Goal: Use online tool/utility: Utilize a website feature to perform a specific function

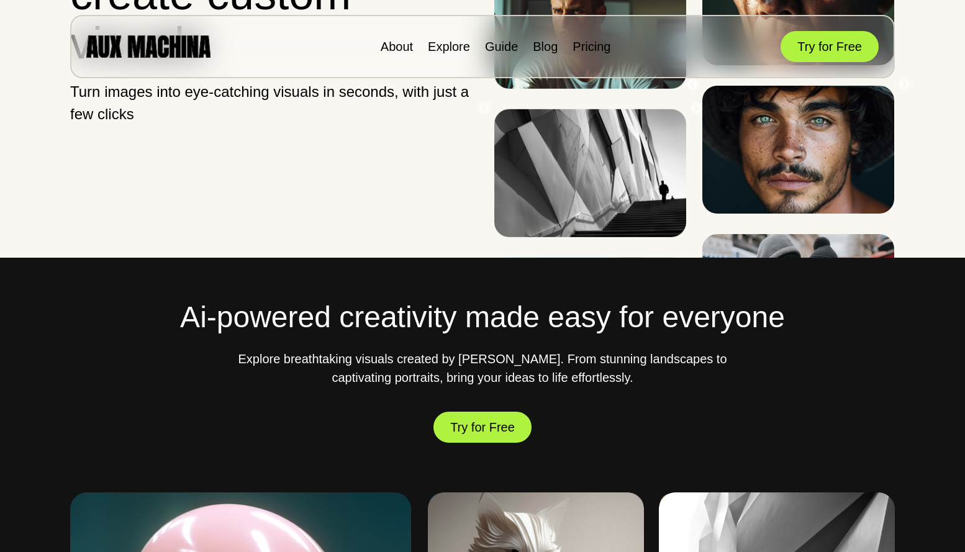
scroll to position [248, 0]
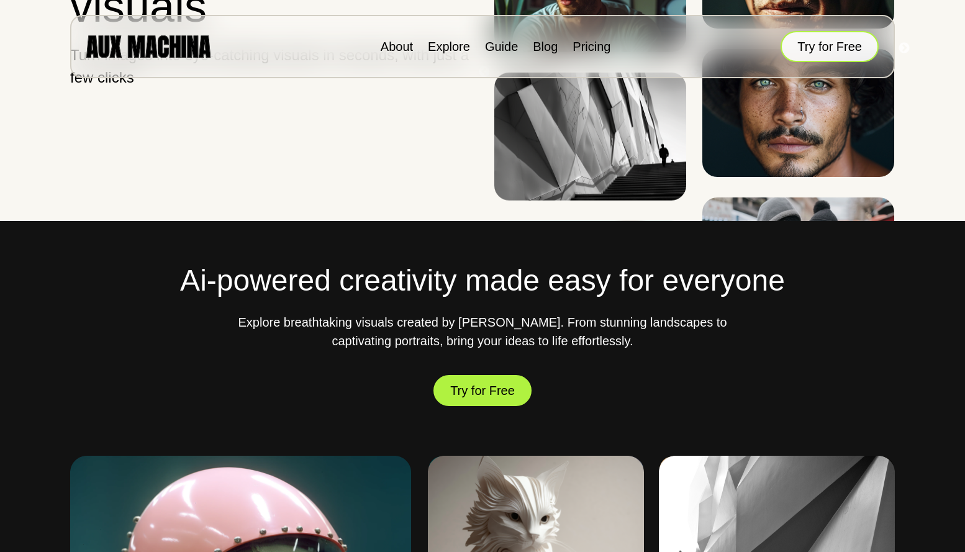
click at [788, 53] on button "Try for Free" at bounding box center [829, 46] width 98 height 31
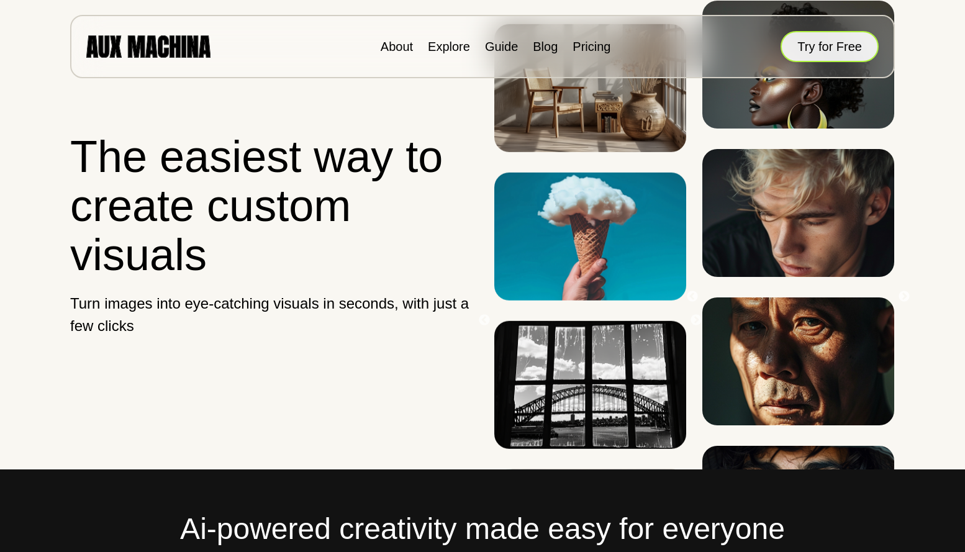
click at [803, 38] on button "Try for Free" at bounding box center [829, 46] width 98 height 31
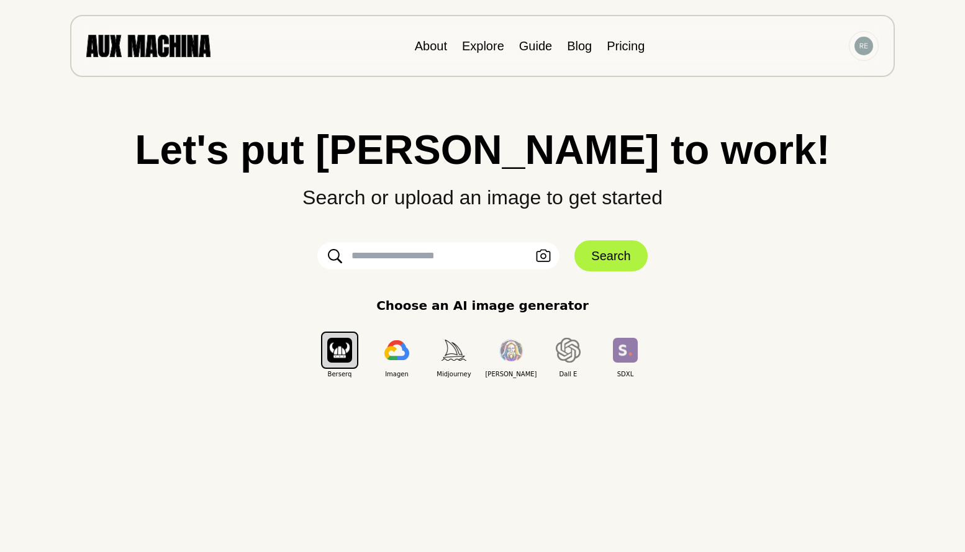
click at [448, 250] on input "text" at bounding box center [438, 255] width 242 height 27
type input "**********"
click button "Search" at bounding box center [610, 255] width 73 height 31
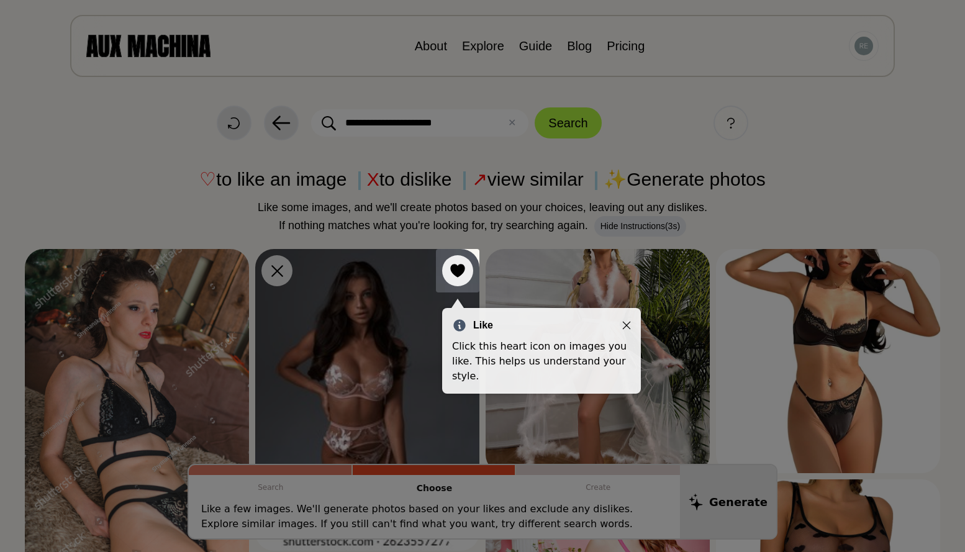
click at [621, 323] on div "Like" at bounding box center [541, 325] width 179 height 15
click at [628, 323] on icon "Close" at bounding box center [627, 326] width 8 height 8
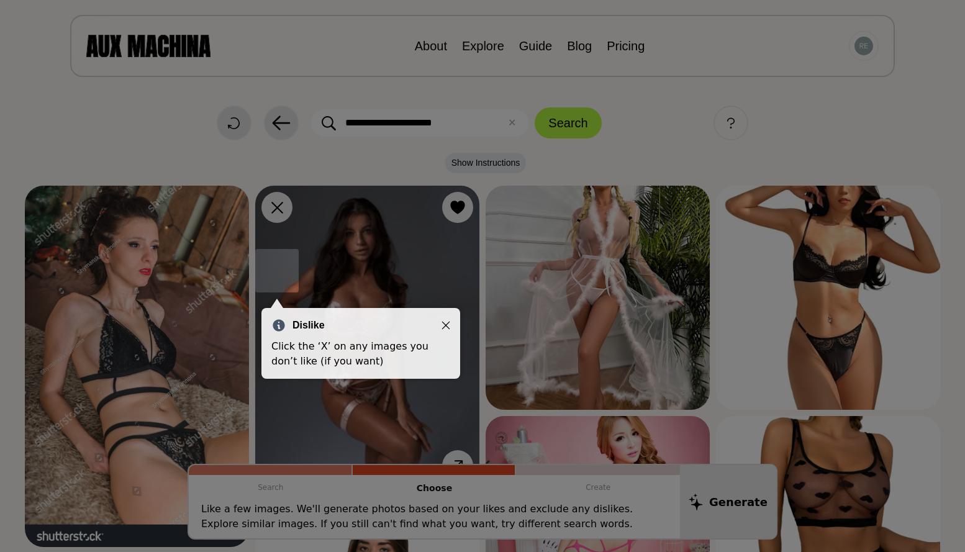
click at [445, 325] on icon "Close" at bounding box center [445, 325] width 9 height 9
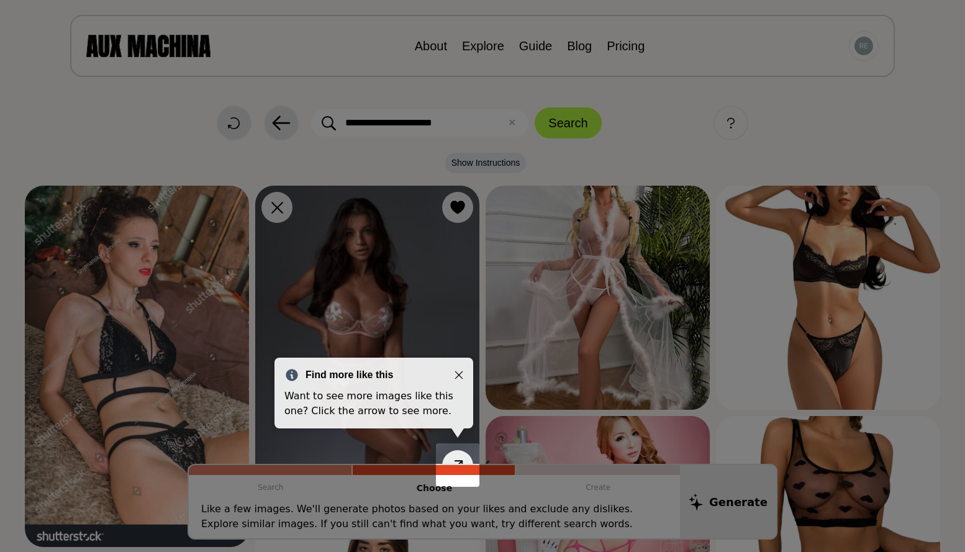
click at [458, 374] on icon "Close" at bounding box center [459, 375] width 8 height 8
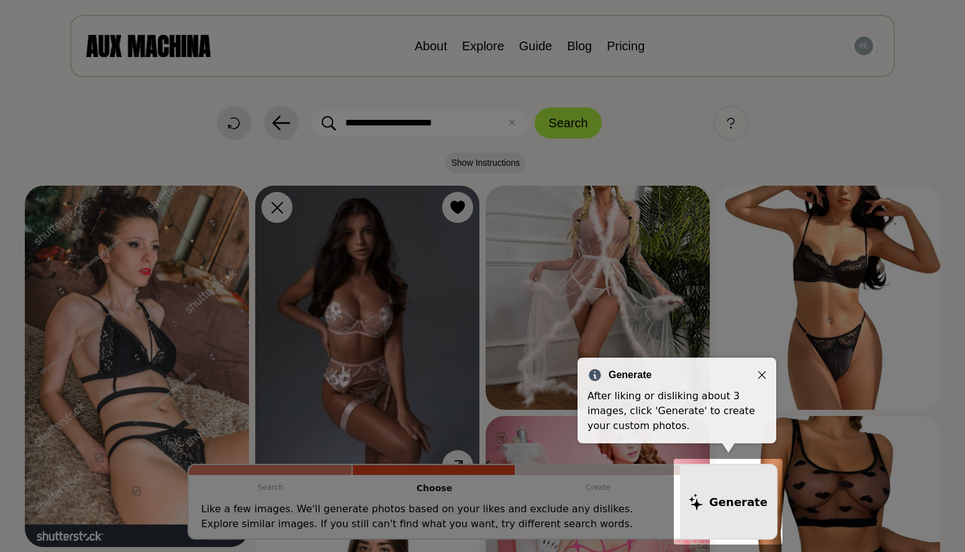
click at [760, 376] on icon "Close" at bounding box center [761, 375] width 9 height 9
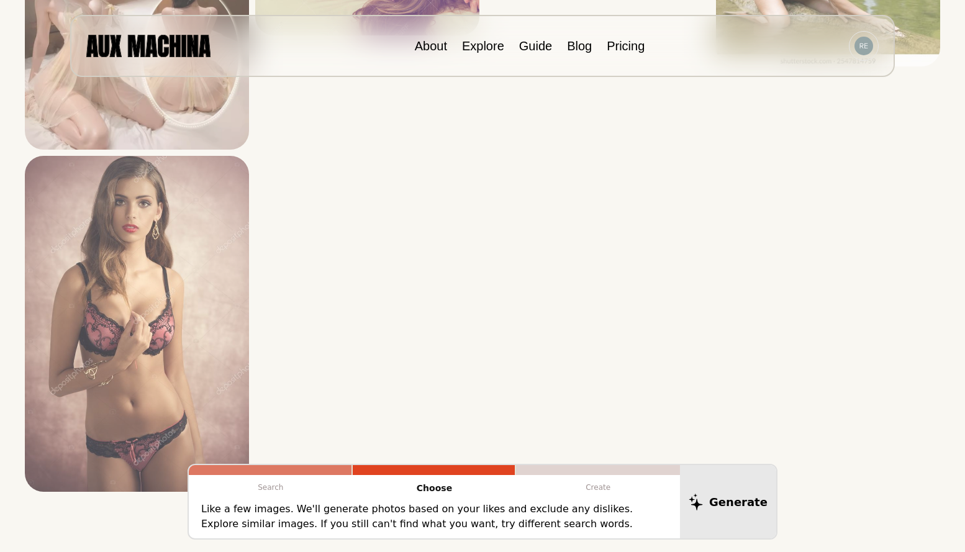
scroll to position [3477, 0]
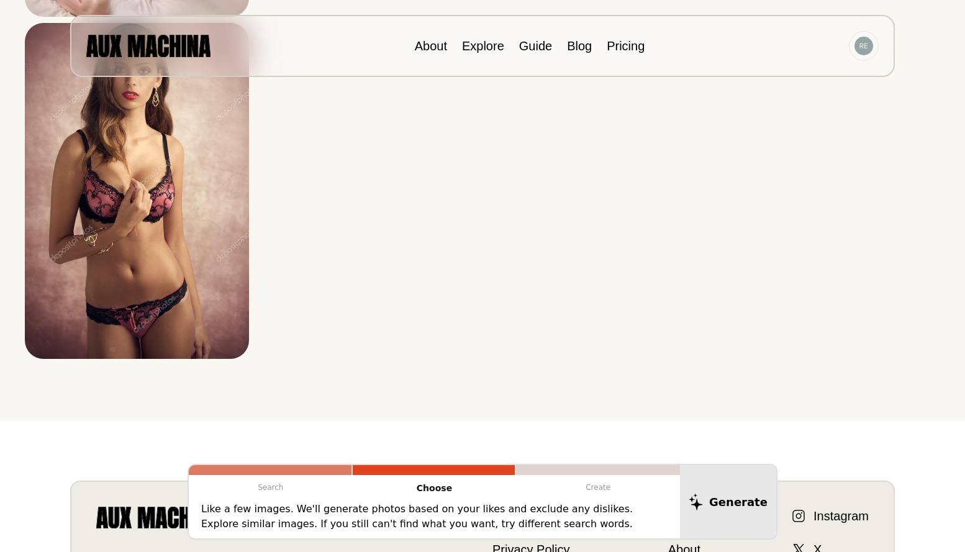
click at [336, 511] on p "Like a few images. We'll generate photos based on your likes and exclude any di…" at bounding box center [434, 517] width 466 height 30
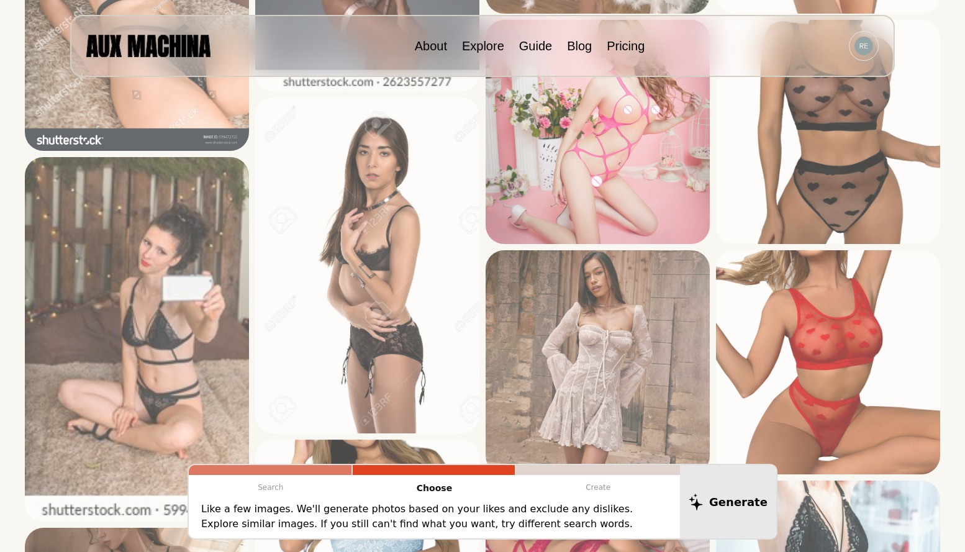
scroll to position [248, 0]
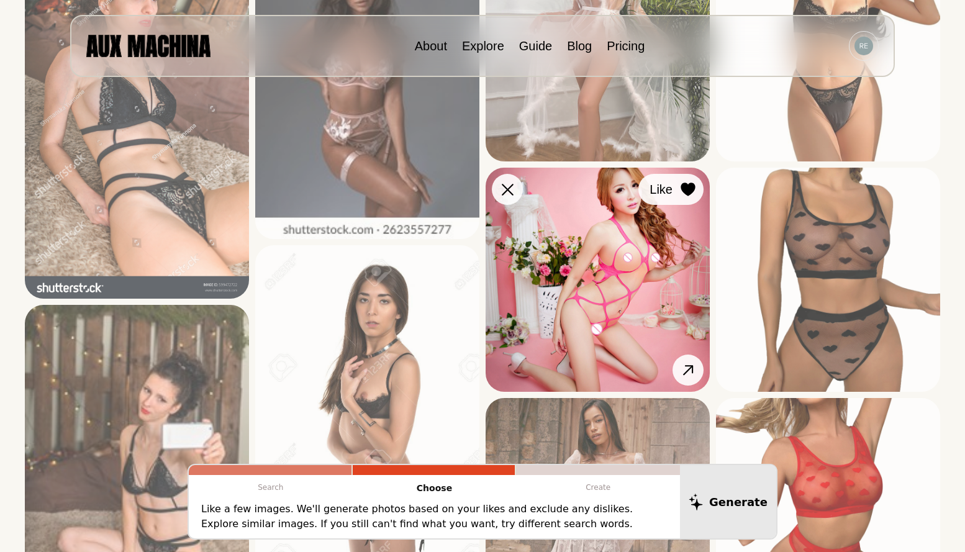
click at [684, 194] on icon at bounding box center [687, 190] width 15 height 14
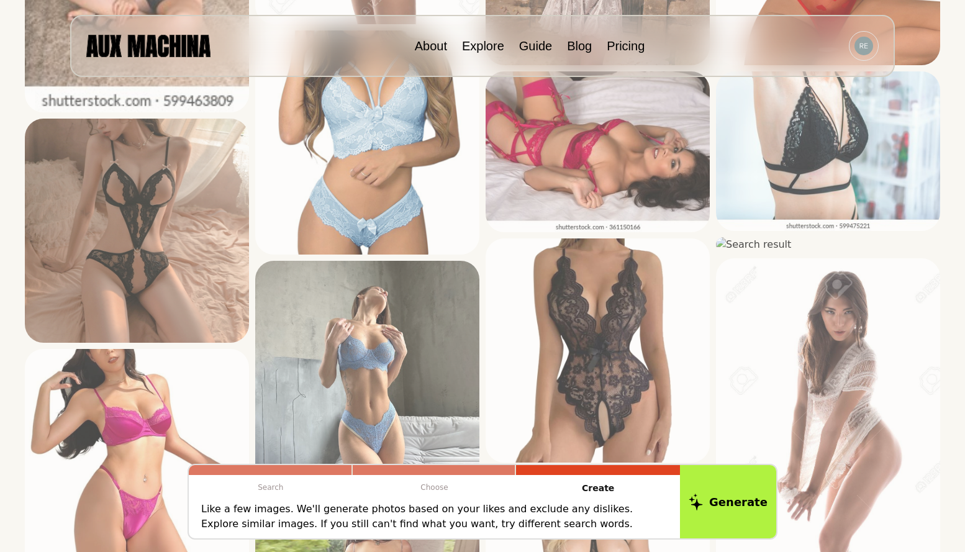
scroll to position [807, 0]
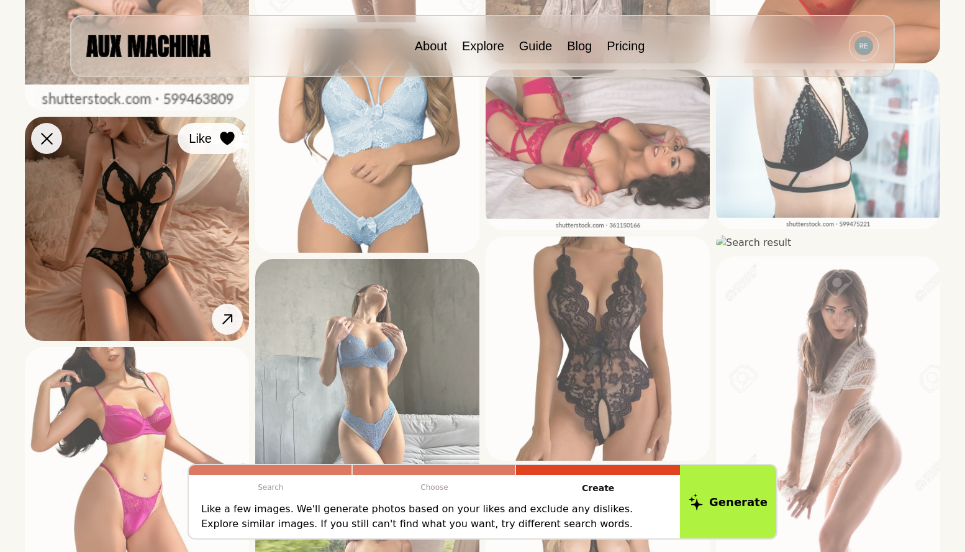
click at [215, 133] on button "Like" at bounding box center [210, 138] width 65 height 31
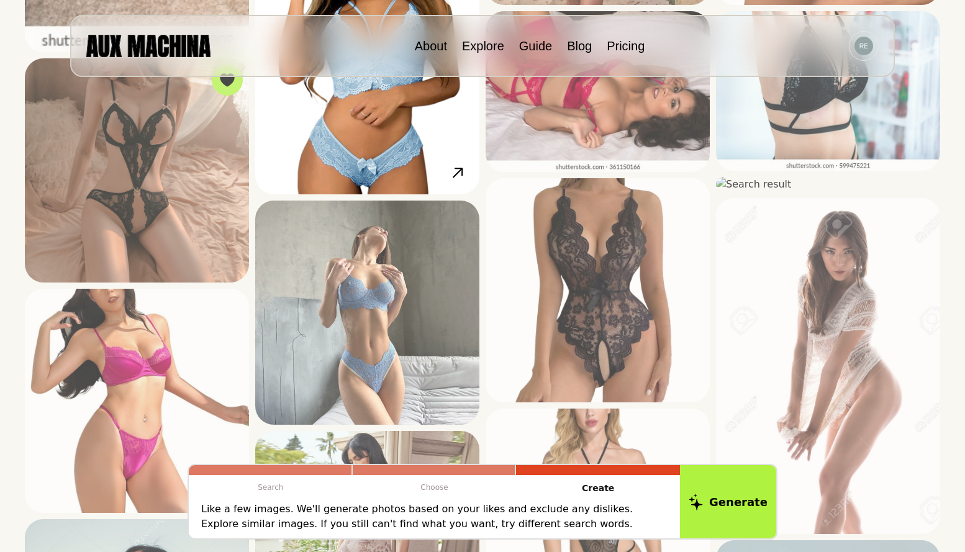
scroll to position [745, 0]
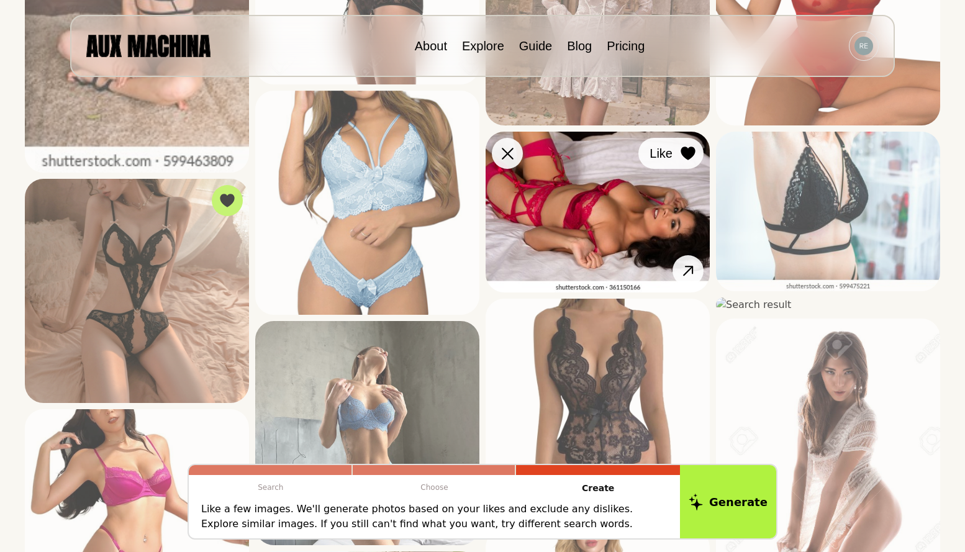
click at [684, 160] on div at bounding box center [688, 153] width 19 height 19
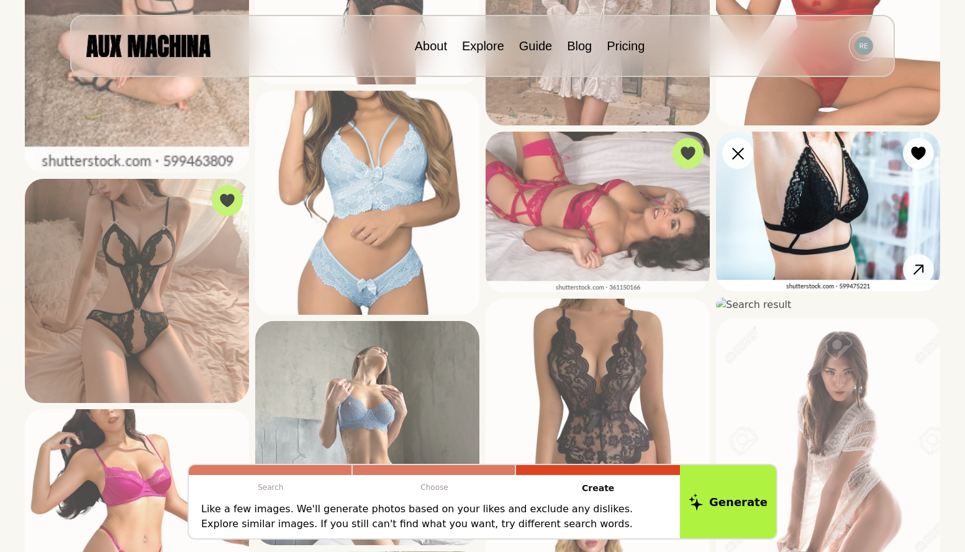
click at [907, 148] on button "Like" at bounding box center [918, 153] width 31 height 31
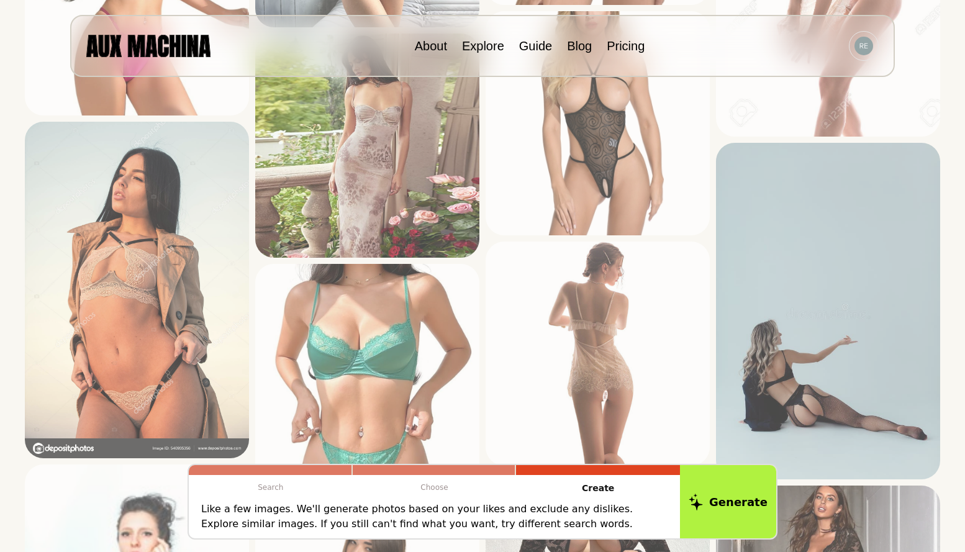
scroll to position [1366, 0]
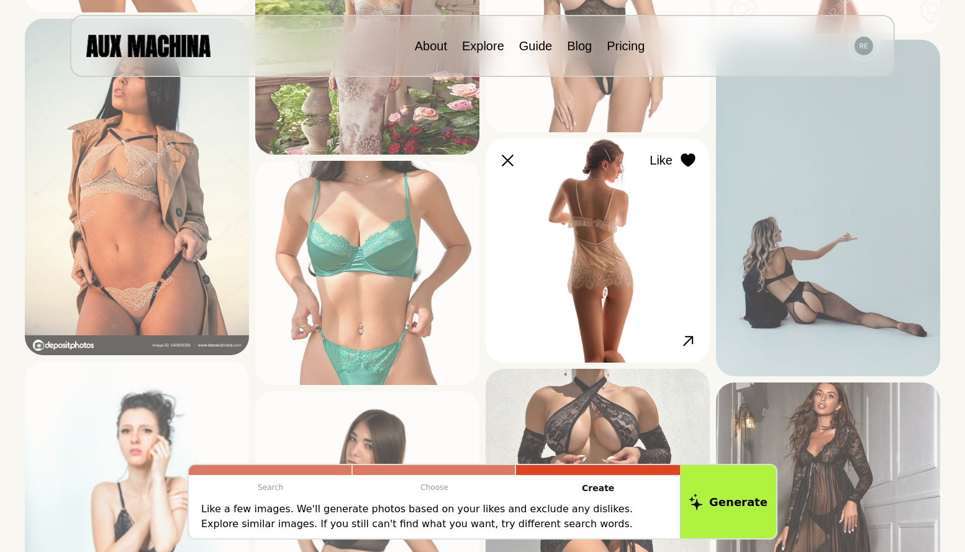
click at [675, 159] on button "Like" at bounding box center [670, 160] width 65 height 31
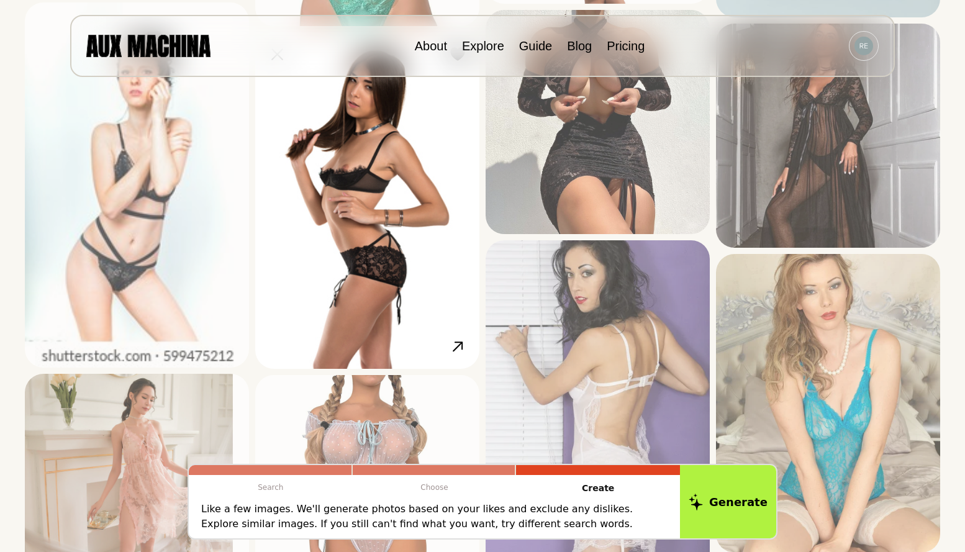
scroll to position [1614, 0]
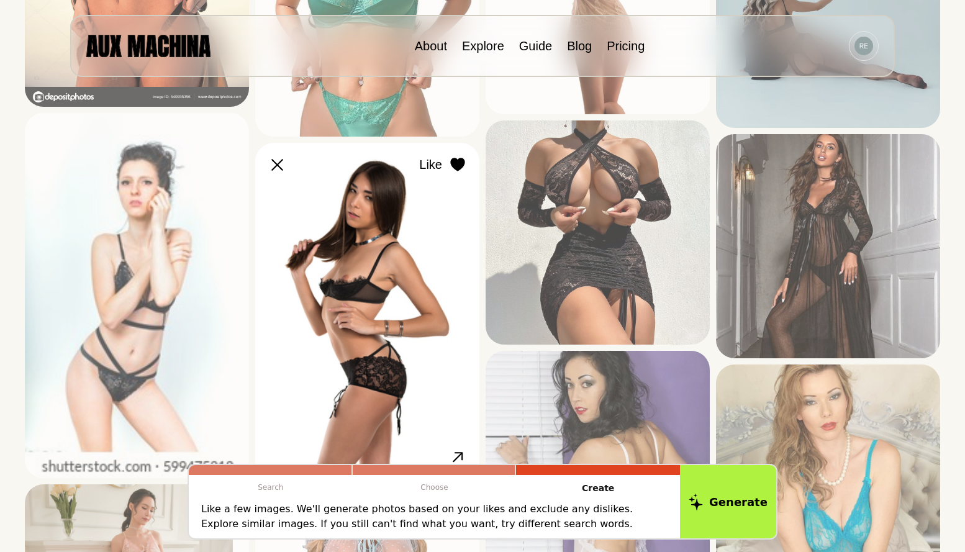
click at [456, 167] on icon at bounding box center [457, 165] width 14 height 14
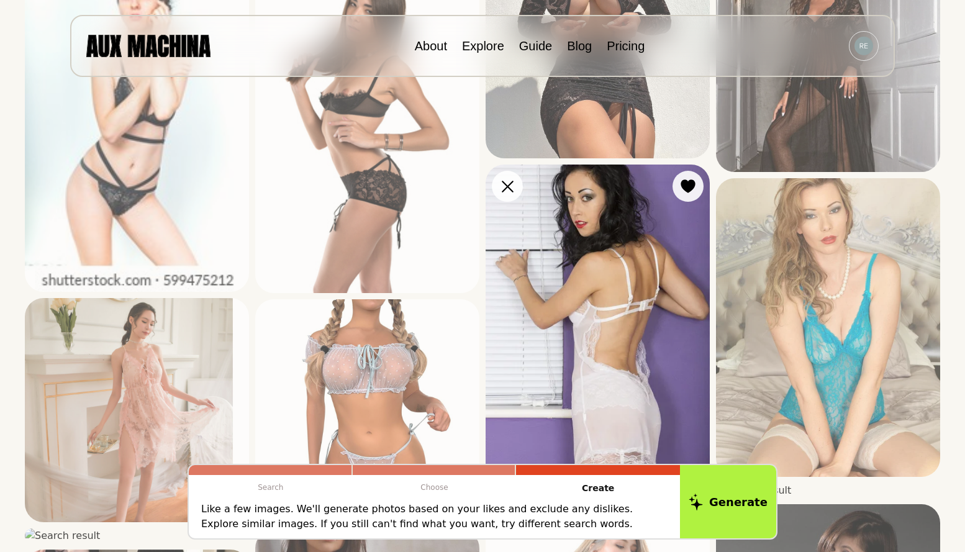
scroll to position [1987, 0]
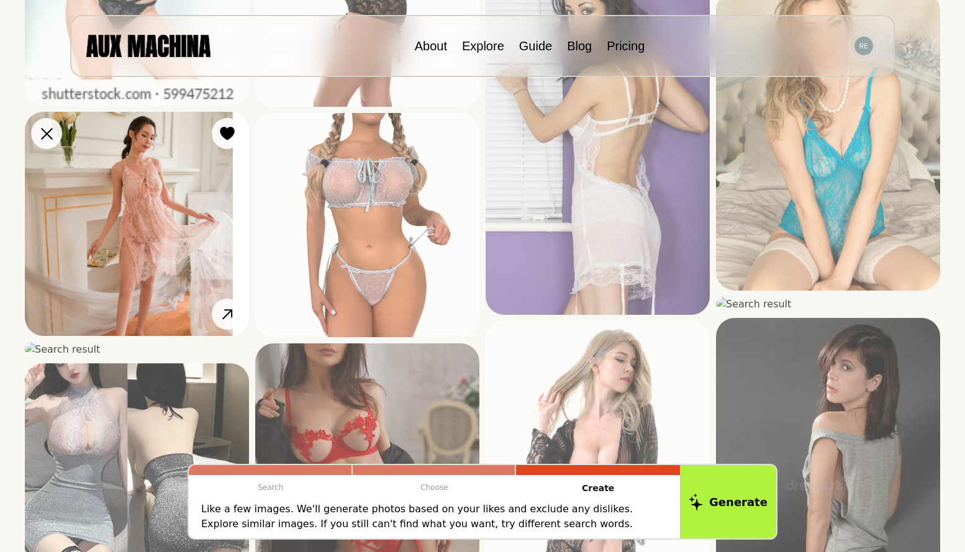
click at [215, 137] on button "Like" at bounding box center [227, 133] width 31 height 31
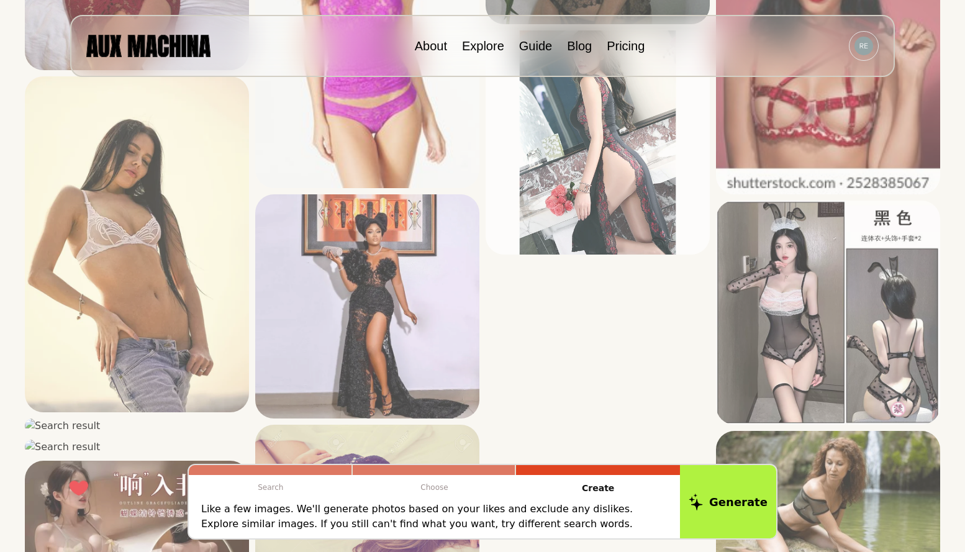
scroll to position [2732, 0]
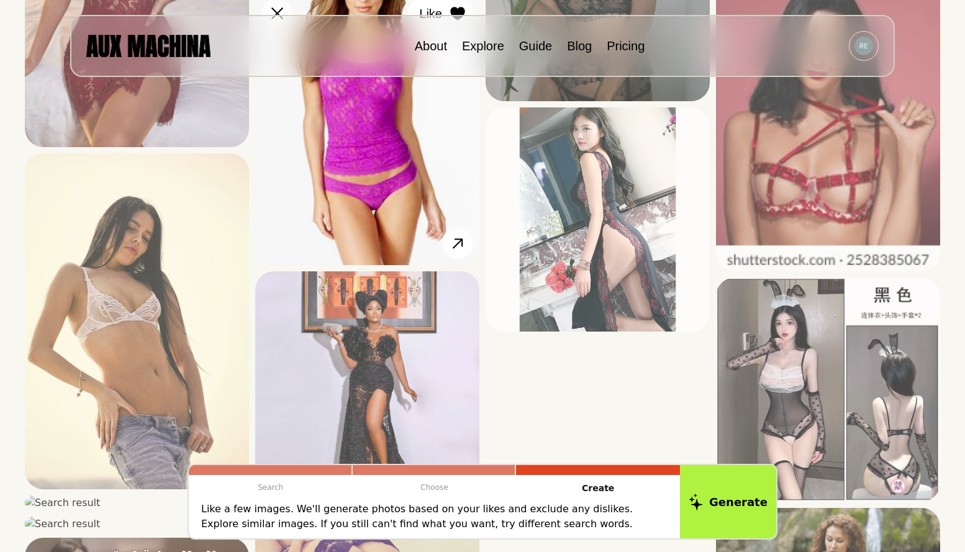
click at [450, 20] on icon at bounding box center [457, 14] width 15 height 14
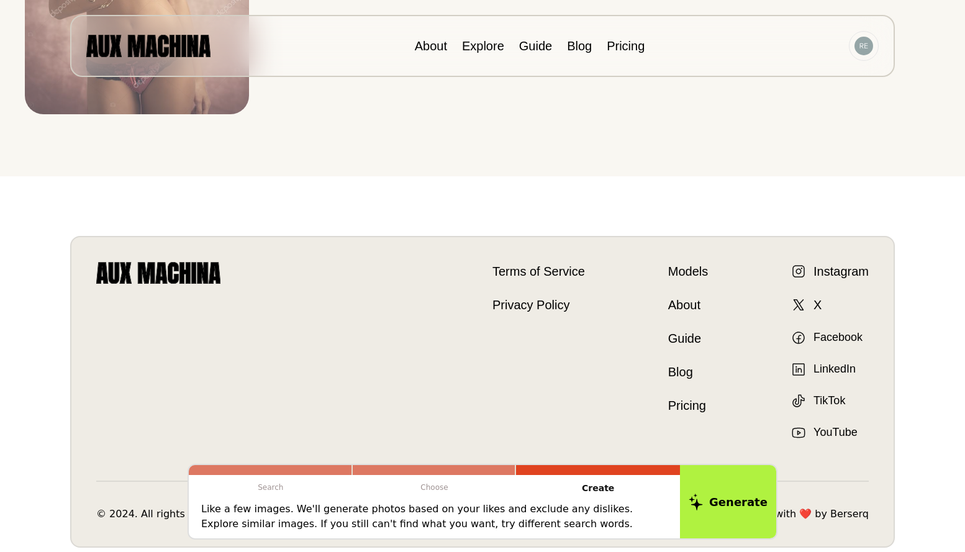
scroll to position [3970, 0]
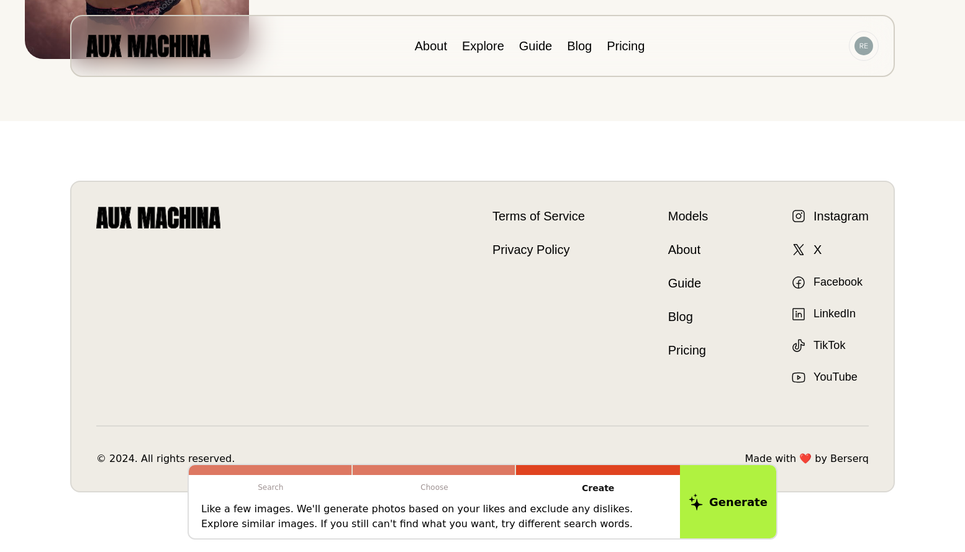
click at [502, 511] on p "Like a few images. We'll generate photos based on your likes and exclude any di…" at bounding box center [434, 517] width 466 height 30
drag, startPoint x: 528, startPoint y: 525, endPoint x: 431, endPoint y: 519, distance: 97.0
click at [526, 526] on p "Like a few images. We'll generate photos based on your likes and exclude any di…" at bounding box center [434, 517] width 466 height 30
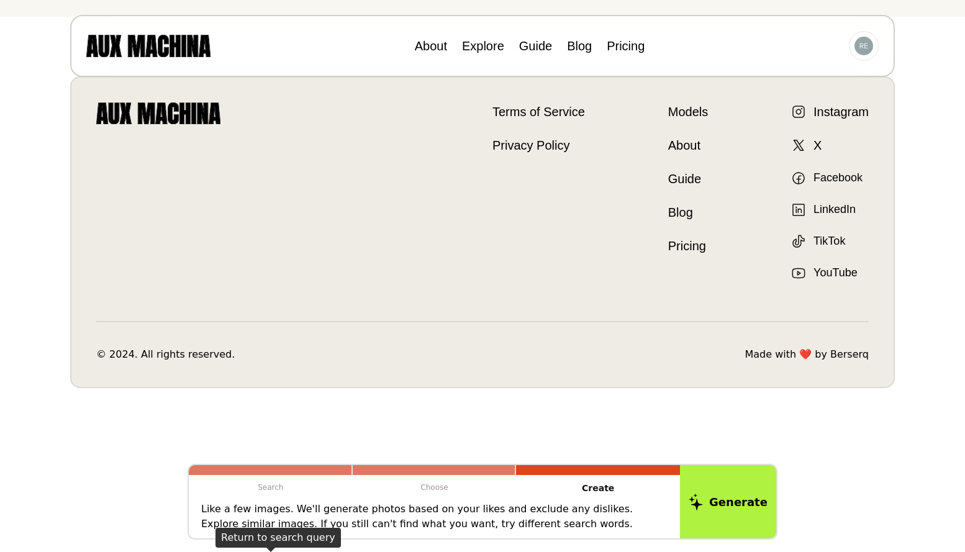
click at [336, 498] on p "Search" at bounding box center [271, 487] width 164 height 25
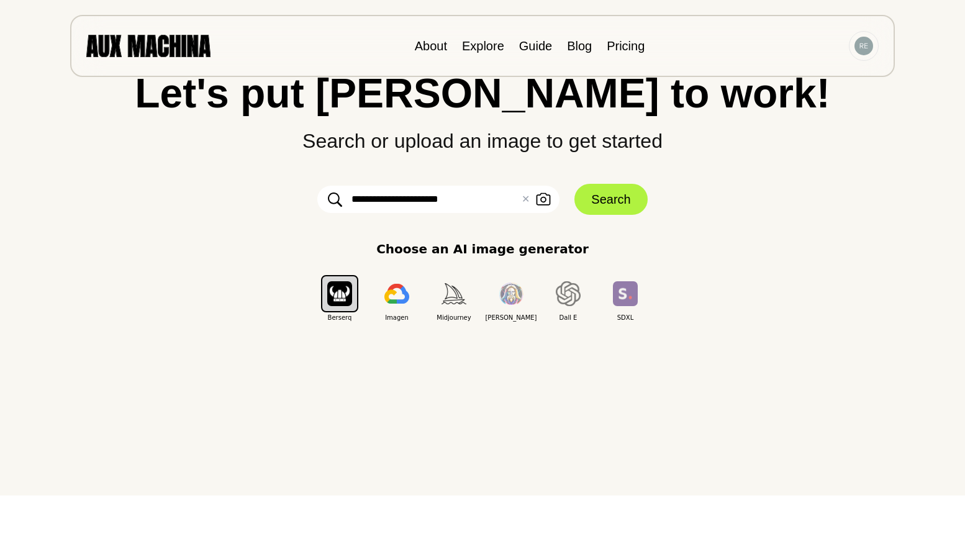
scroll to position [0, 0]
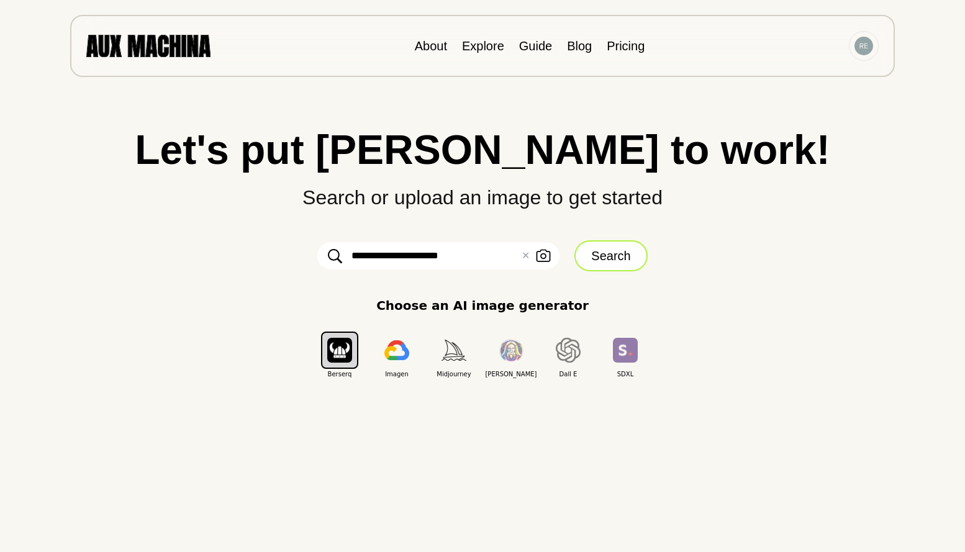
click at [631, 255] on button "Search" at bounding box center [610, 255] width 73 height 31
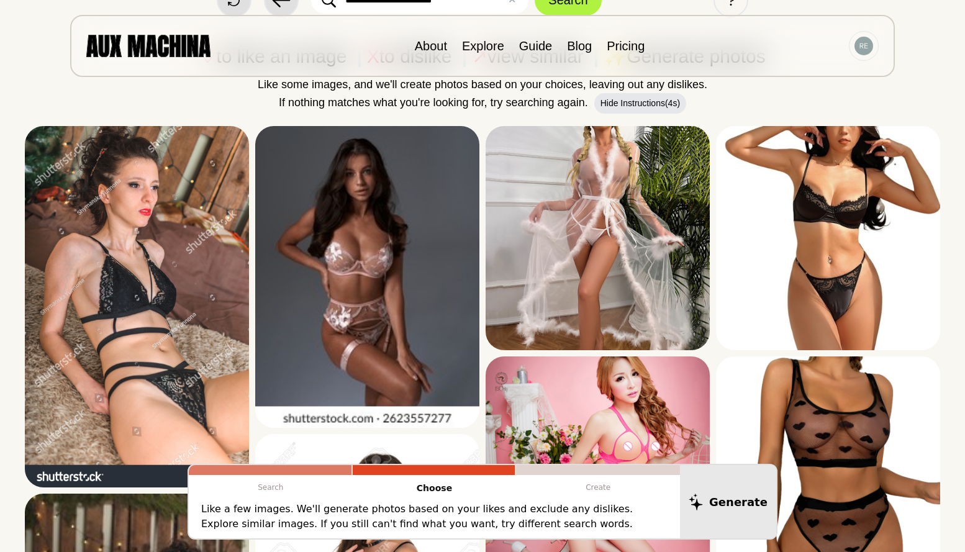
scroll to position [124, 0]
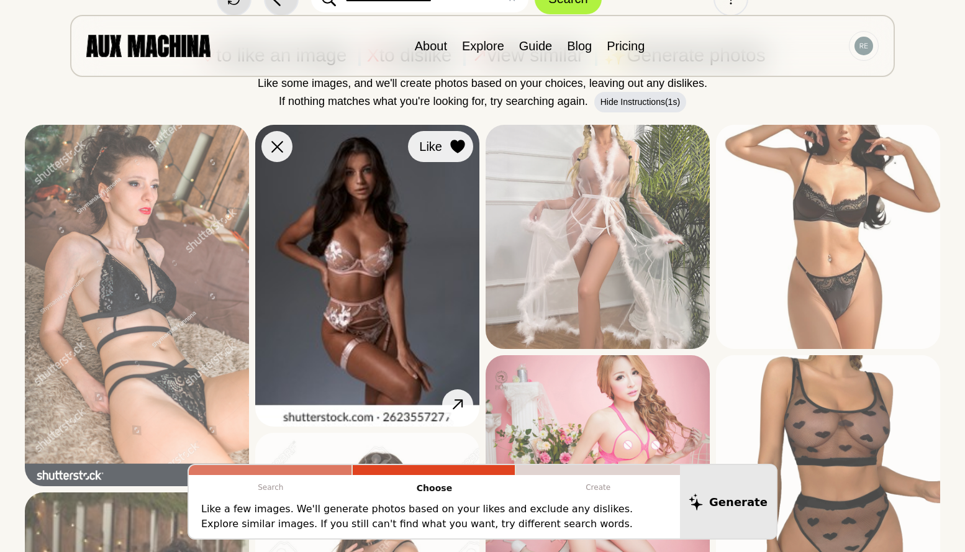
click at [451, 145] on icon at bounding box center [457, 147] width 14 height 14
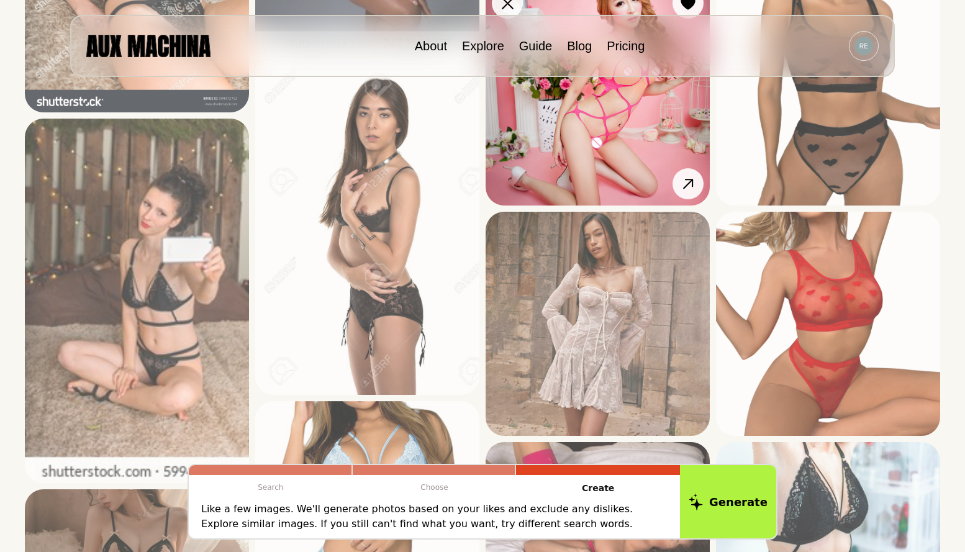
scroll to position [248, 0]
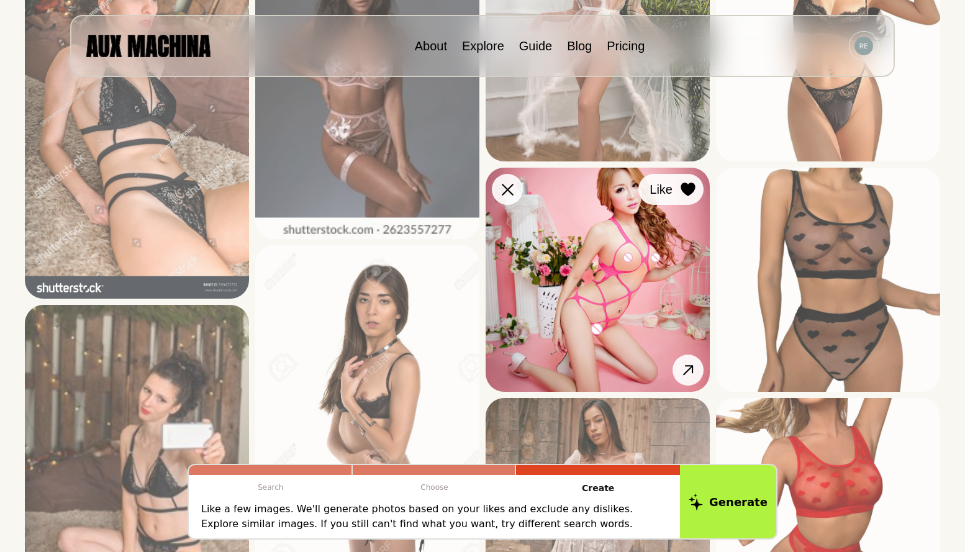
click at [692, 180] on div at bounding box center [688, 189] width 19 height 19
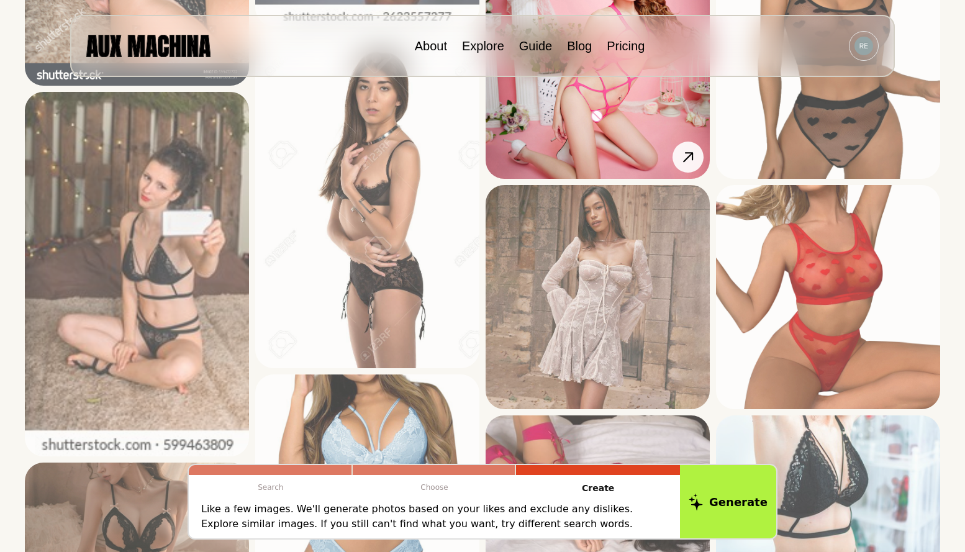
scroll to position [559, 0]
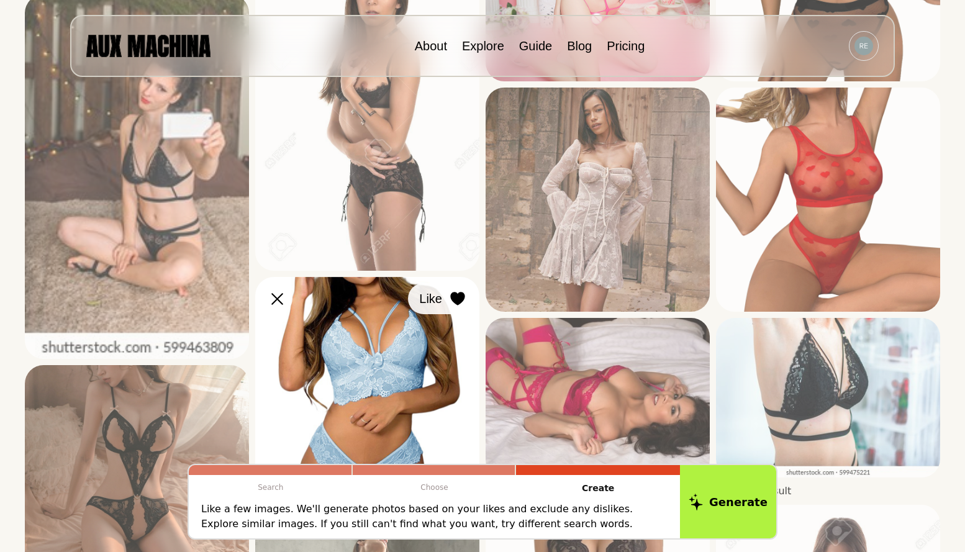
click at [453, 285] on button "Like" at bounding box center [440, 298] width 65 height 31
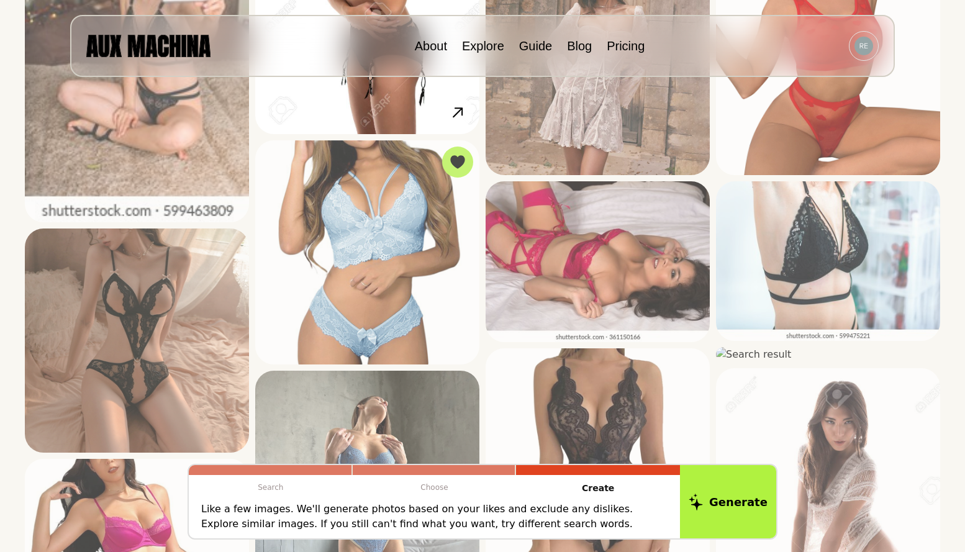
scroll to position [497, 0]
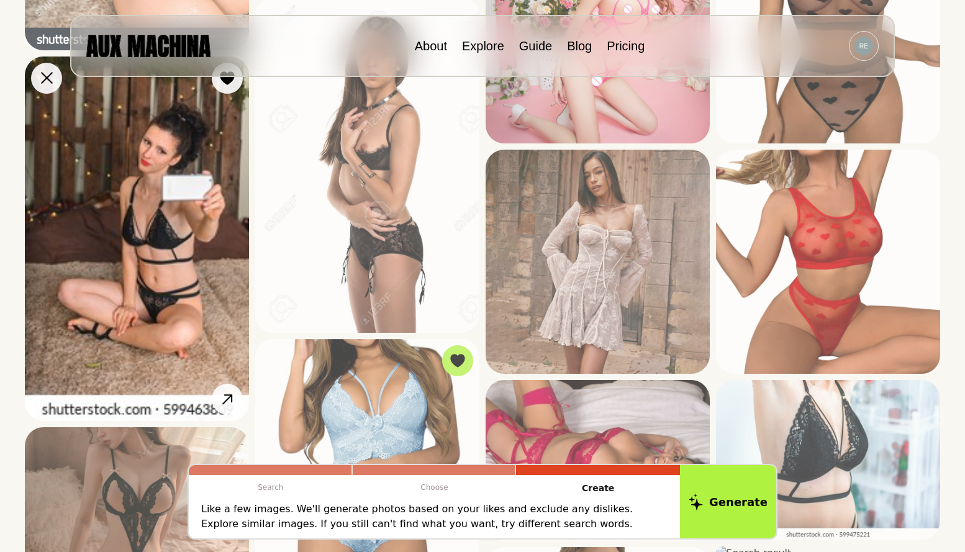
click at [217, 92] on img at bounding box center [137, 238] width 224 height 365
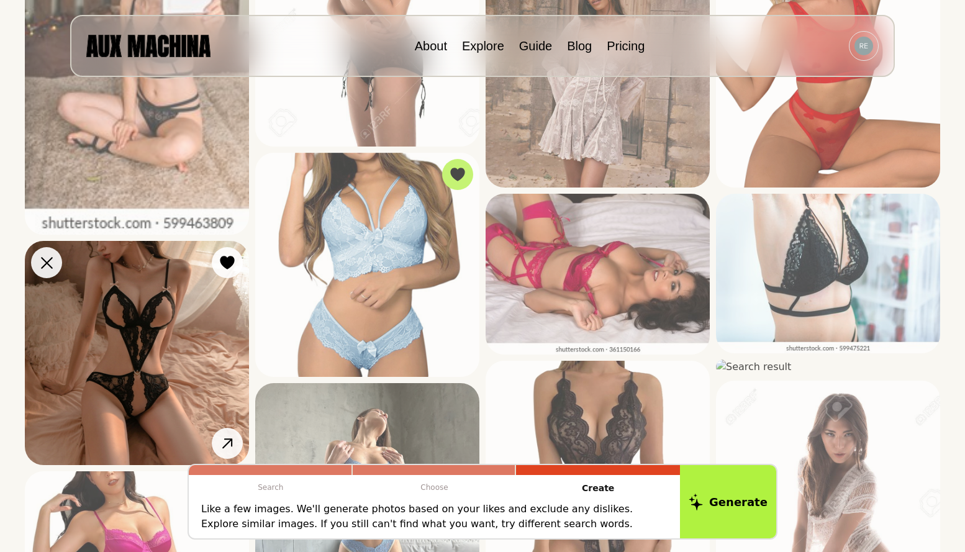
click at [214, 269] on button "Like" at bounding box center [227, 262] width 31 height 31
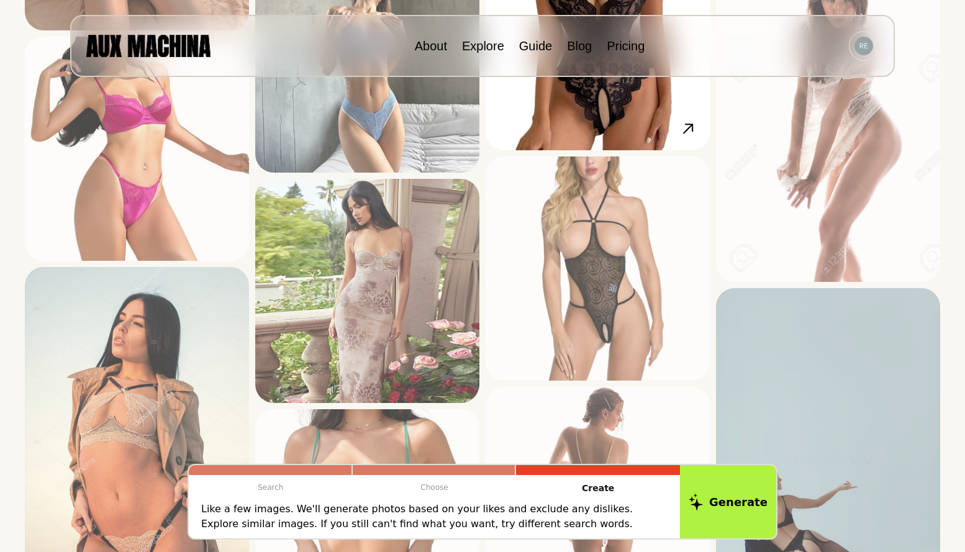
scroll to position [1366, 0]
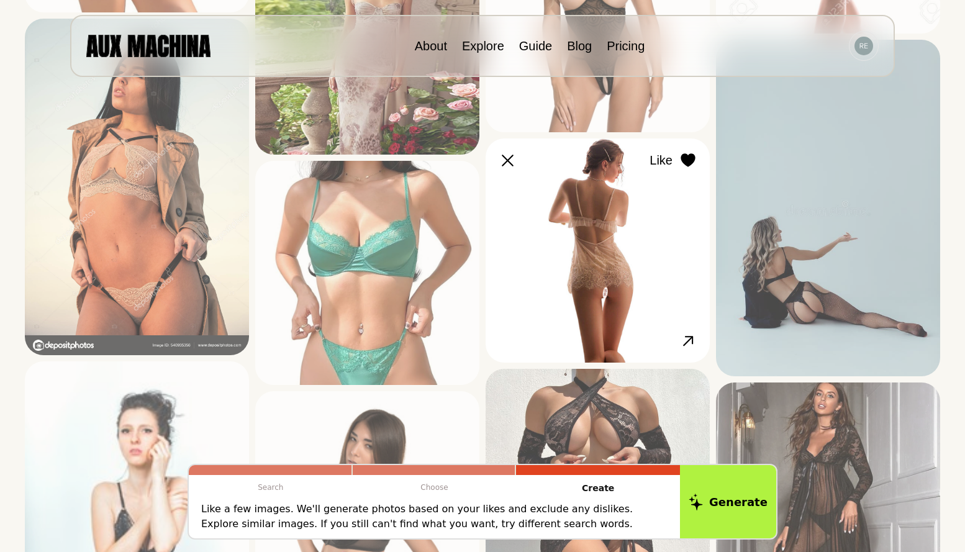
click at [690, 162] on icon at bounding box center [687, 160] width 14 height 14
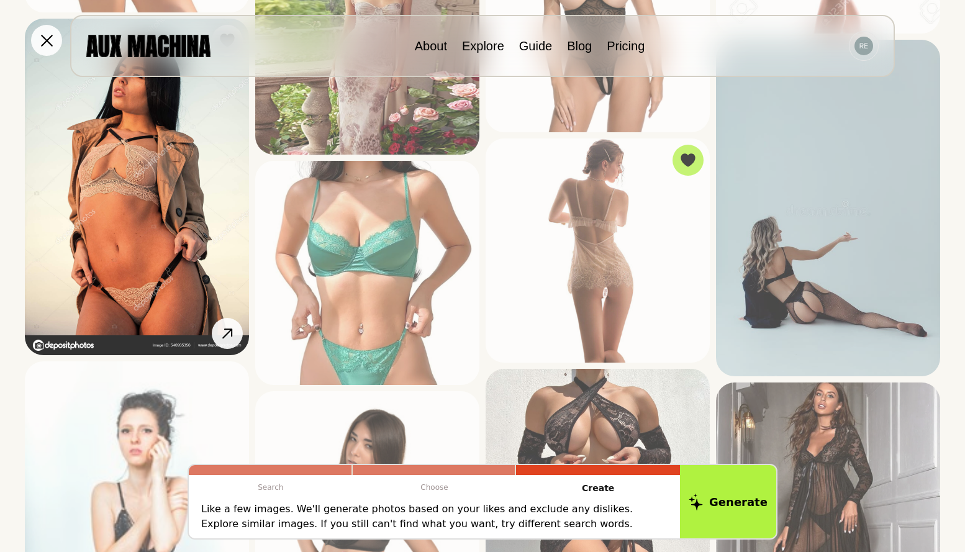
scroll to position [1676, 0]
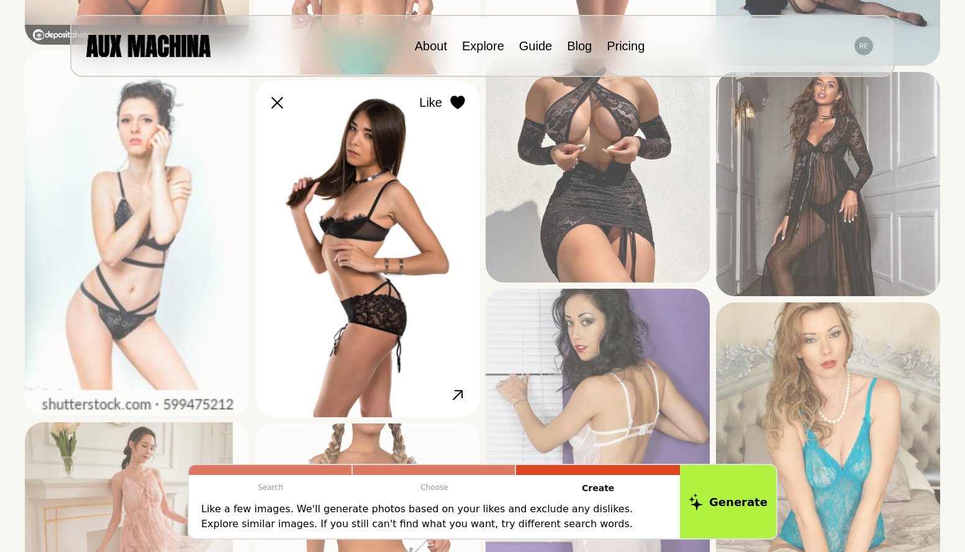
click at [461, 111] on div at bounding box center [457, 102] width 19 height 19
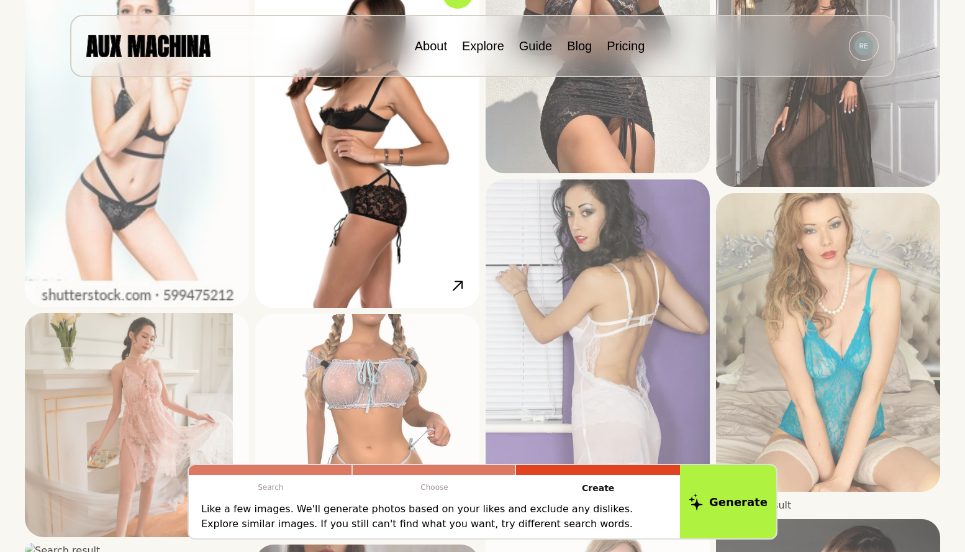
scroll to position [1925, 0]
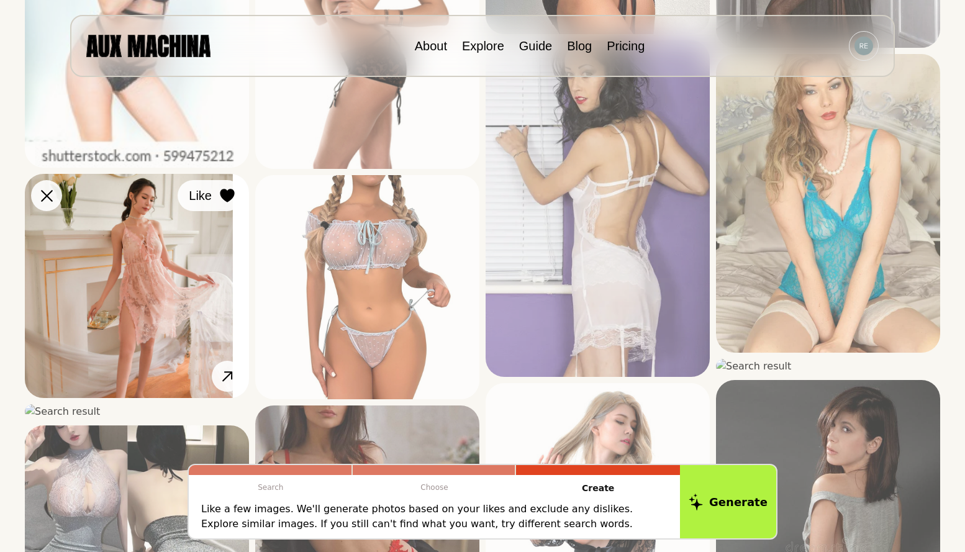
drag, startPoint x: 237, startPoint y: 196, endPoint x: 225, endPoint y: 196, distance: 11.2
click at [236, 196] on button "Like" at bounding box center [210, 195] width 65 height 31
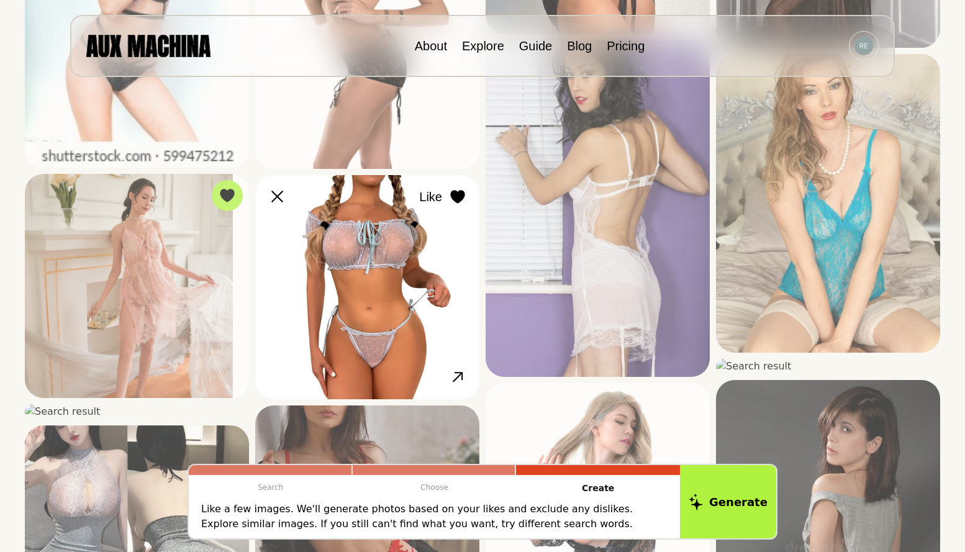
click at [460, 200] on icon at bounding box center [457, 197] width 14 height 14
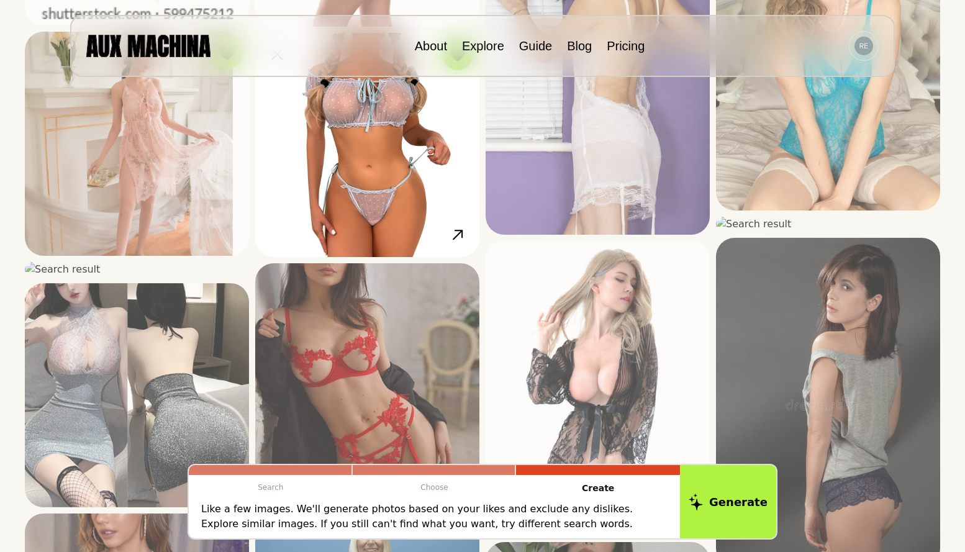
scroll to position [2235, 0]
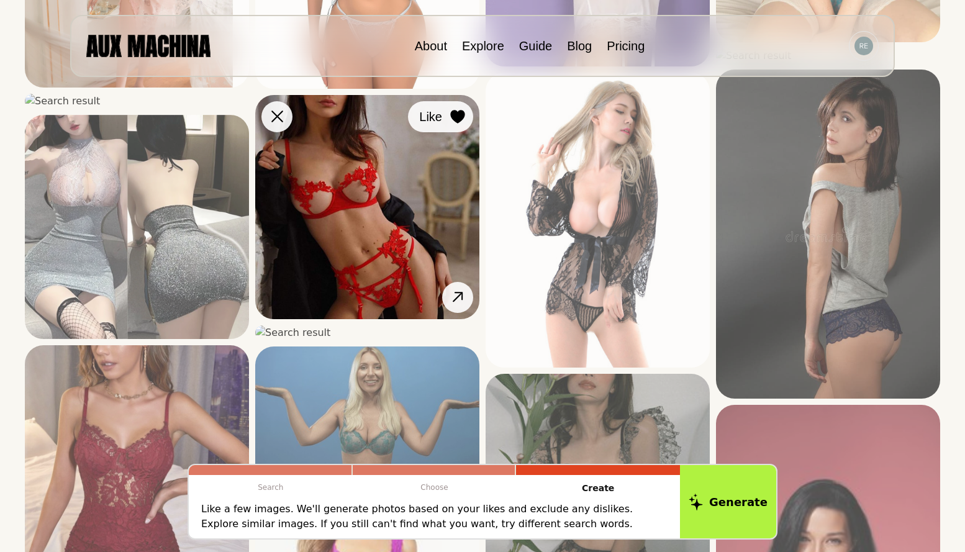
click at [457, 122] on icon at bounding box center [457, 117] width 14 height 14
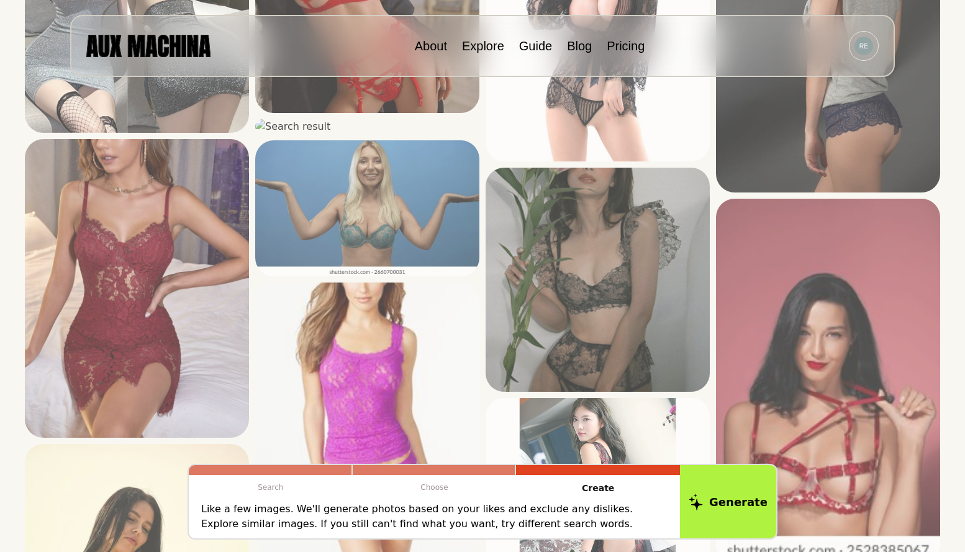
scroll to position [2359, 0]
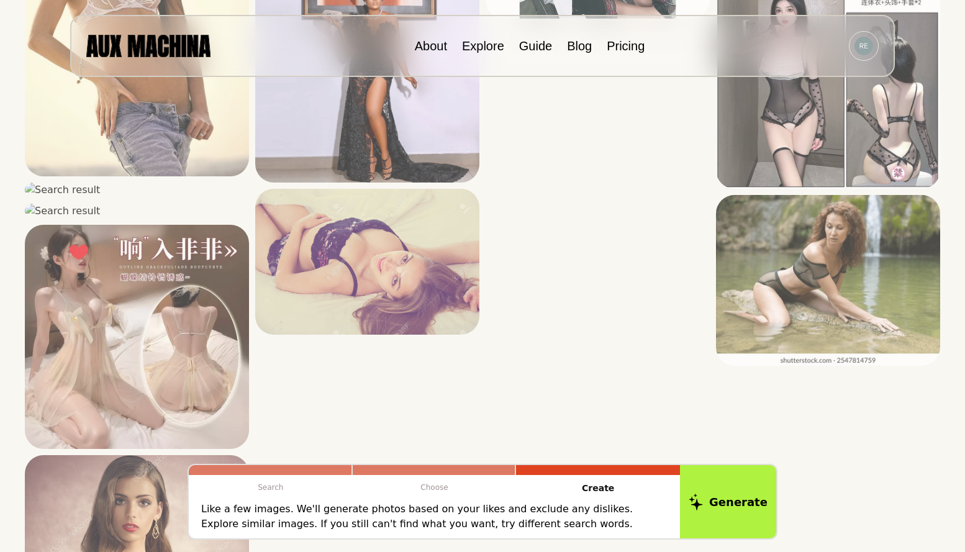
scroll to position [3042, 0]
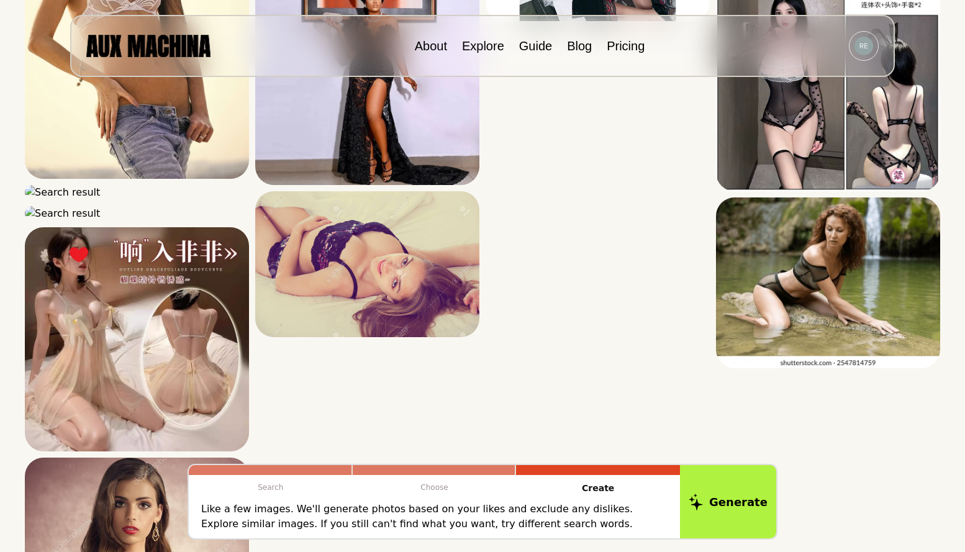
click at [927, 43] on header "About Explore Guide Blog Pricing" at bounding box center [482, 38] width 894 height 77
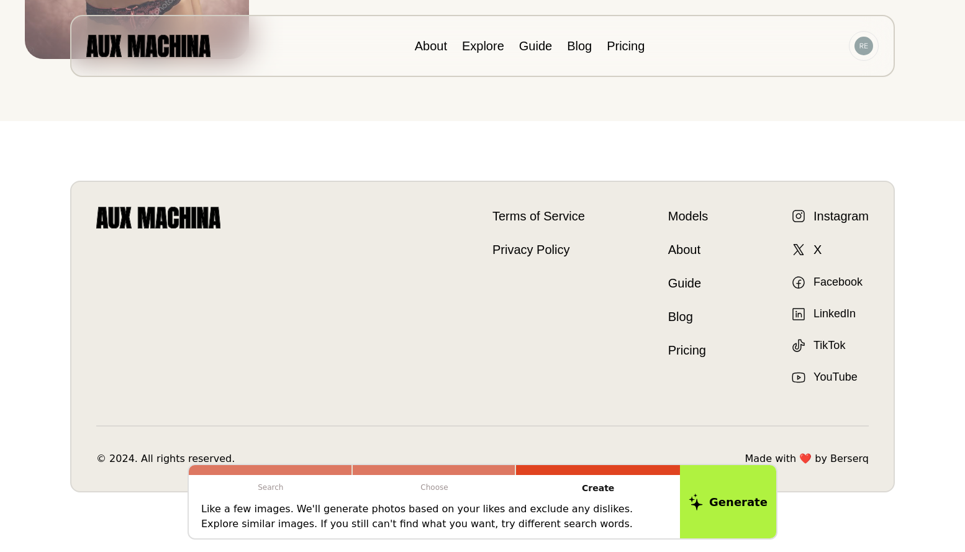
scroll to position [4346, 0]
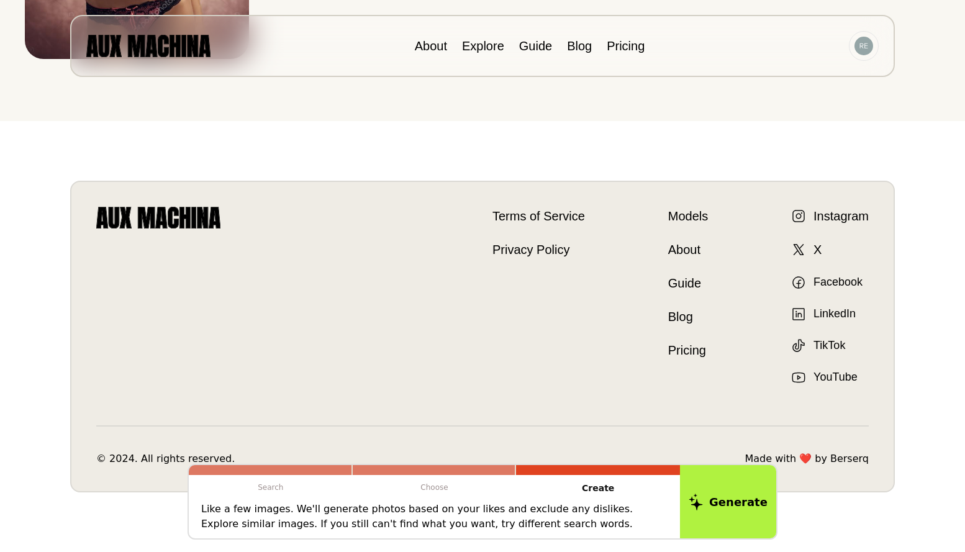
click at [576, 521] on p "Like a few images. We'll generate photos based on your likes and exclude any di…" at bounding box center [434, 517] width 466 height 30
click at [555, 512] on p "Like a few images. We'll generate photos based on your likes and exclude any di…" at bounding box center [434, 517] width 466 height 30
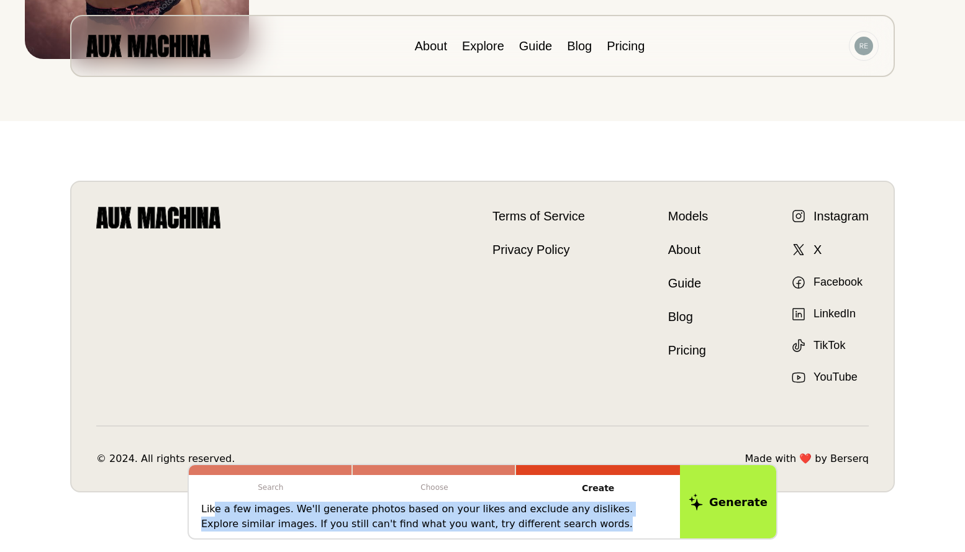
drag, startPoint x: 212, startPoint y: 513, endPoint x: 524, endPoint y: 536, distance: 313.2
click at [524, 536] on div "Like a few images. We'll generate photos based on your likes and exclude any di…" at bounding box center [434, 520] width 491 height 37
click at [725, 510] on button "Generate" at bounding box center [727, 501] width 101 height 77
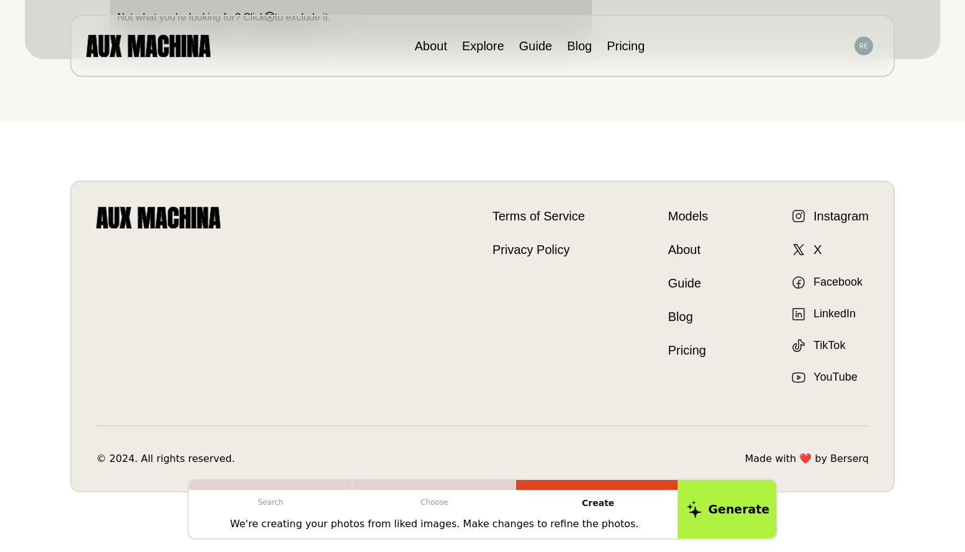
scroll to position [383, 0]
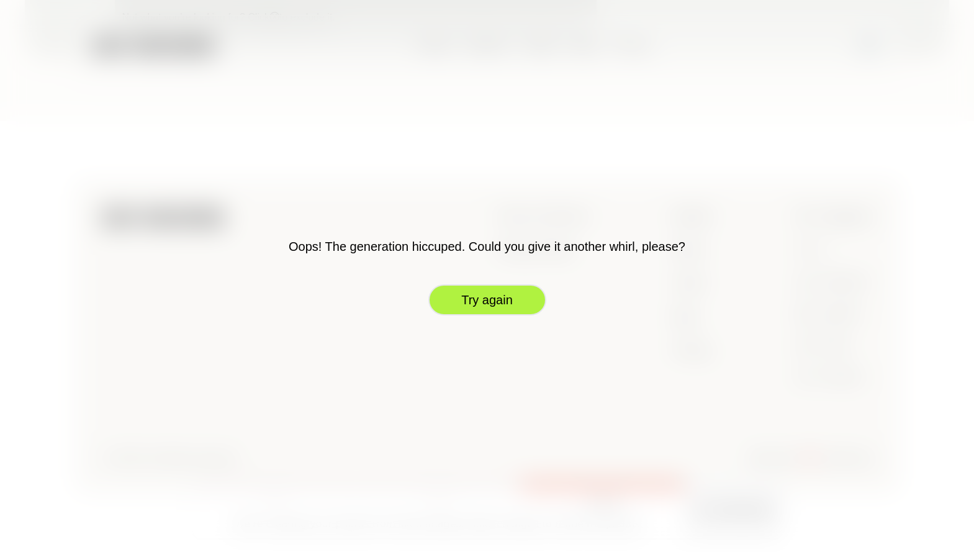
click at [483, 298] on button "Try again" at bounding box center [487, 299] width 118 height 31
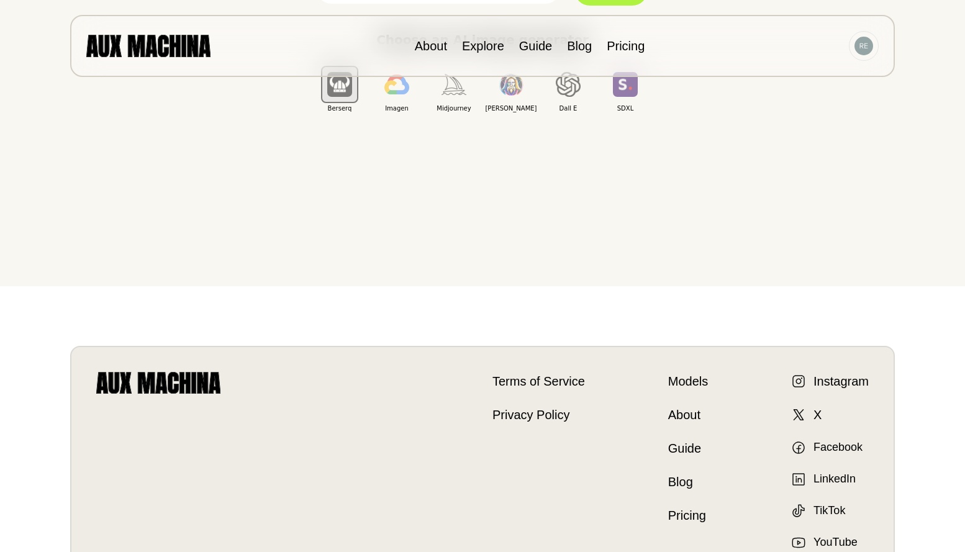
scroll to position [73, 0]
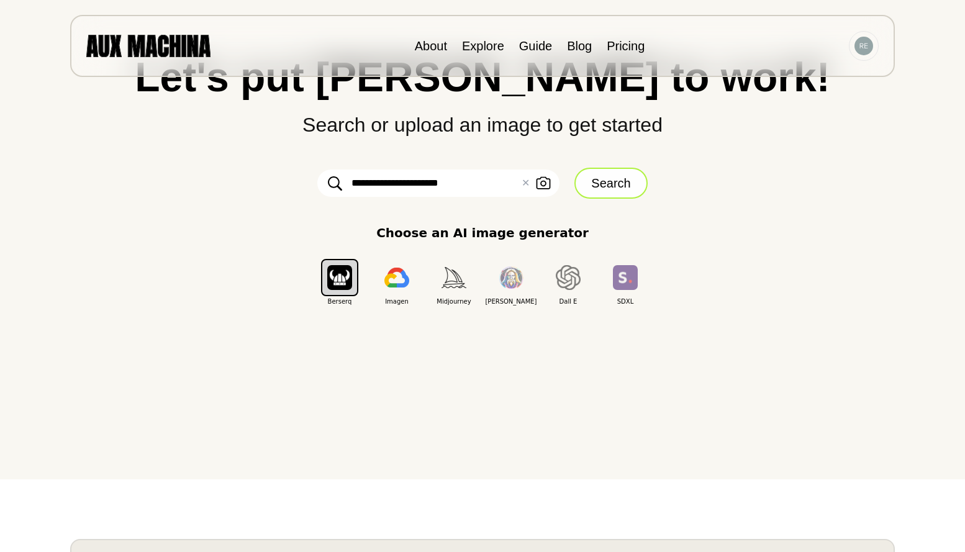
click at [595, 198] on button "Search" at bounding box center [610, 183] width 73 height 31
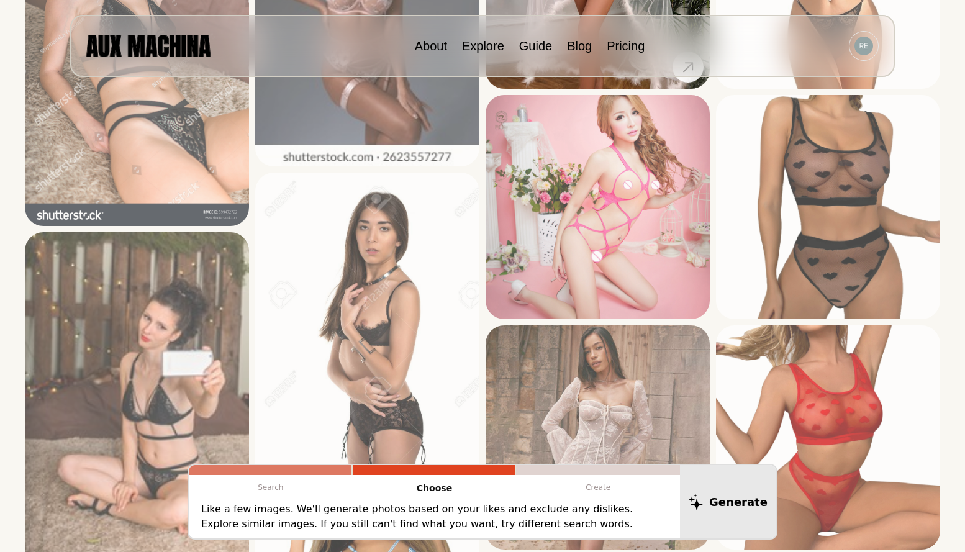
scroll to position [693, 0]
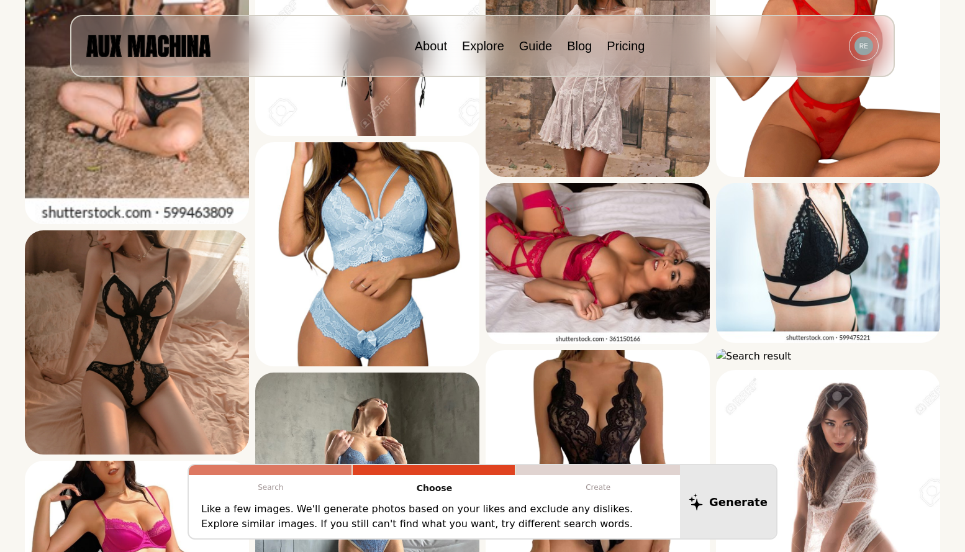
click at [608, 491] on p "Create" at bounding box center [598, 487] width 164 height 25
click at [605, 490] on p "Create" at bounding box center [598, 487] width 164 height 25
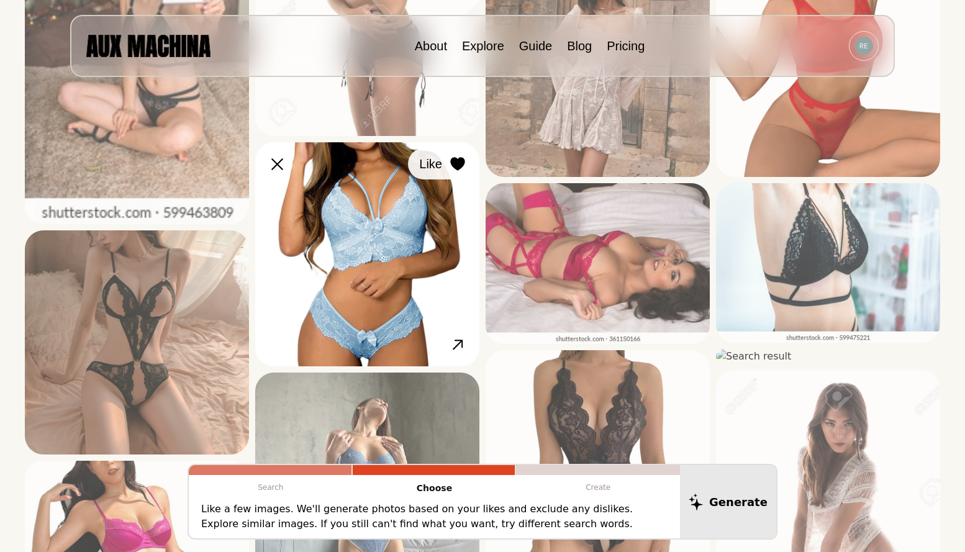
click at [442, 162] on button "Like" at bounding box center [440, 163] width 65 height 31
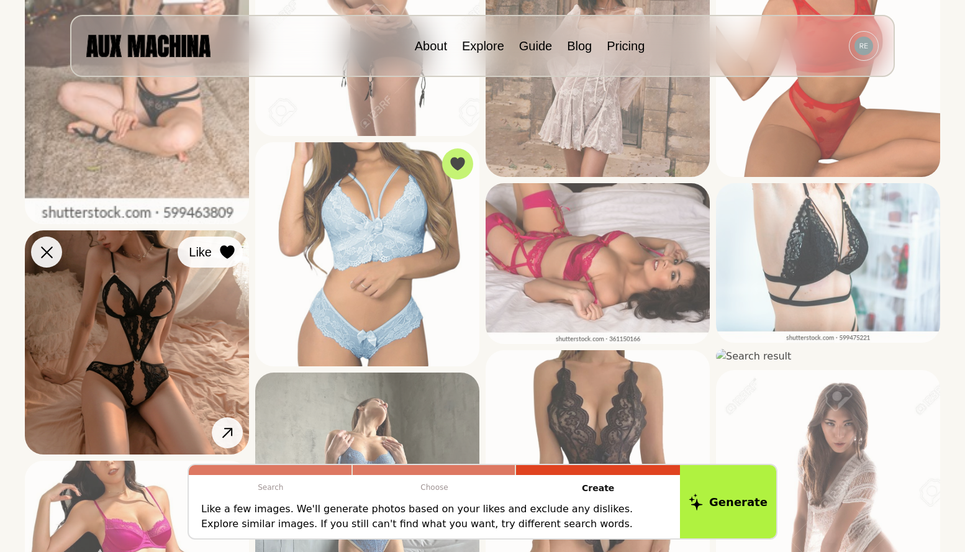
click at [236, 250] on div at bounding box center [227, 252] width 19 height 19
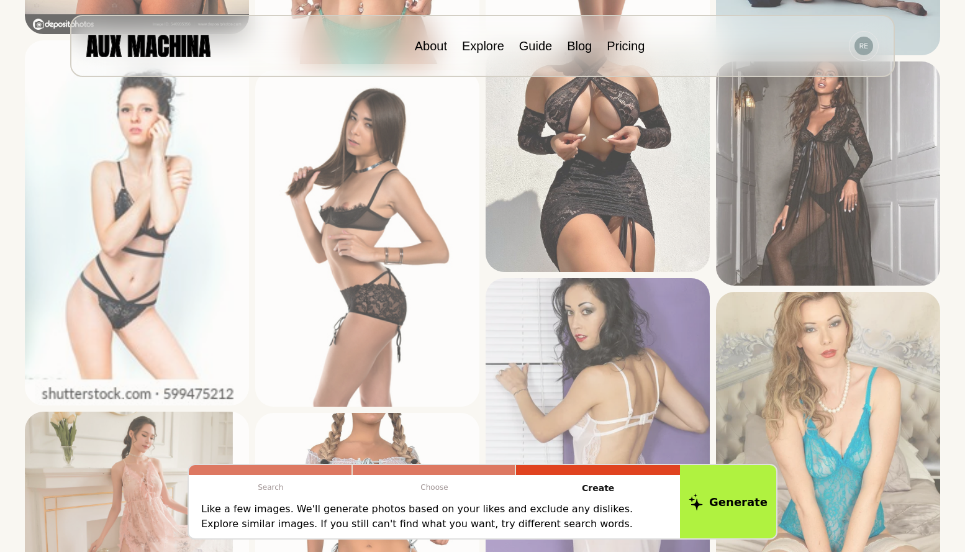
scroll to position [1997, 0]
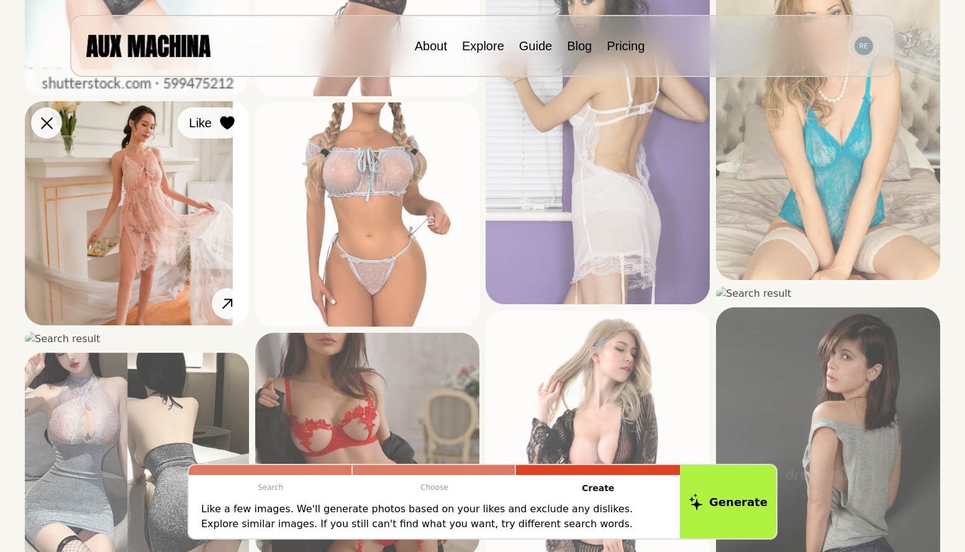
click at [223, 124] on icon at bounding box center [227, 123] width 14 height 14
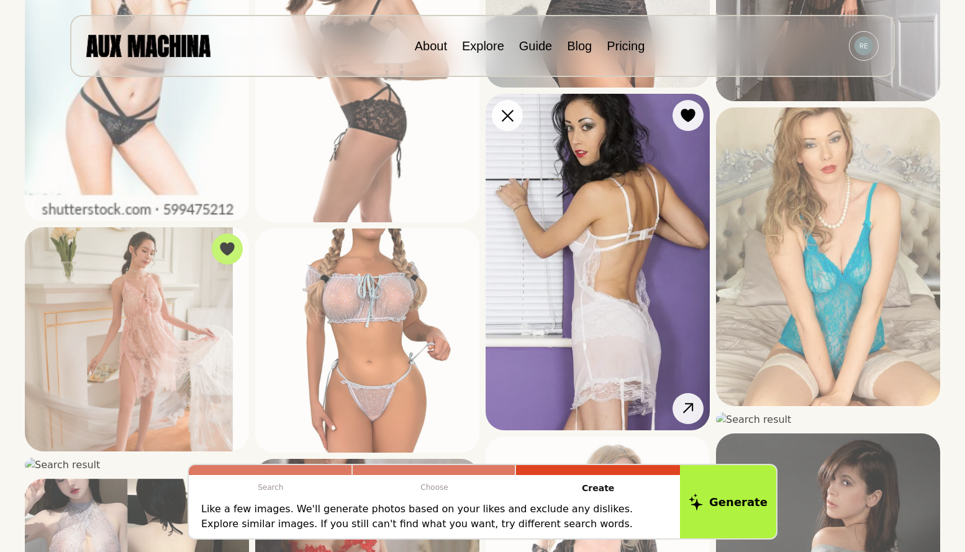
scroll to position [1749, 0]
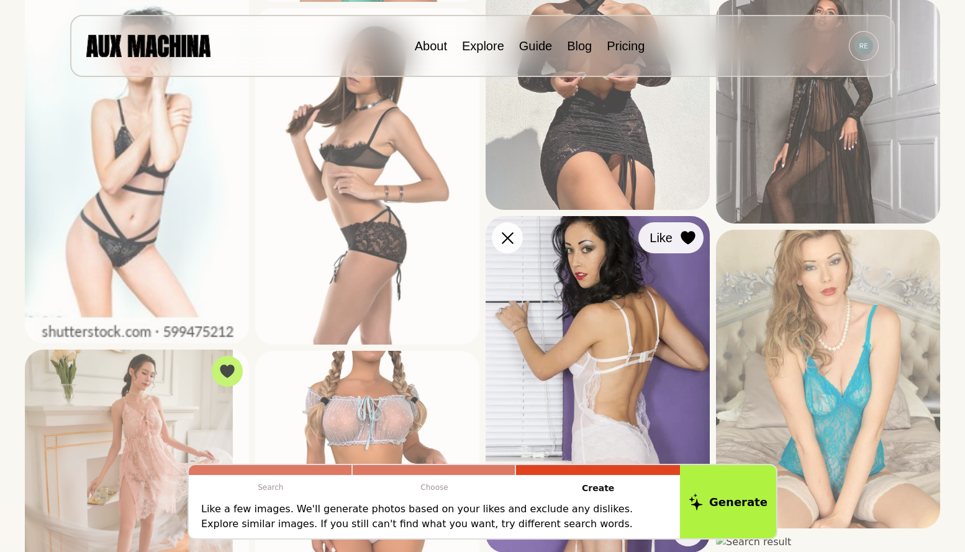
click at [678, 240] on button "Like" at bounding box center [670, 237] width 65 height 31
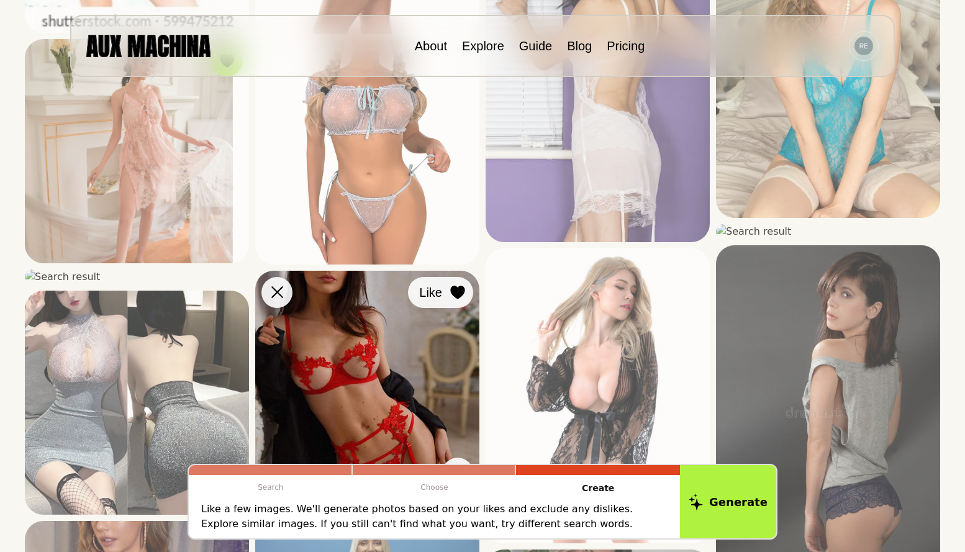
click at [463, 288] on icon at bounding box center [457, 293] width 14 height 14
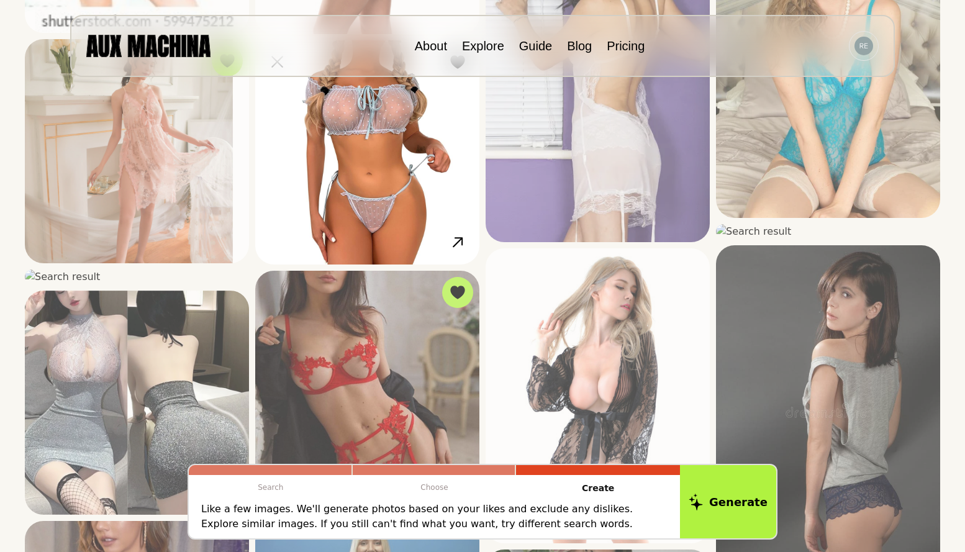
scroll to position [1873, 0]
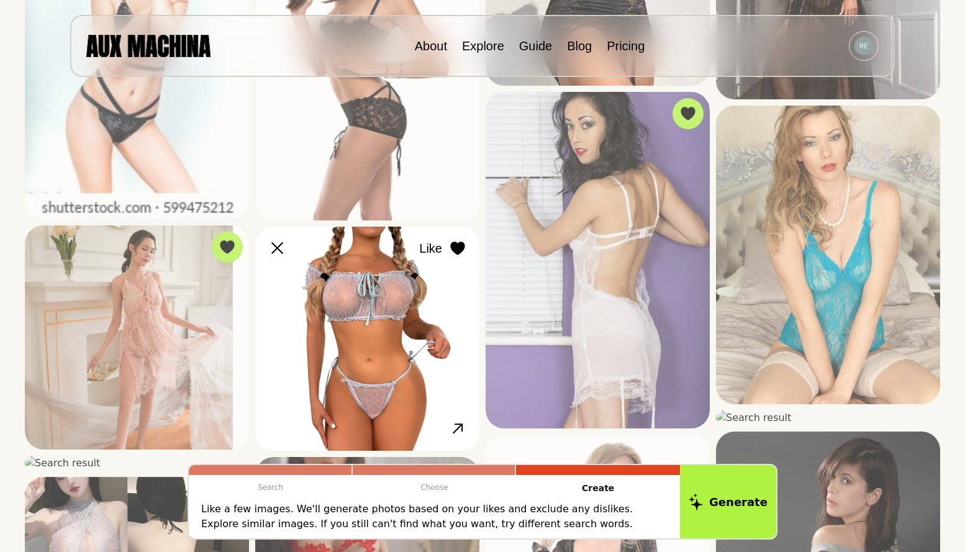
click at [443, 253] on button "Like" at bounding box center [440, 248] width 65 height 31
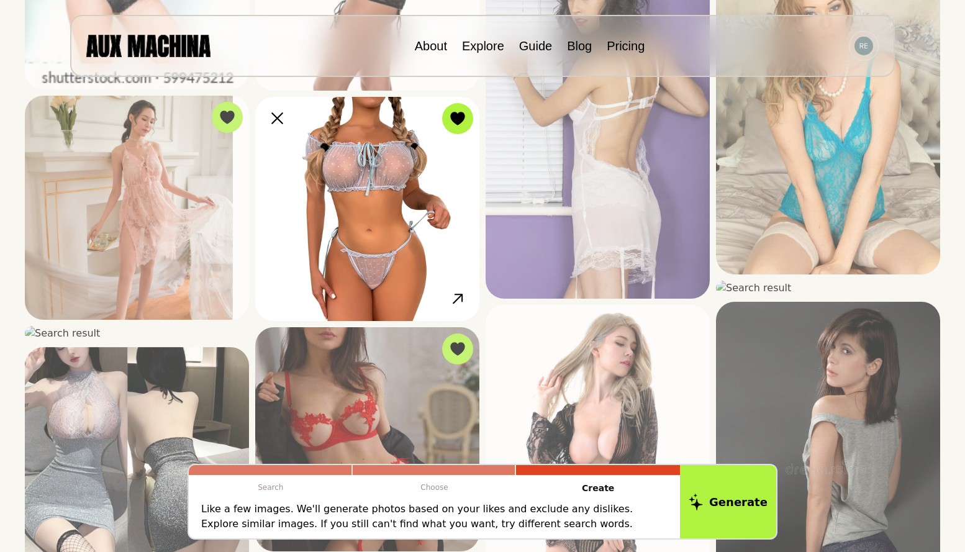
scroll to position [2059, 0]
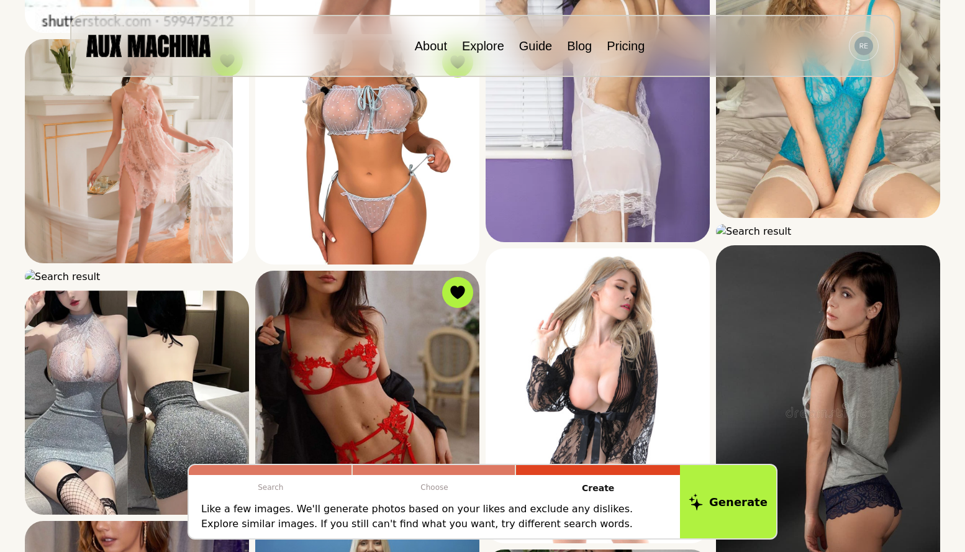
click at [598, 495] on p "Create" at bounding box center [598, 488] width 164 height 27
click at [600, 490] on p "Create" at bounding box center [598, 488] width 164 height 27
click at [318, 509] on p "Like a few images. We'll generate photos based on your likes and exclude any di…" at bounding box center [434, 517] width 466 height 30
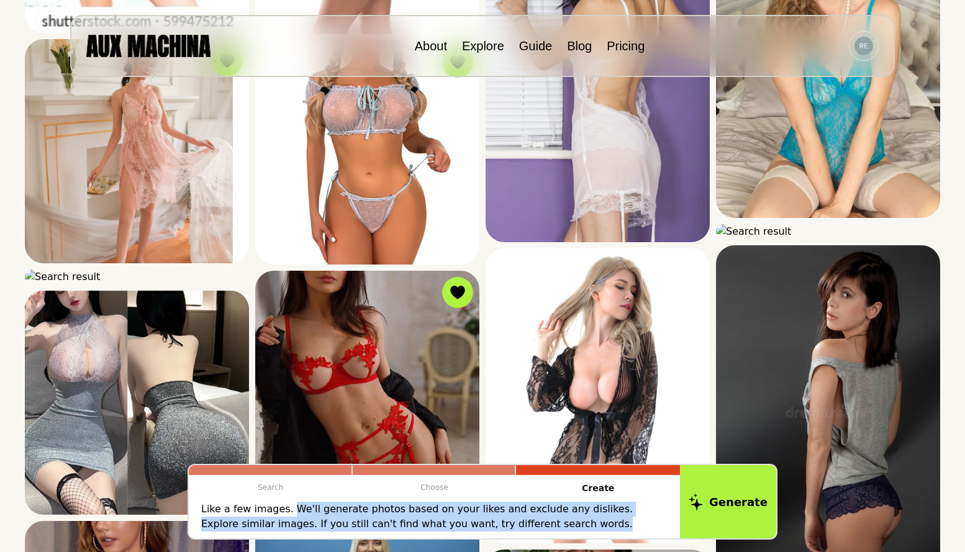
drag, startPoint x: 286, startPoint y: 510, endPoint x: 523, endPoint y: 523, distance: 238.1
click at [523, 523] on p "Like a few images. We'll generate photos based on your likes and exclude any di…" at bounding box center [434, 517] width 466 height 30
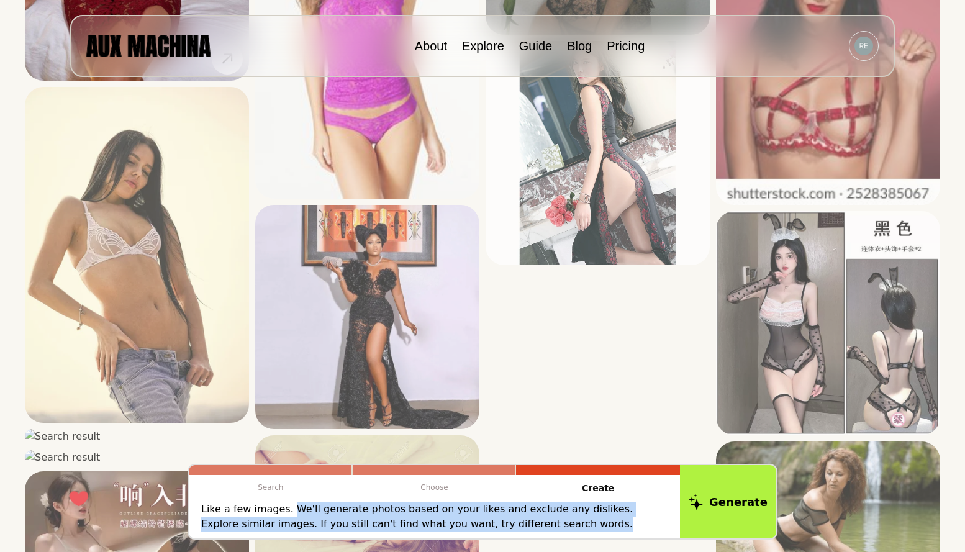
scroll to position [2804, 0]
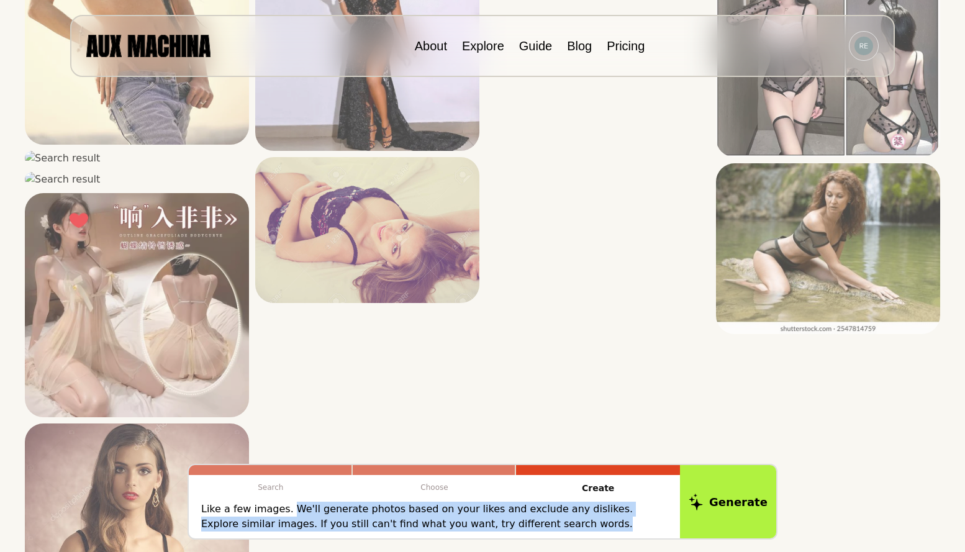
scroll to position [3177, 0]
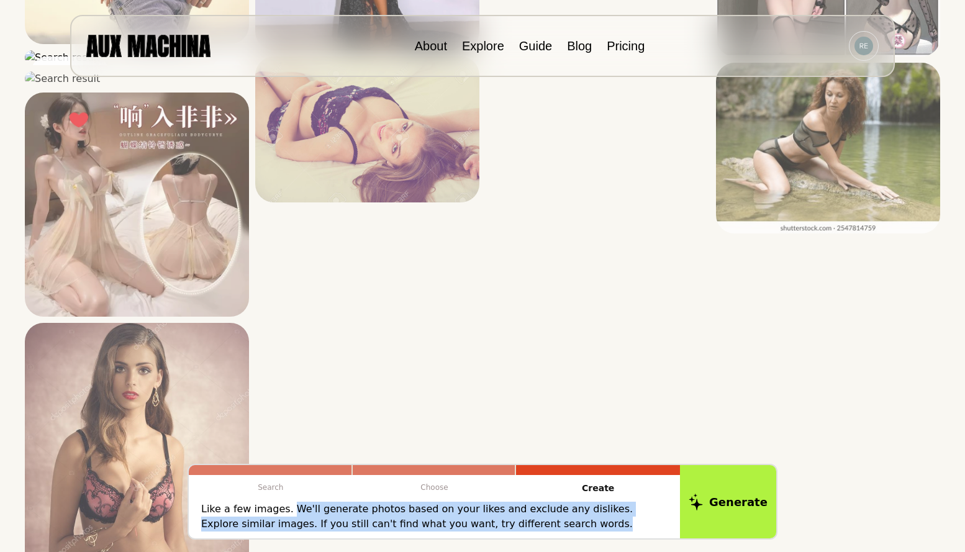
click at [52, 81] on div at bounding box center [46, 72] width 19 height 19
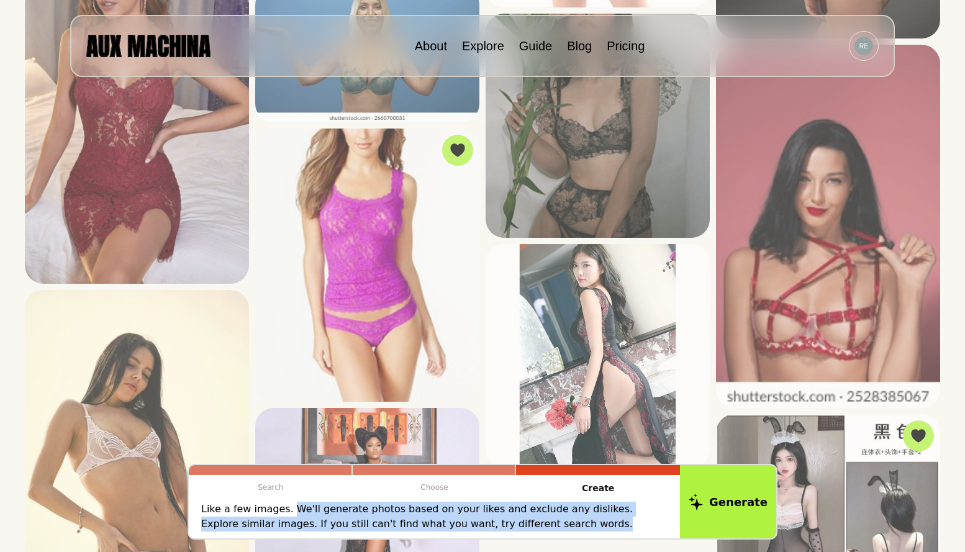
scroll to position [2432, 0]
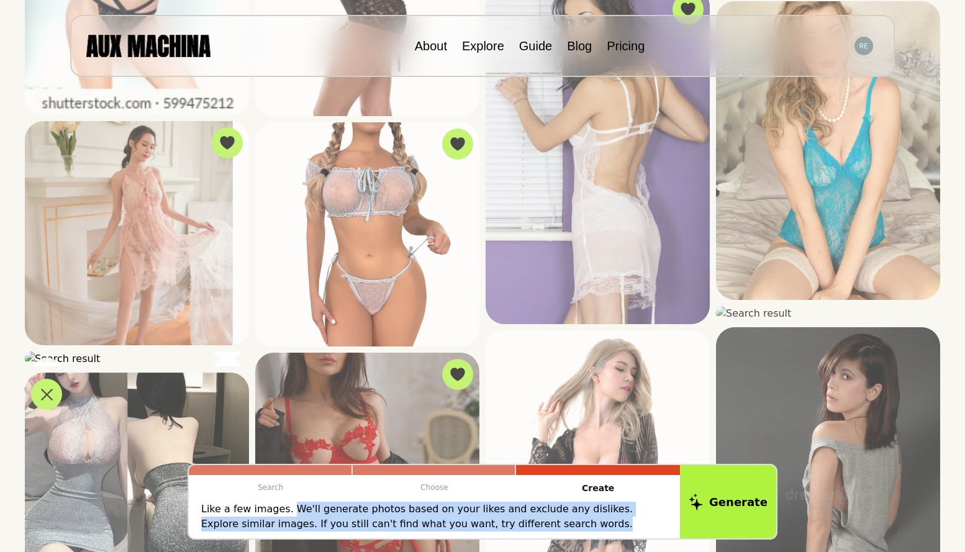
scroll to position [1873, 0]
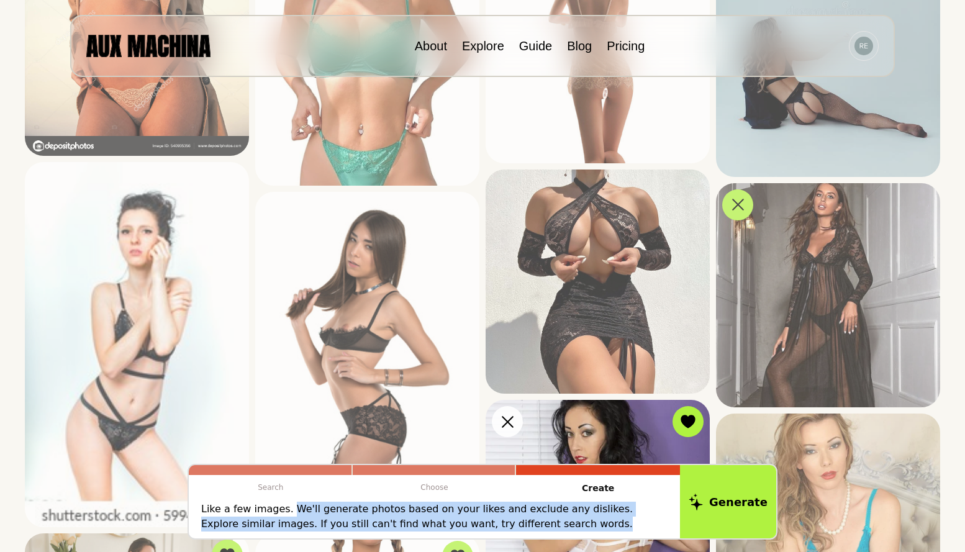
scroll to position [1563, 0]
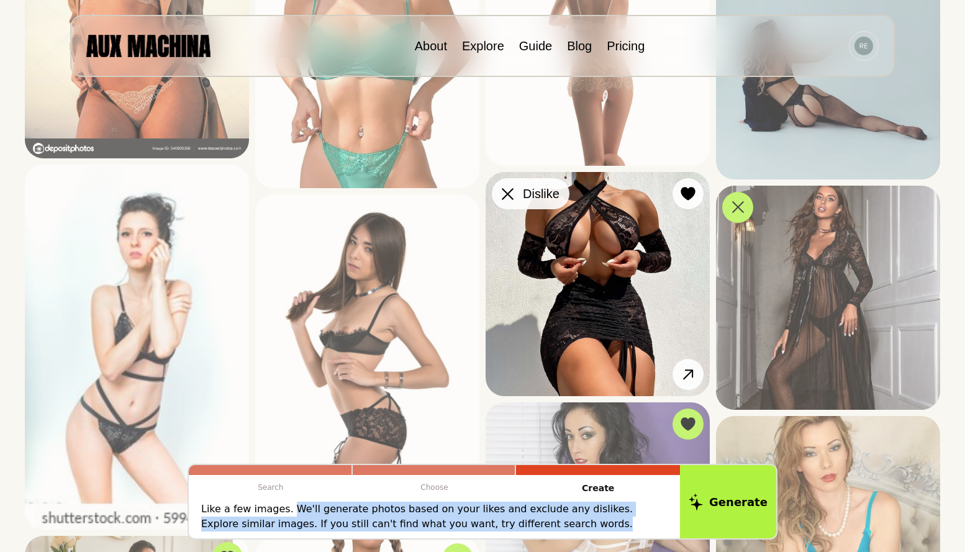
click at [519, 196] on button "Dislike" at bounding box center [531, 193] width 78 height 31
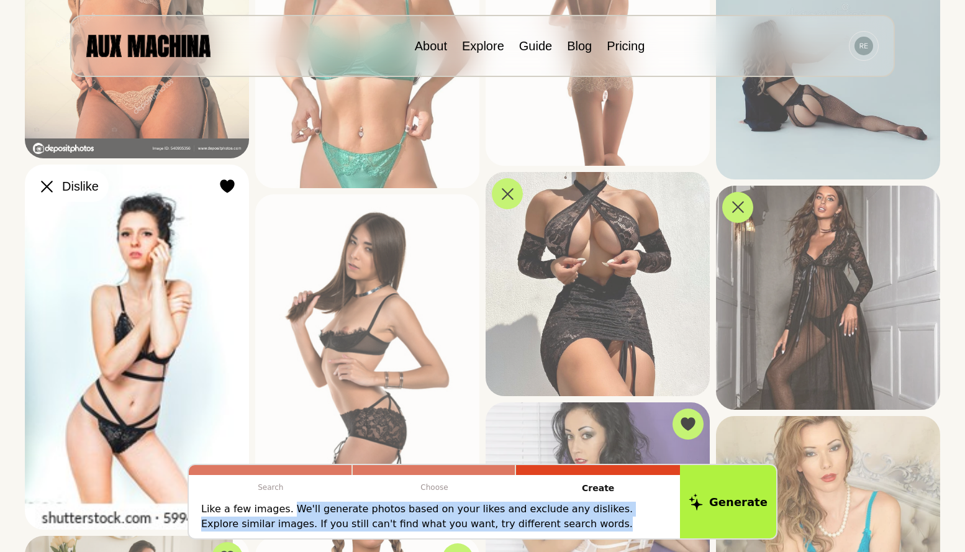
click at [48, 188] on icon at bounding box center [47, 187] width 12 height 12
click at [48, 186] on icon at bounding box center [47, 187] width 12 height 12
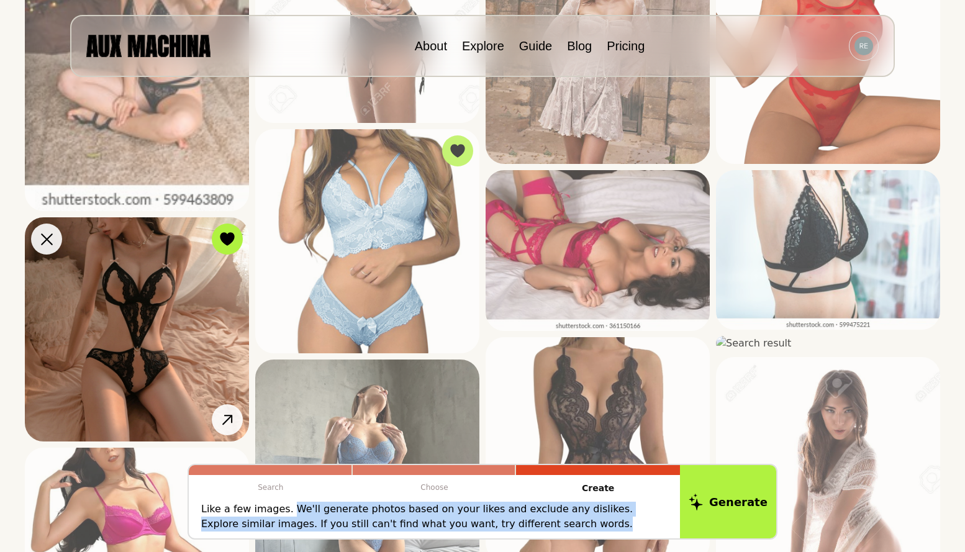
scroll to position [693, 0]
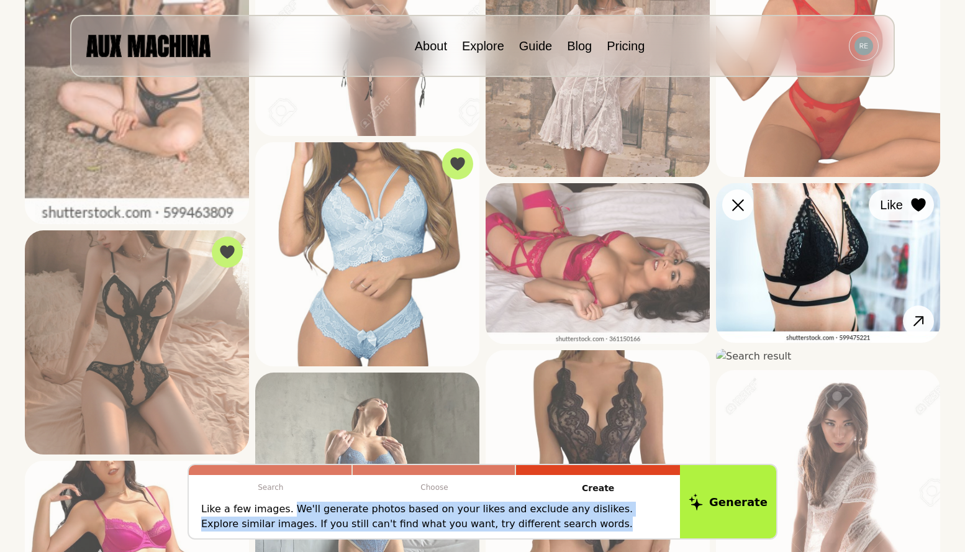
click at [914, 197] on div at bounding box center [918, 205] width 19 height 19
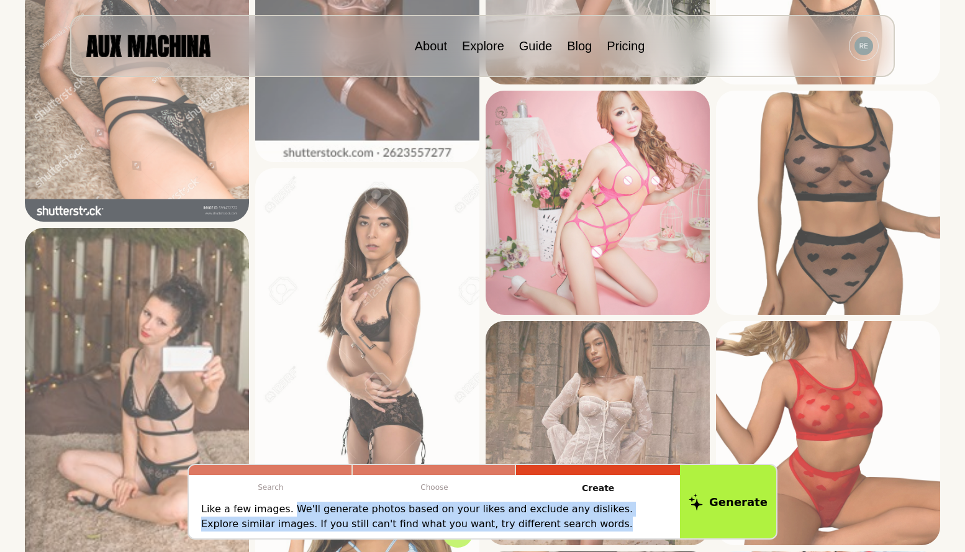
scroll to position [321, 0]
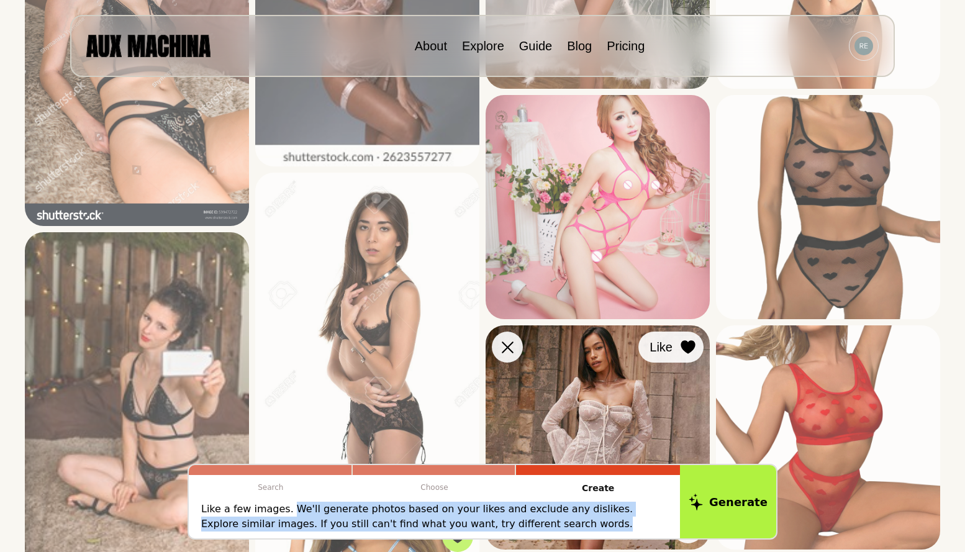
click at [687, 336] on button "Like" at bounding box center [670, 347] width 65 height 31
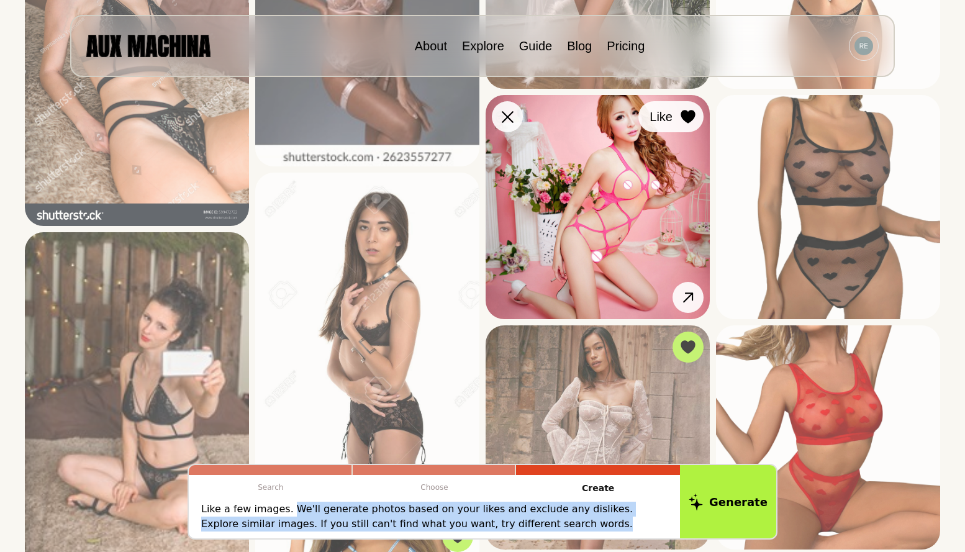
click at [672, 117] on button "Like" at bounding box center [670, 116] width 65 height 31
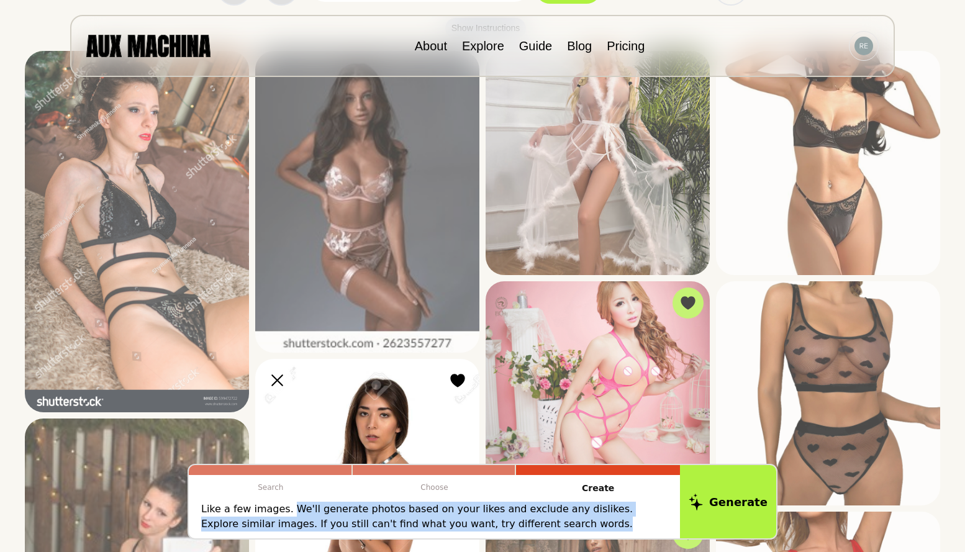
scroll to position [11, 0]
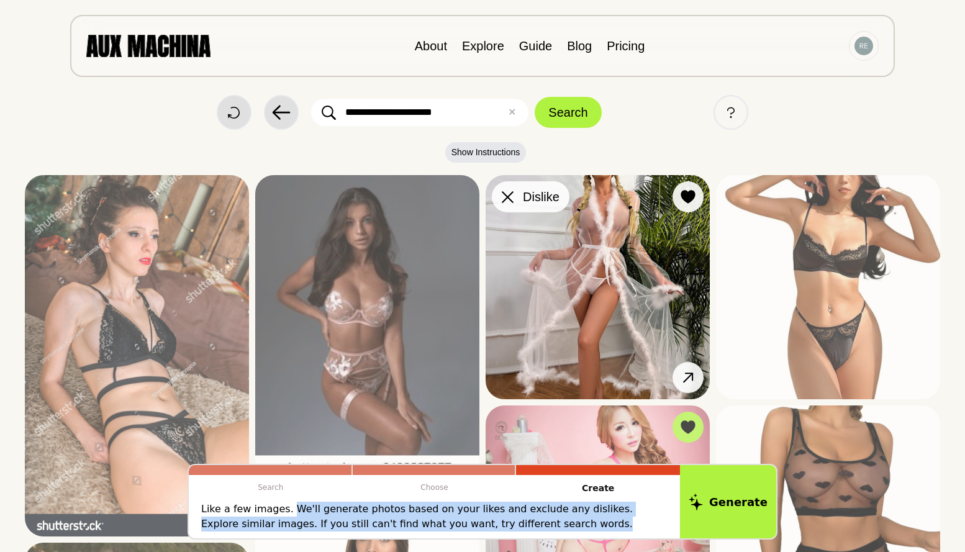
click at [518, 197] on button "Dislike" at bounding box center [531, 196] width 78 height 31
click at [504, 195] on icon at bounding box center [508, 197] width 12 height 12
click at [674, 201] on button "Like" at bounding box center [670, 196] width 65 height 31
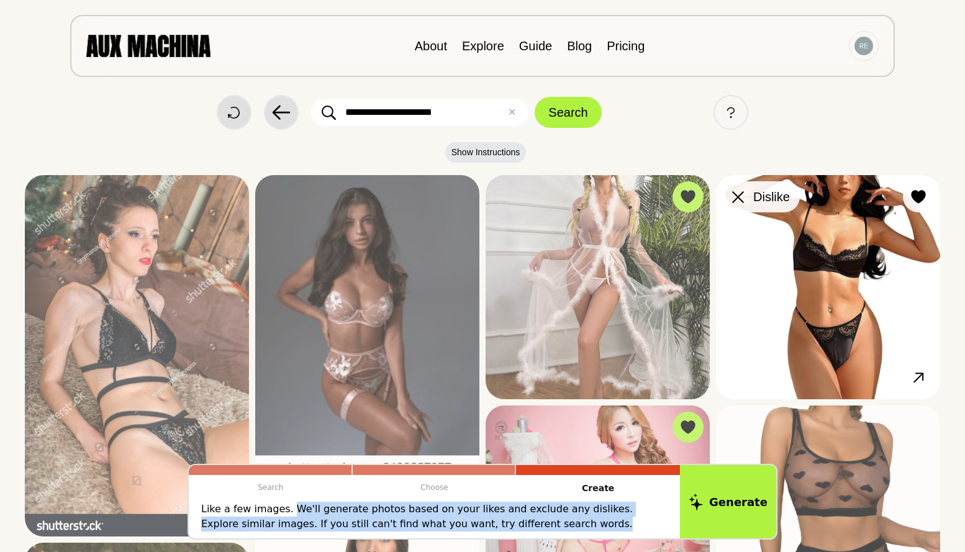
click at [748, 194] on button "Dislike" at bounding box center [761, 196] width 78 height 31
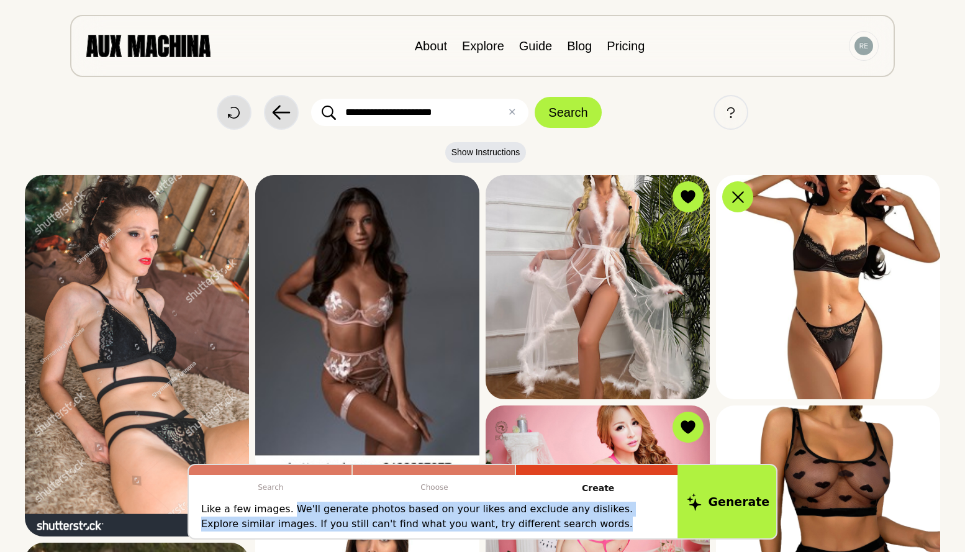
click at [733, 479] on button "Generate" at bounding box center [727, 501] width 101 height 77
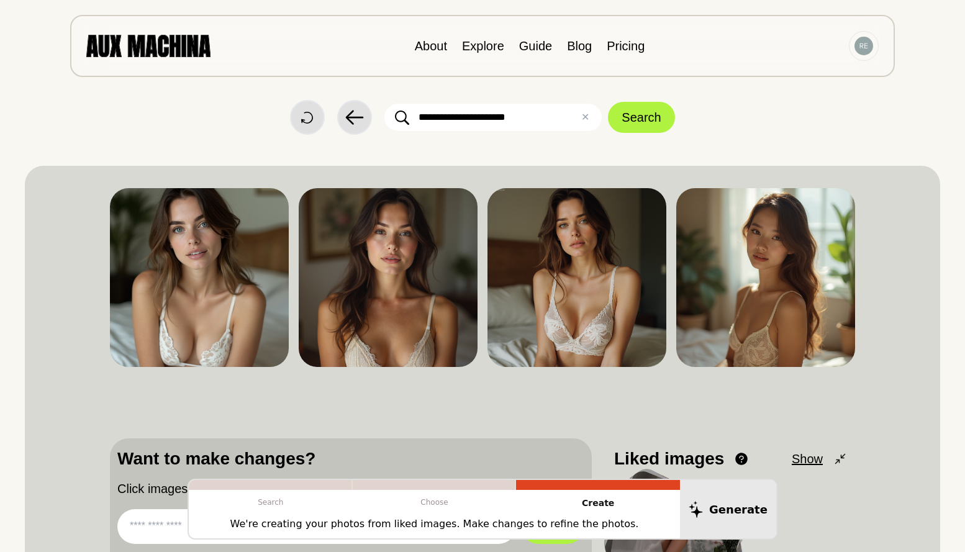
scroll to position [0, 0]
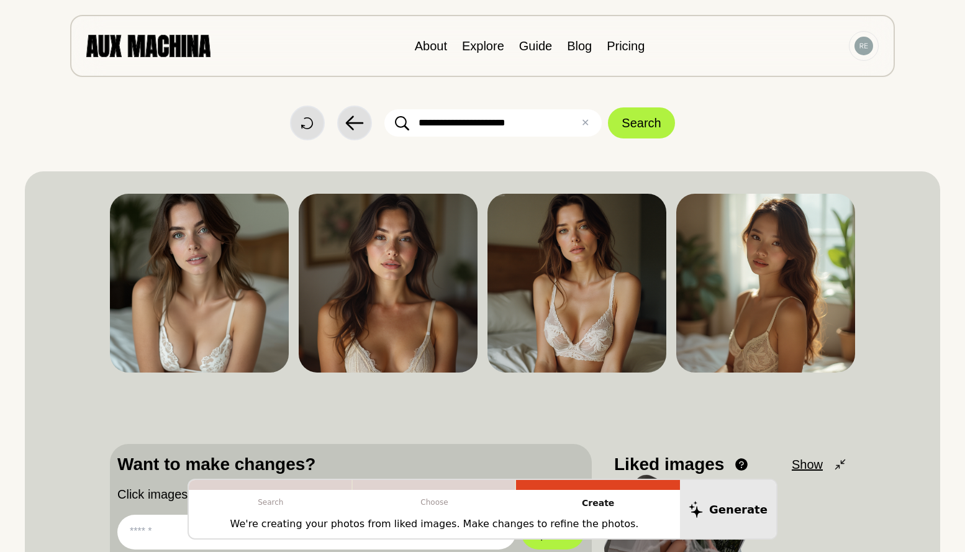
click at [518, 126] on input "**********" at bounding box center [492, 122] width 217 height 27
type input "**********"
click at [639, 117] on button "Search" at bounding box center [641, 122] width 66 height 31
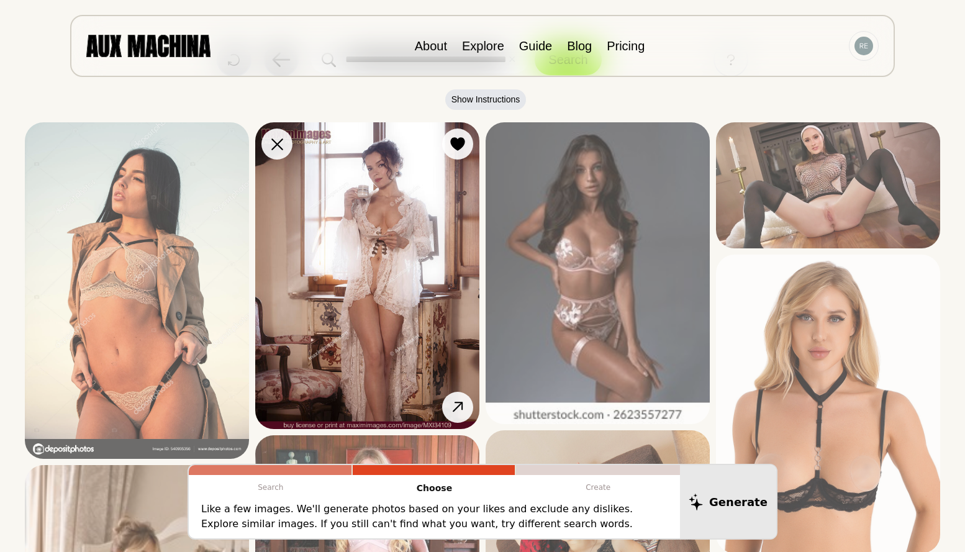
scroll to position [62, 0]
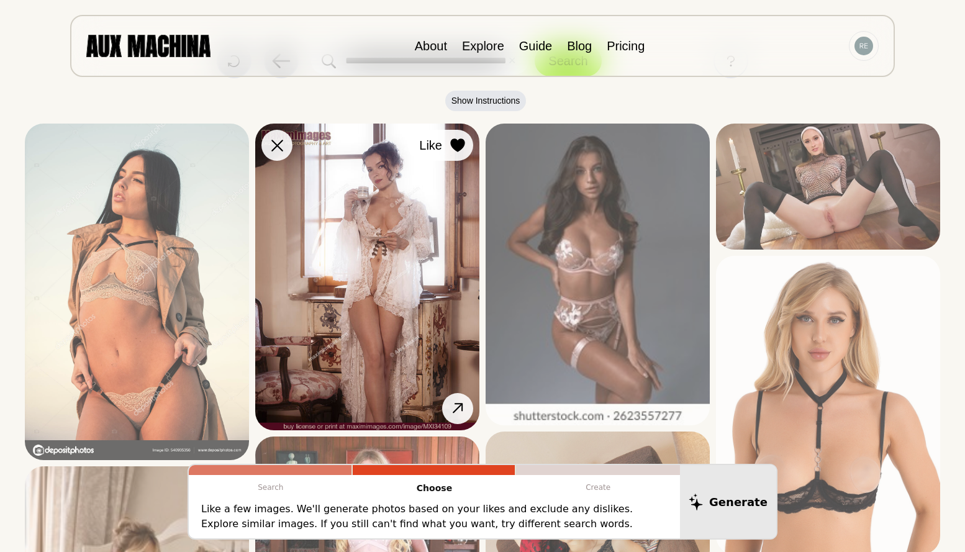
click at [449, 148] on div at bounding box center [457, 145] width 19 height 19
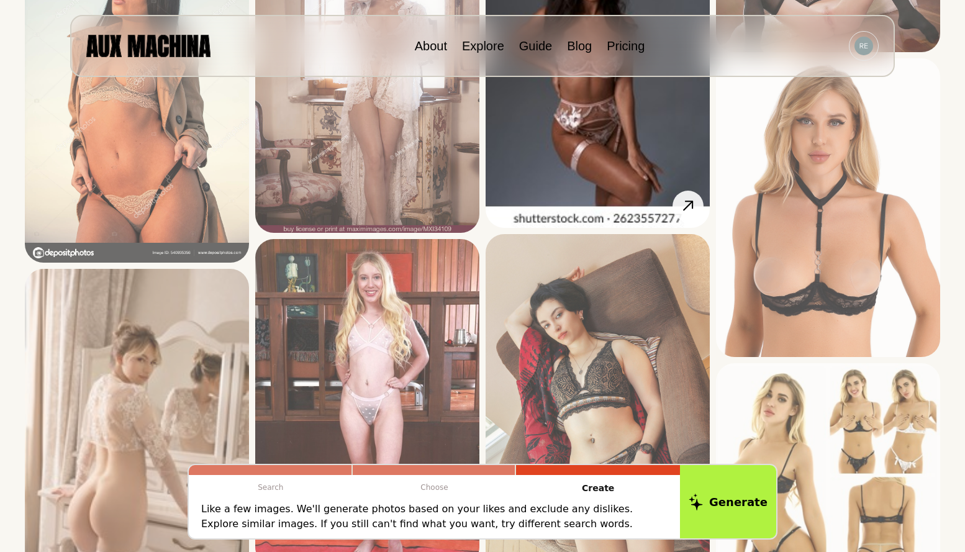
scroll to position [372, 0]
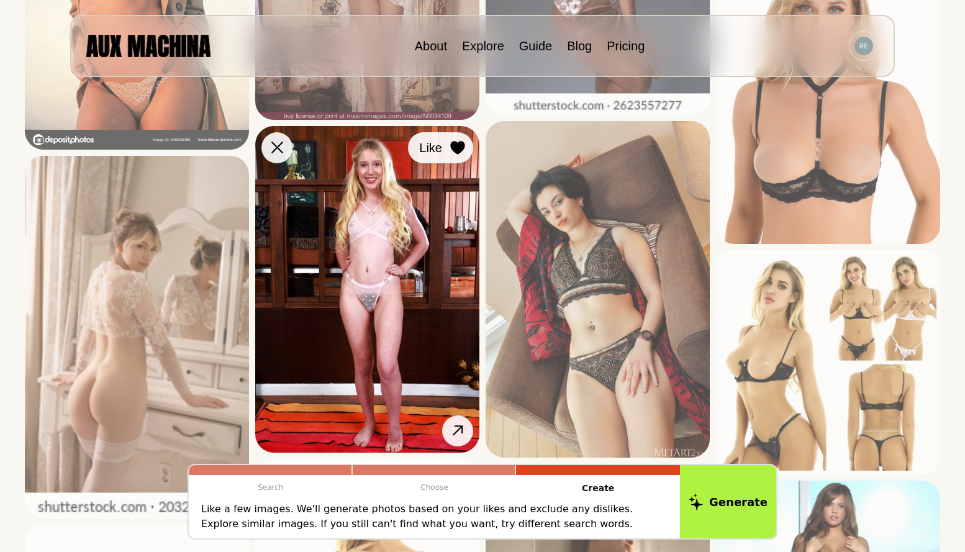
click at [455, 155] on div at bounding box center [457, 147] width 19 height 19
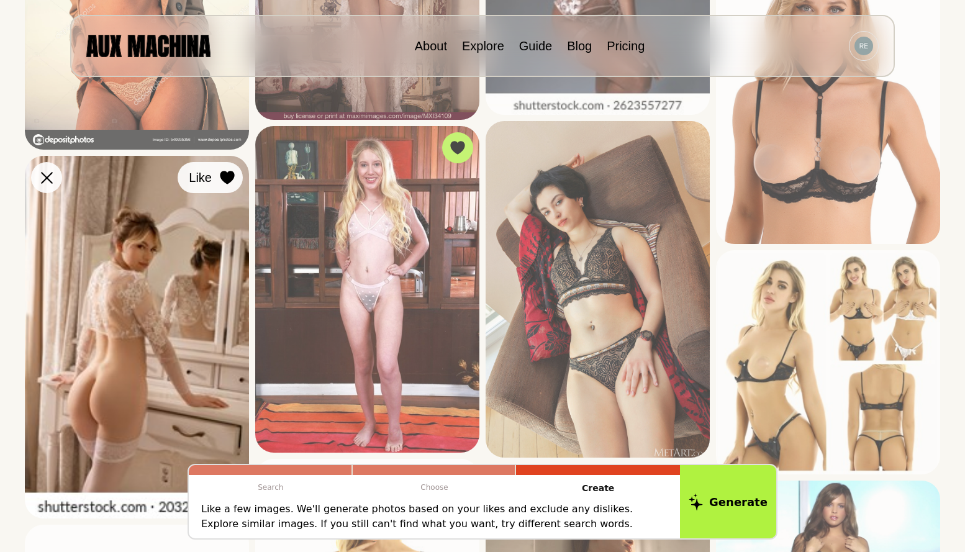
click at [233, 179] on icon at bounding box center [227, 178] width 14 height 14
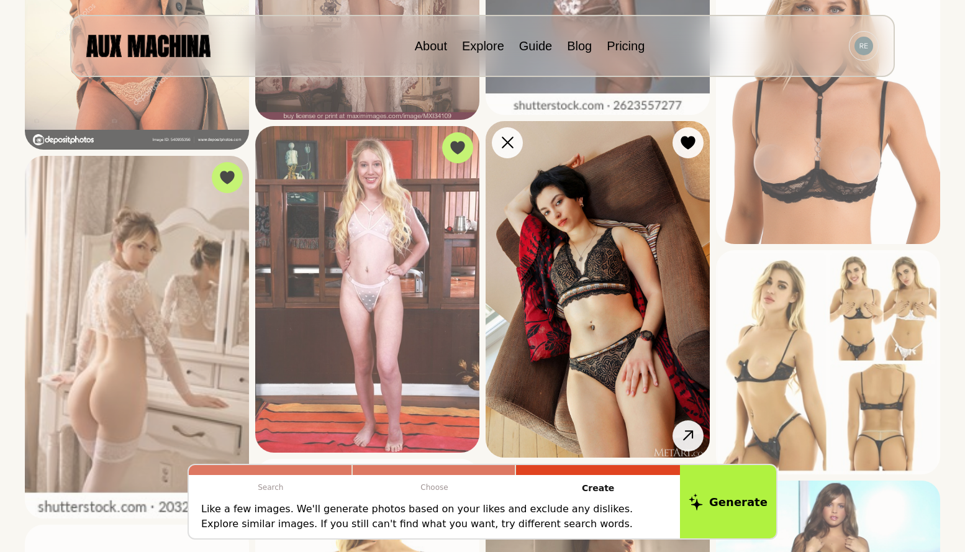
scroll to position [683, 0]
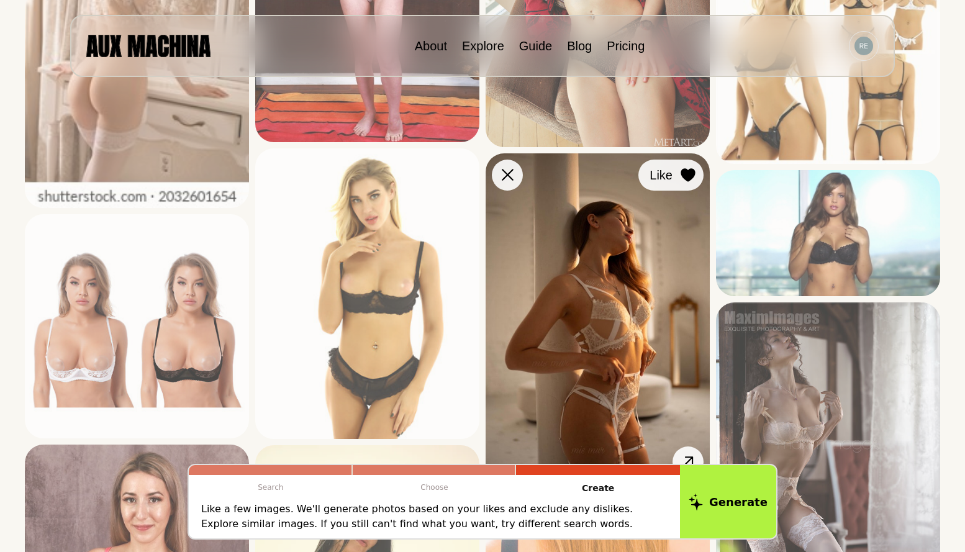
click at [686, 184] on div at bounding box center [688, 175] width 19 height 19
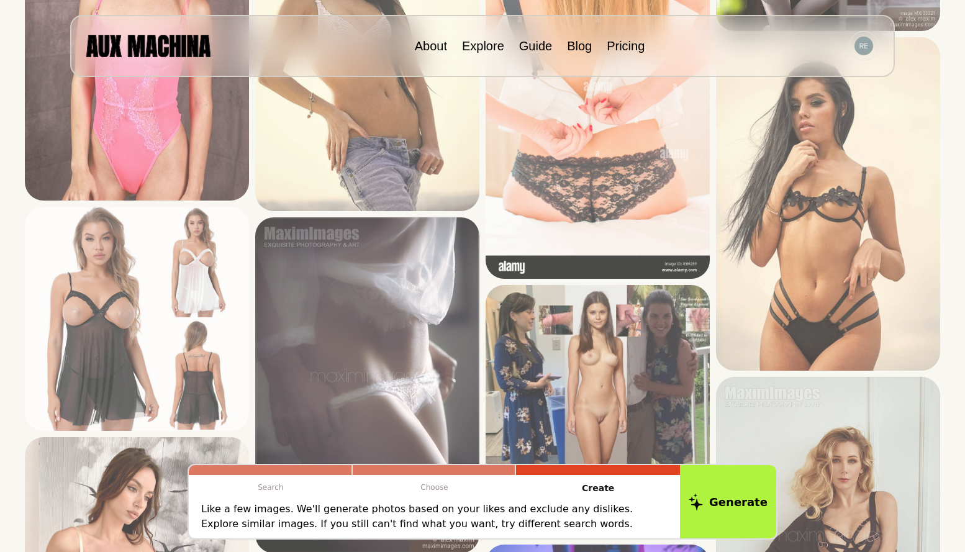
scroll to position [1304, 0]
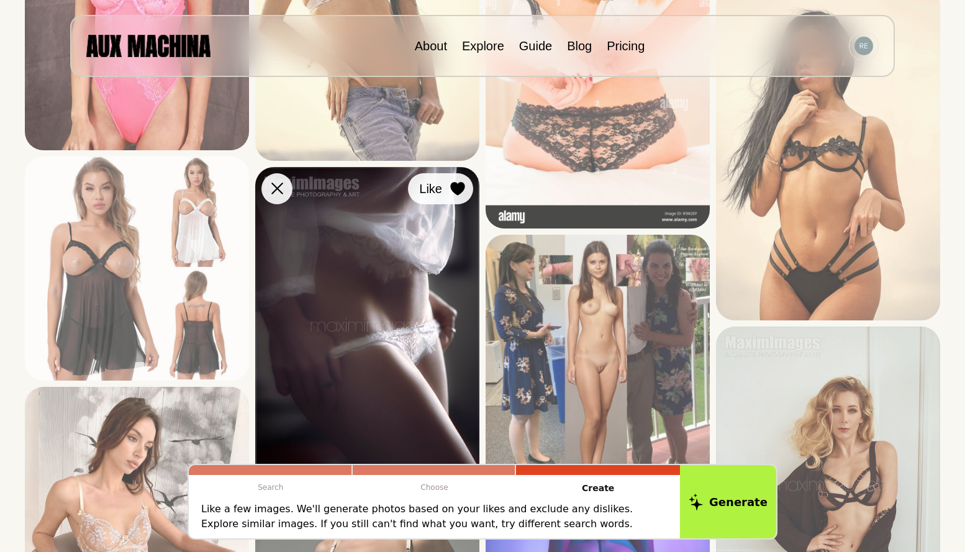
click at [459, 194] on icon at bounding box center [457, 189] width 14 height 14
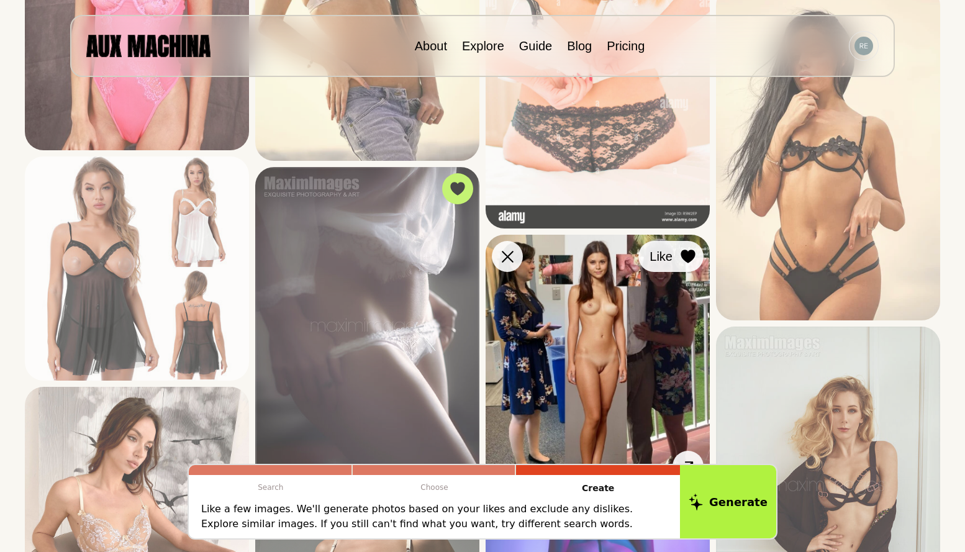
click at [699, 251] on button "Like" at bounding box center [670, 256] width 65 height 31
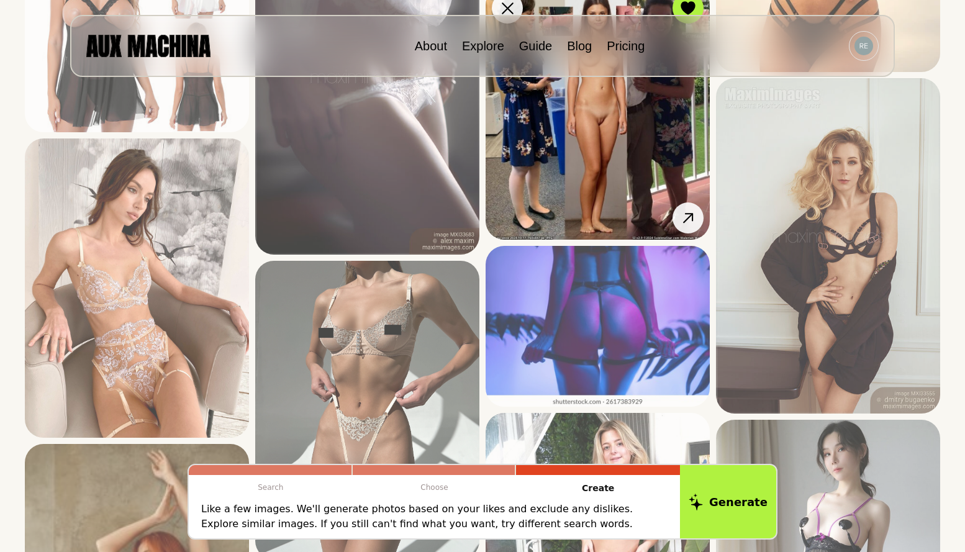
scroll to position [1738, 0]
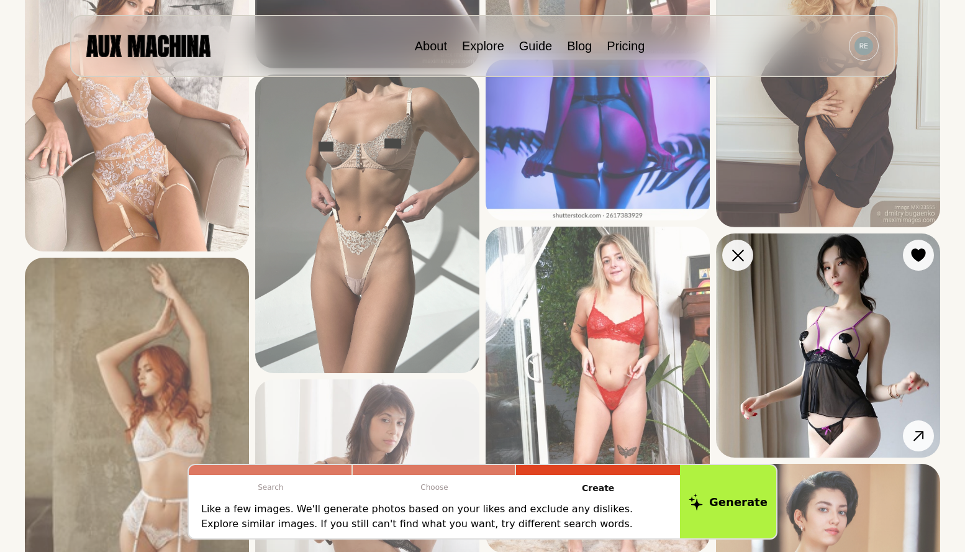
click at [895, 271] on img at bounding box center [828, 345] width 224 height 224
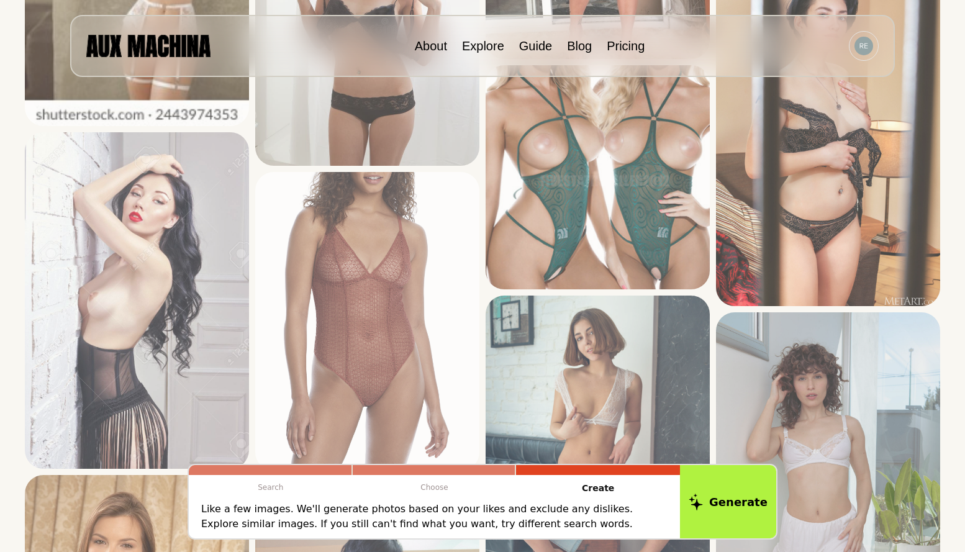
scroll to position [2235, 0]
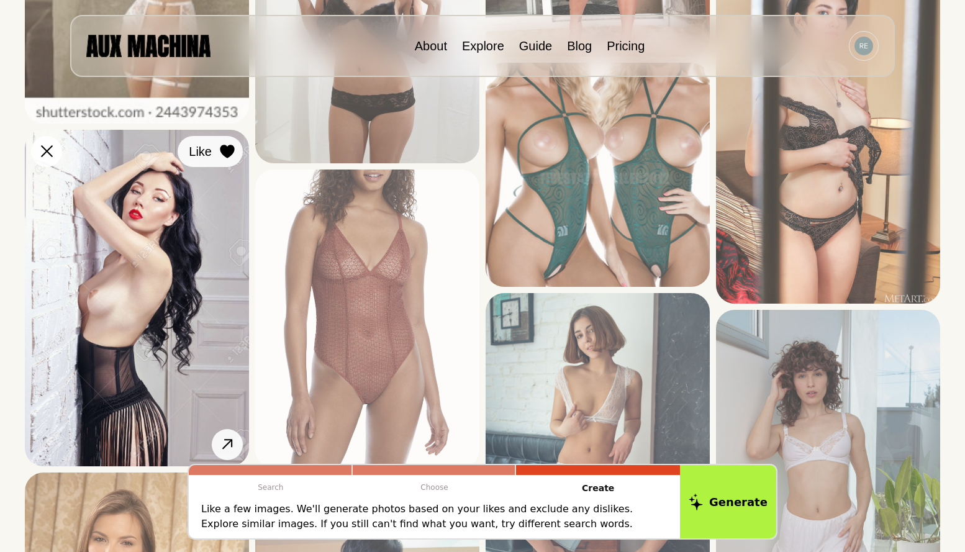
click at [236, 151] on div at bounding box center [227, 151] width 19 height 19
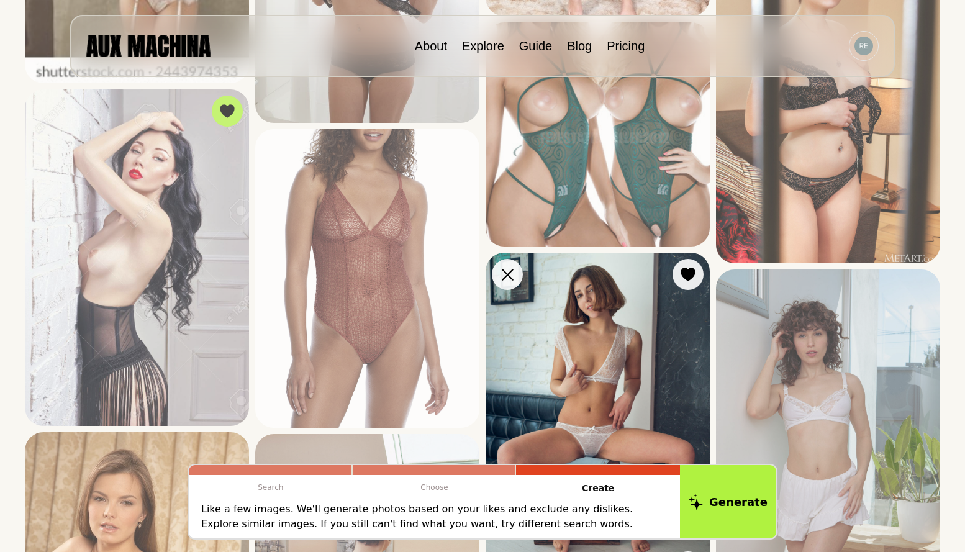
scroll to position [2297, 0]
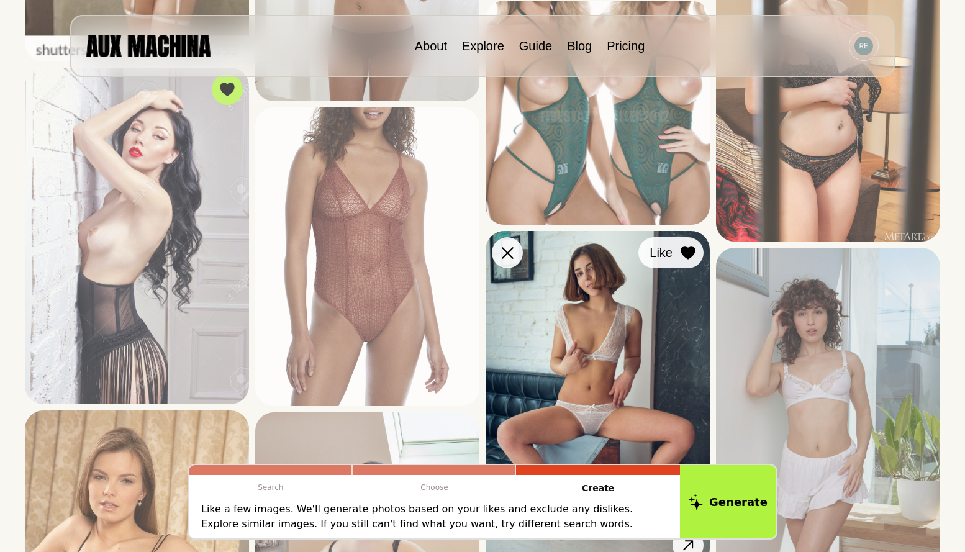
click at [677, 241] on button "Like" at bounding box center [670, 252] width 65 height 31
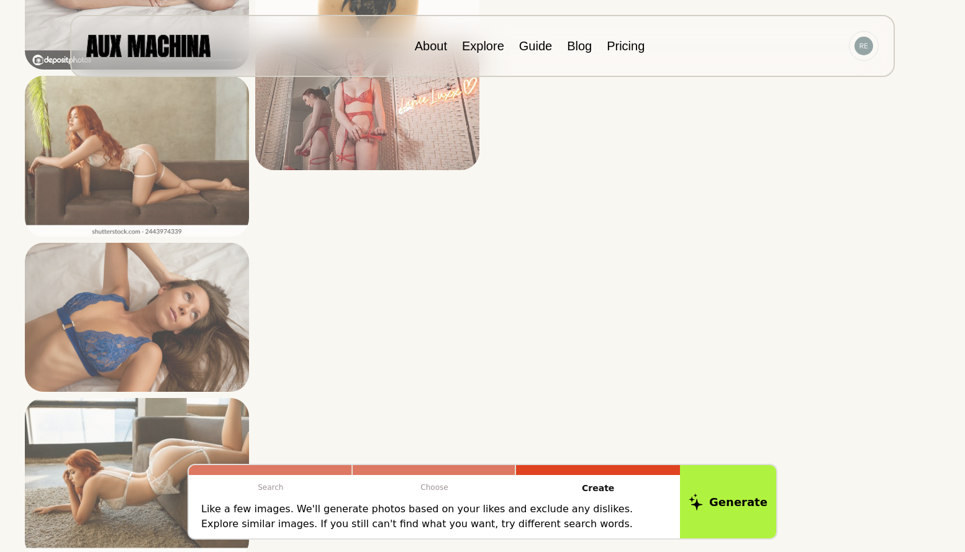
scroll to position [3477, 0]
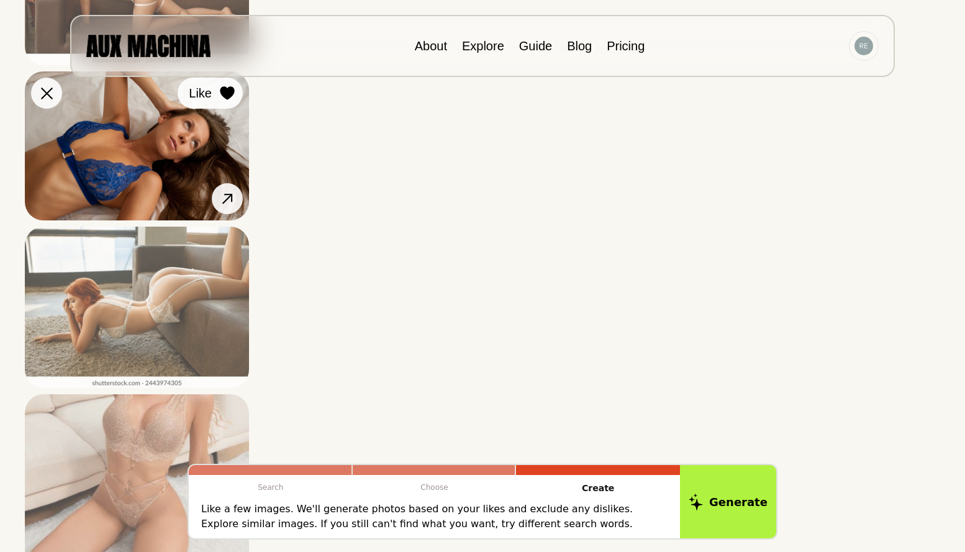
click at [221, 94] on icon at bounding box center [227, 94] width 14 height 14
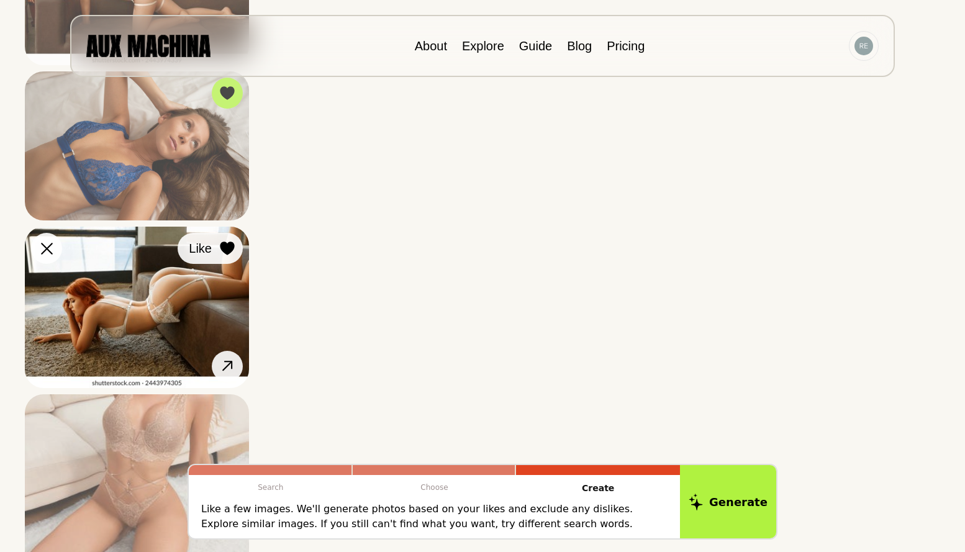
click at [225, 247] on icon at bounding box center [227, 249] width 14 height 14
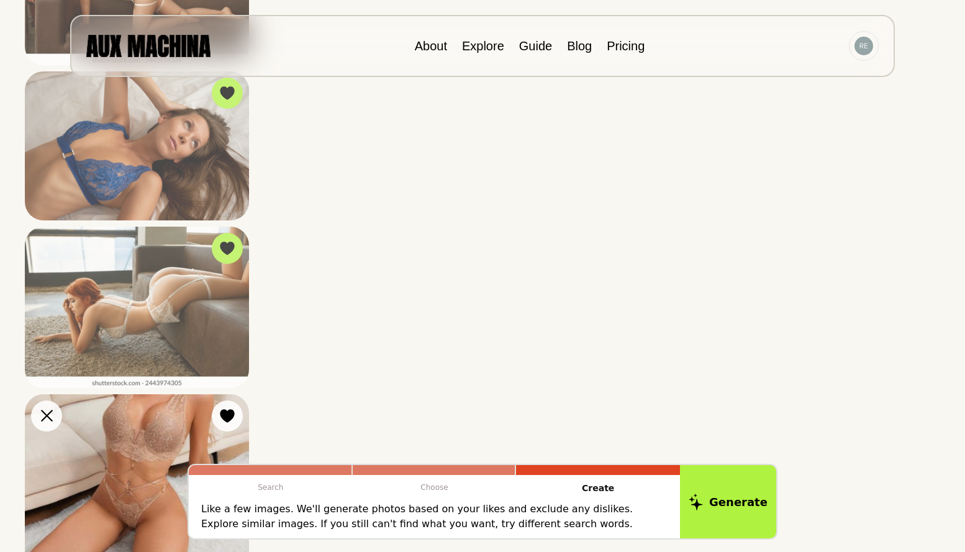
click at [206, 409] on img at bounding box center [137, 506] width 224 height 224
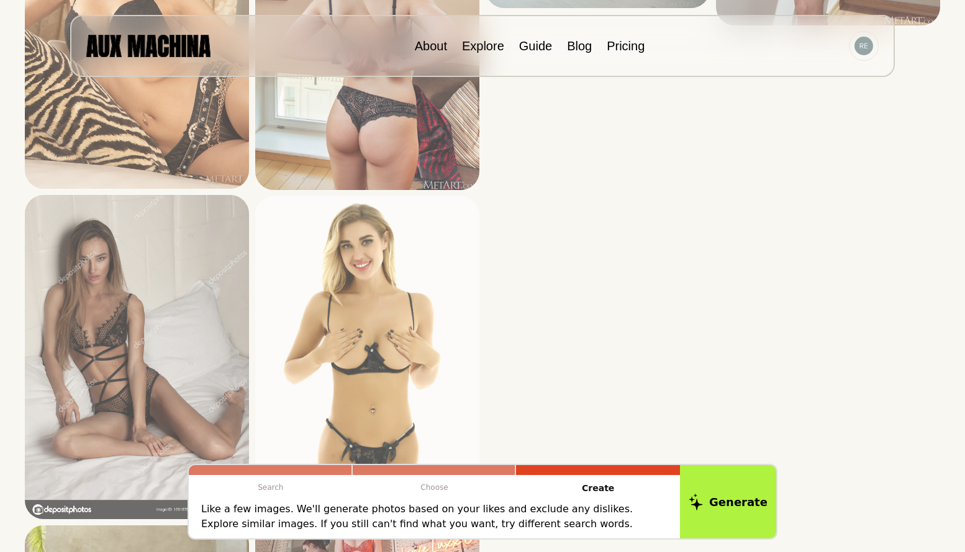
scroll to position [2607, 0]
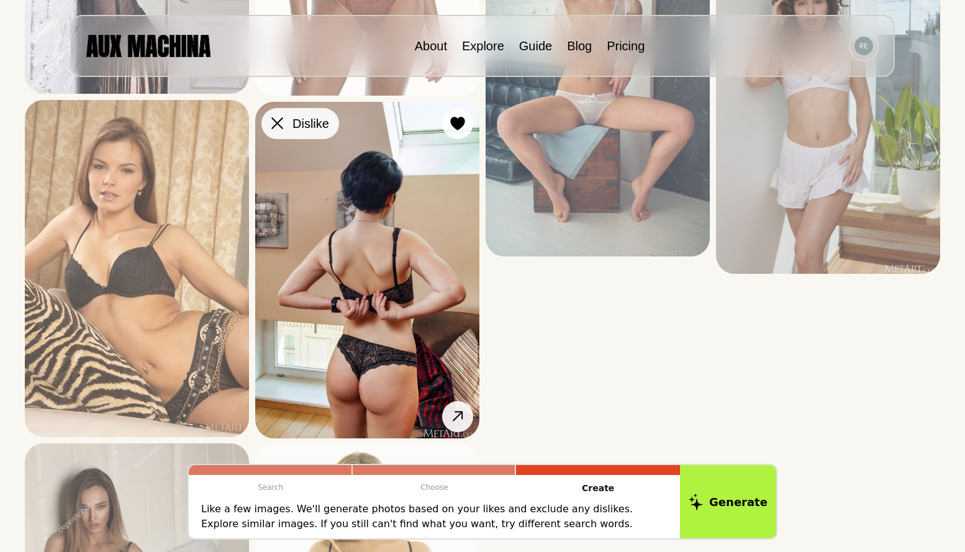
click at [261, 120] on button "Dislike" at bounding box center [300, 123] width 78 height 31
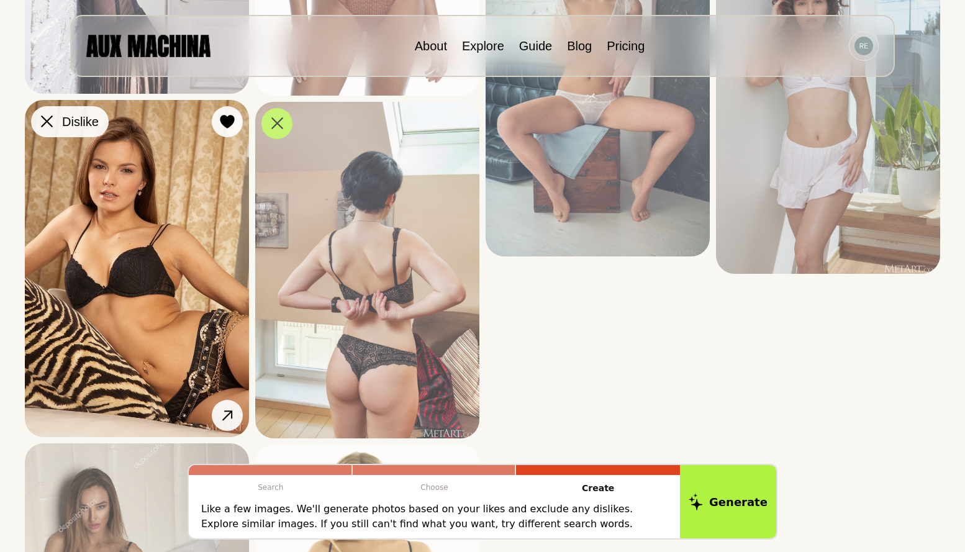
click at [42, 120] on icon at bounding box center [47, 121] width 12 height 12
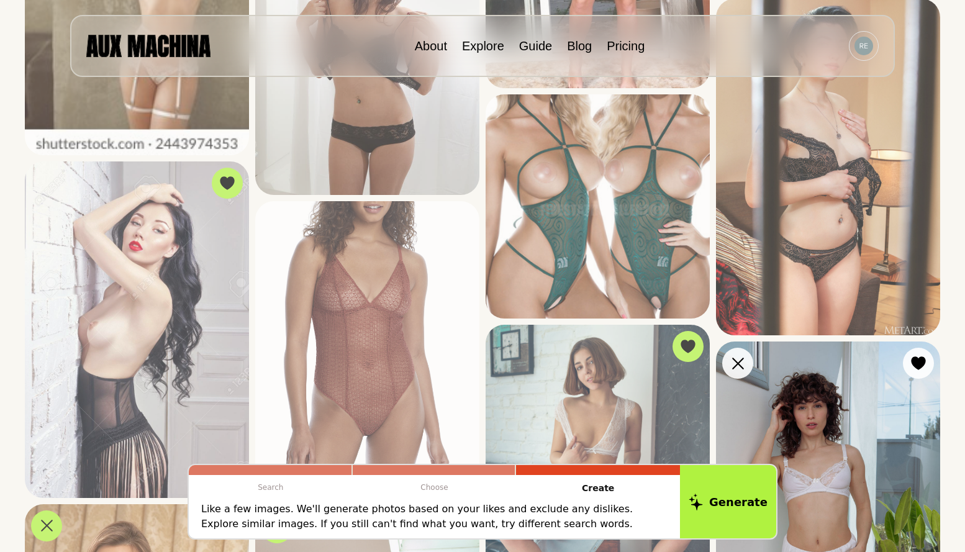
scroll to position [2049, 0]
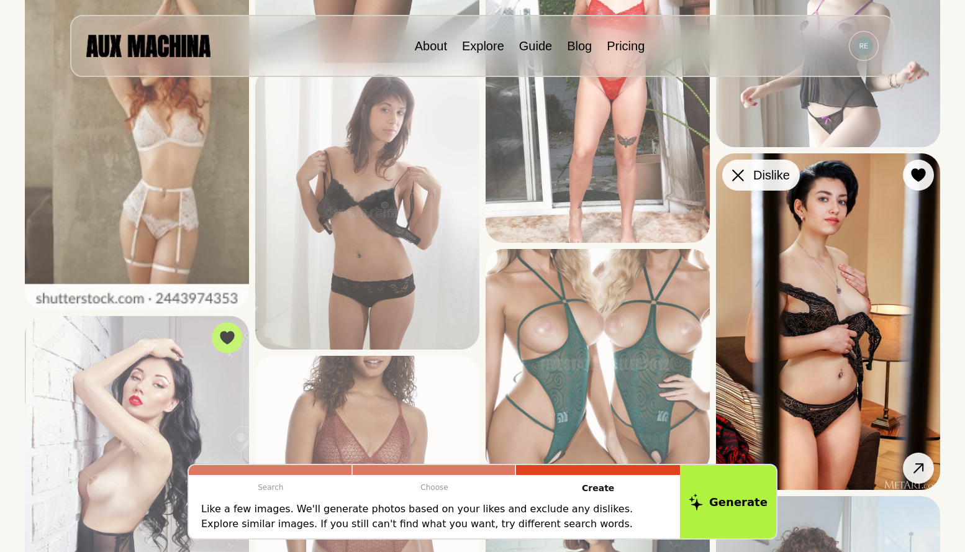
click at [736, 179] on icon at bounding box center [738, 175] width 12 height 12
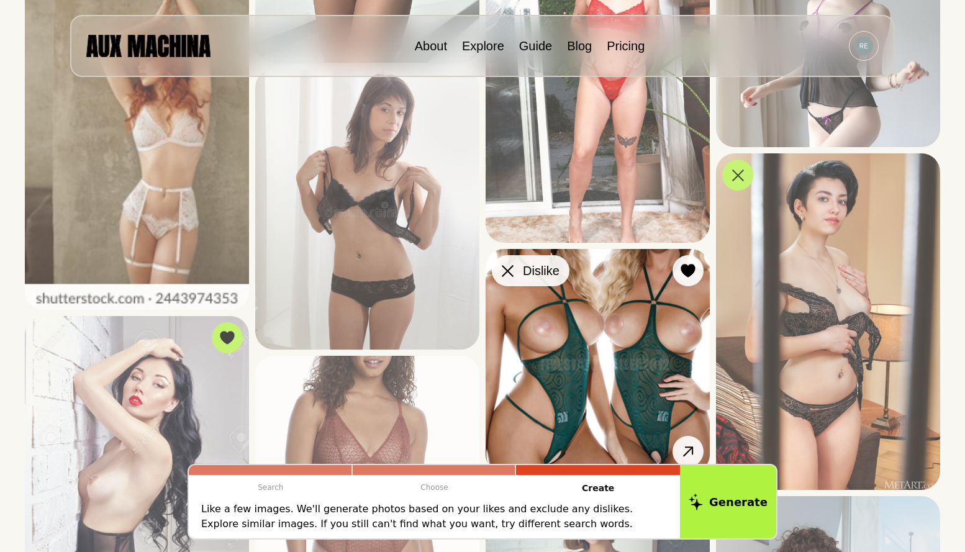
click at [504, 268] on icon at bounding box center [508, 271] width 12 height 12
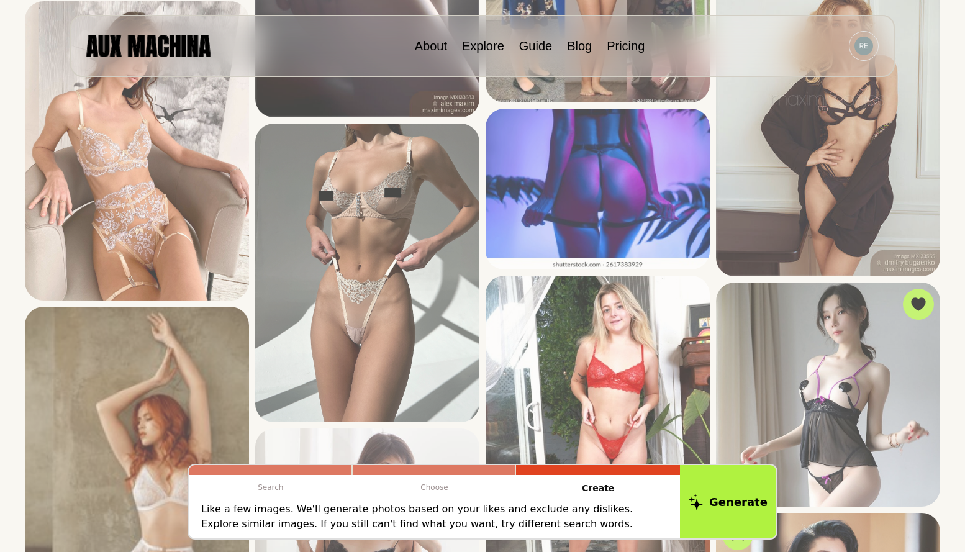
scroll to position [1552, 0]
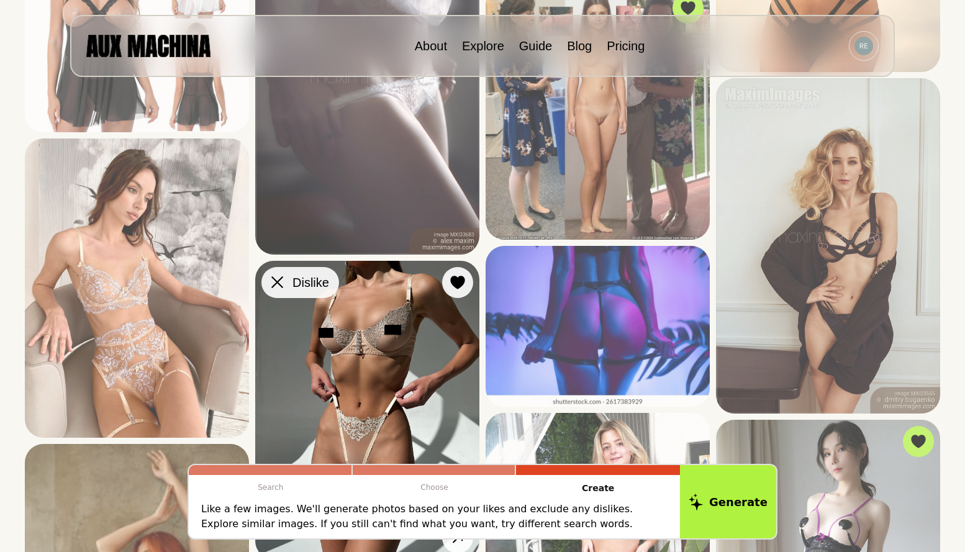
click at [278, 278] on icon at bounding box center [277, 282] width 12 height 12
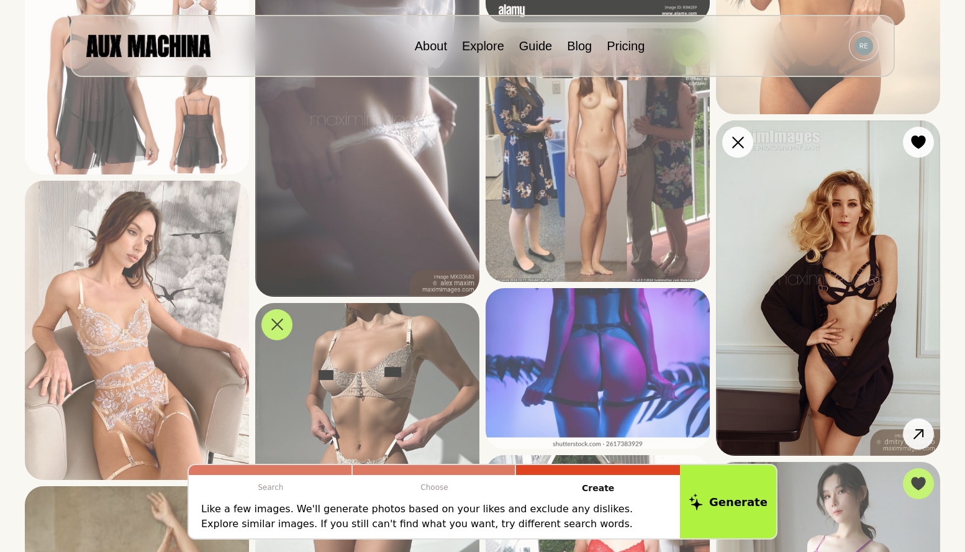
scroll to position [1428, 0]
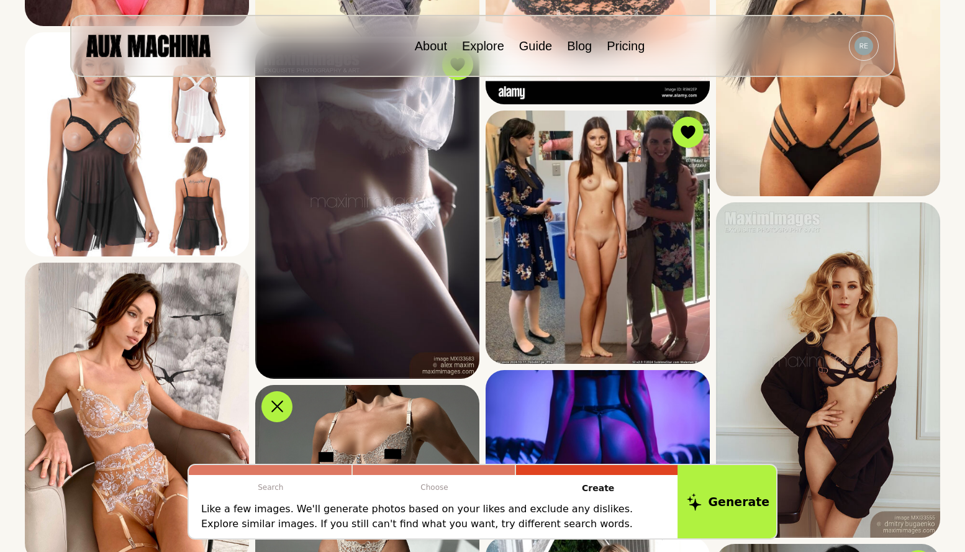
click at [758, 504] on button "Generate" at bounding box center [727, 501] width 101 height 77
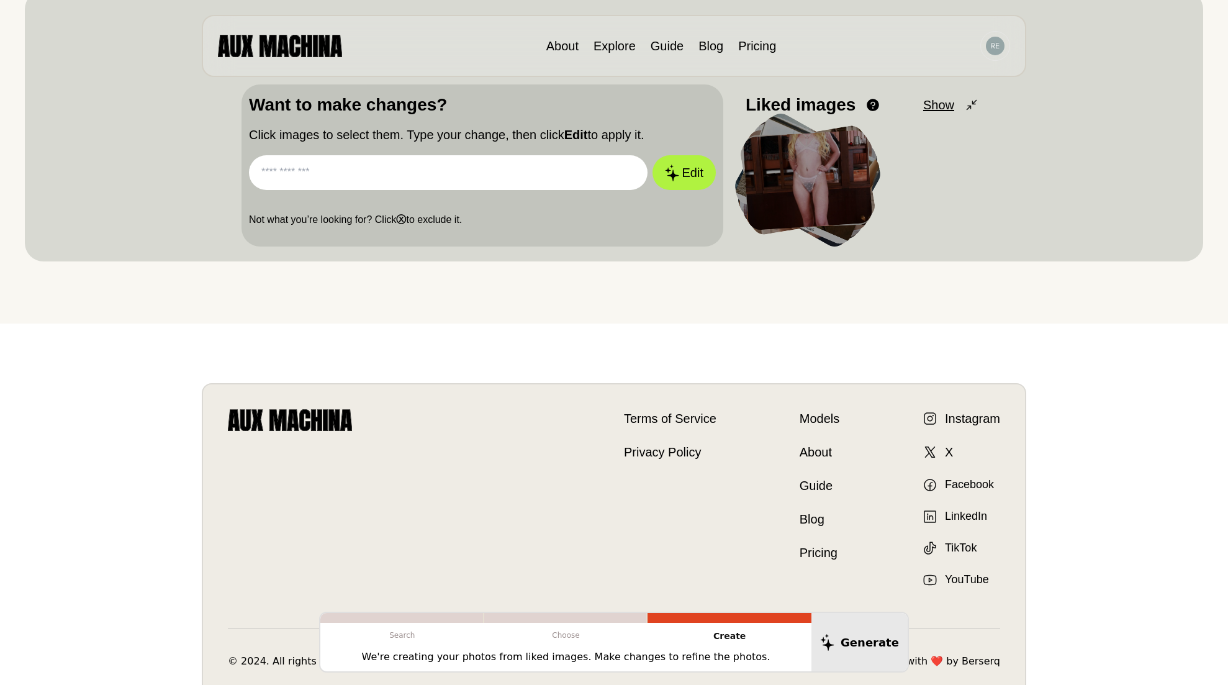
scroll to position [0, 0]
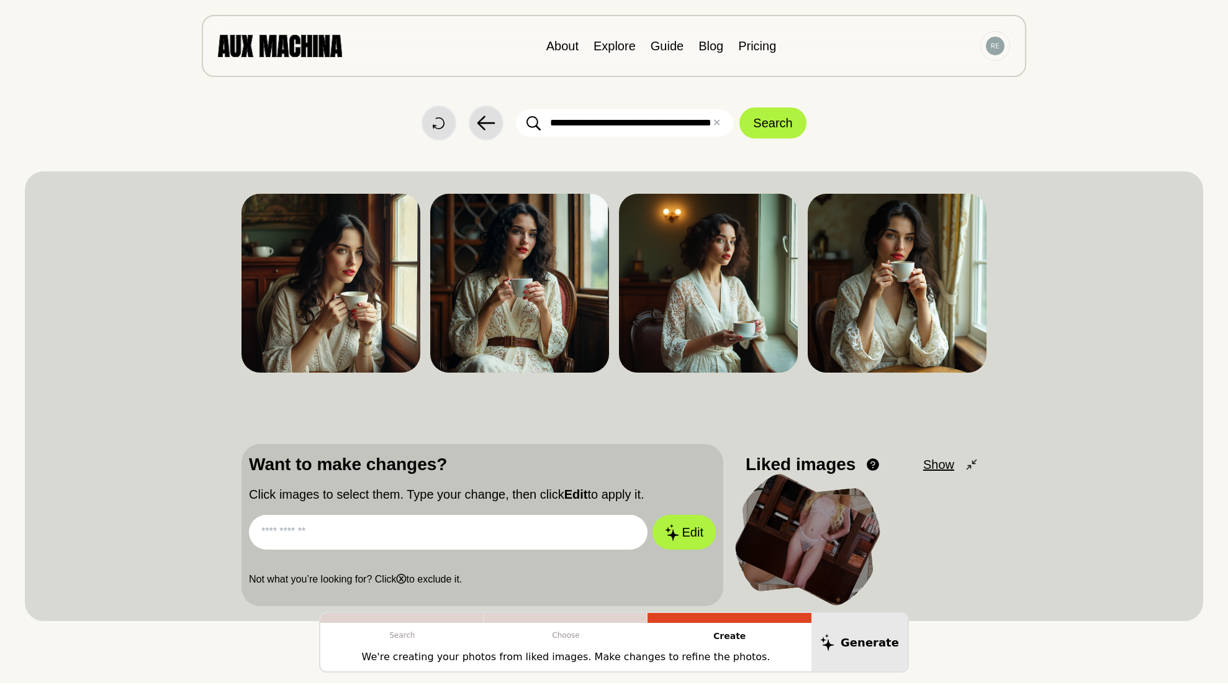
drag, startPoint x: 644, startPoint y: 124, endPoint x: 600, endPoint y: 129, distance: 43.7
click at [600, 129] on input "**********" at bounding box center [624, 122] width 217 height 27
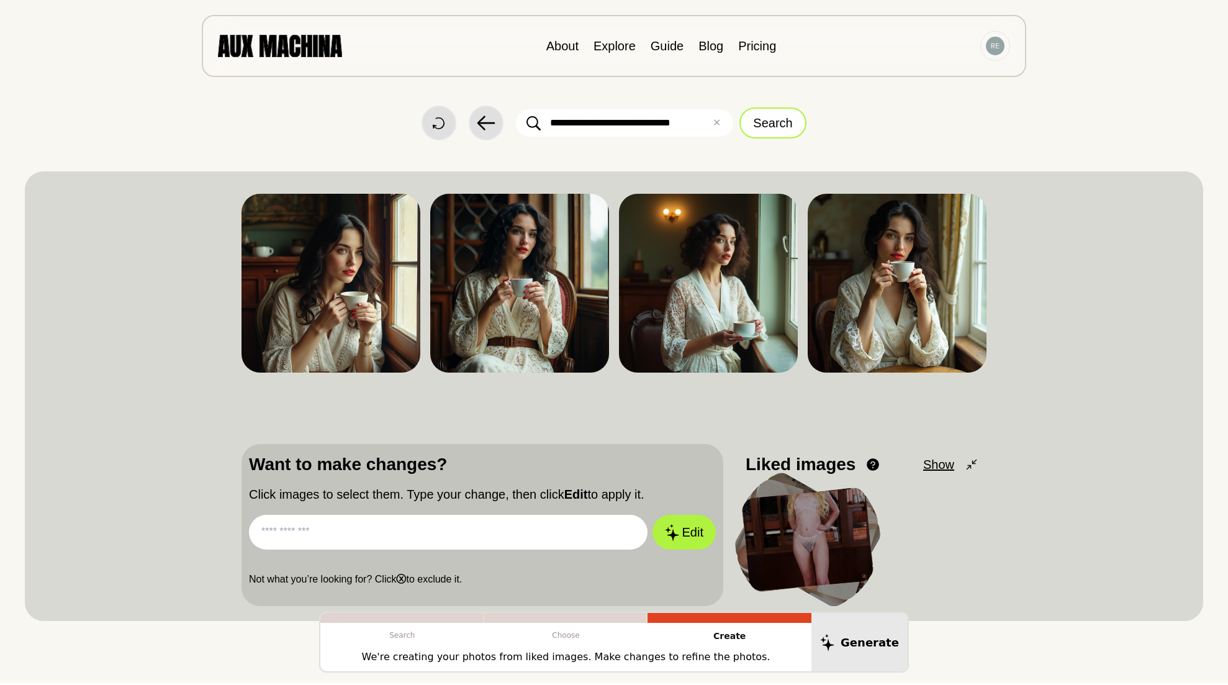
type input "**********"
click at [759, 128] on button "Search" at bounding box center [772, 122] width 66 height 31
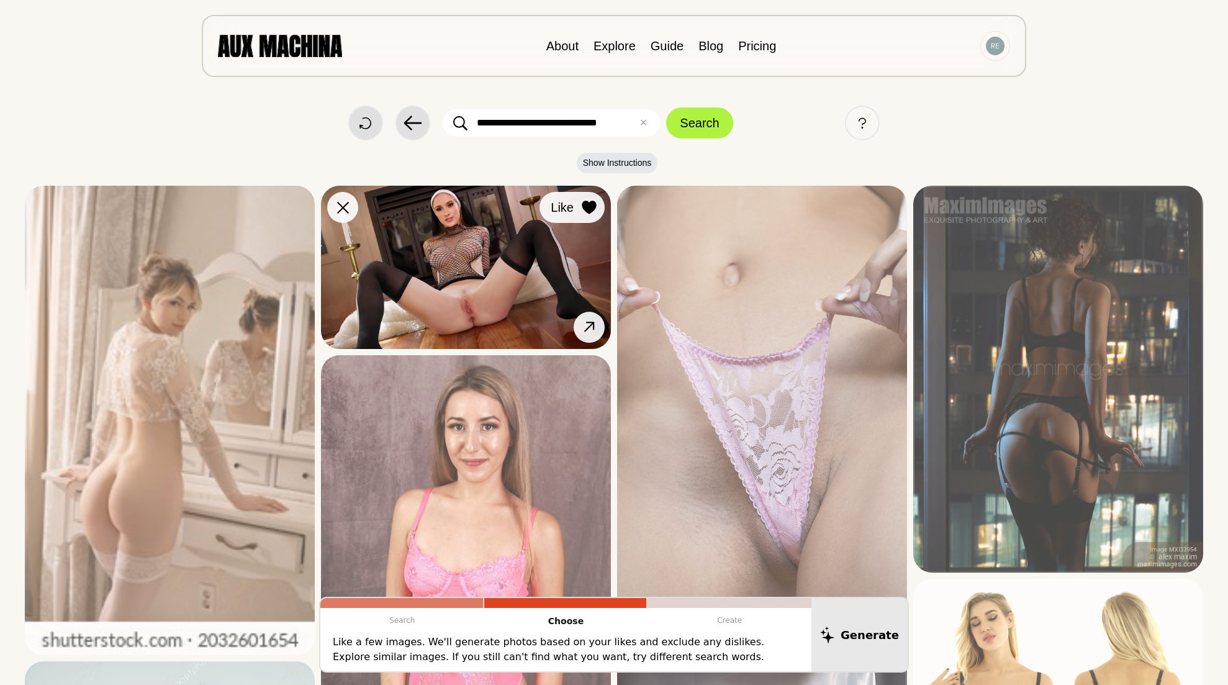
click at [583, 209] on icon at bounding box center [589, 208] width 15 height 14
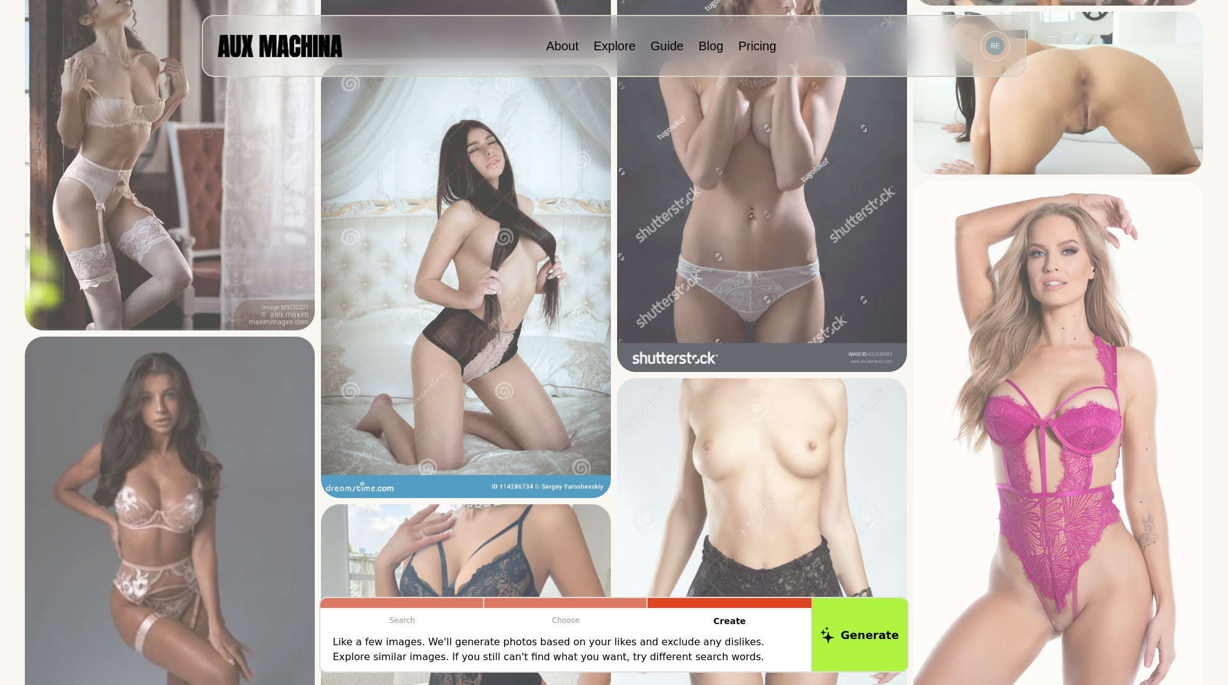
scroll to position [1055, 0]
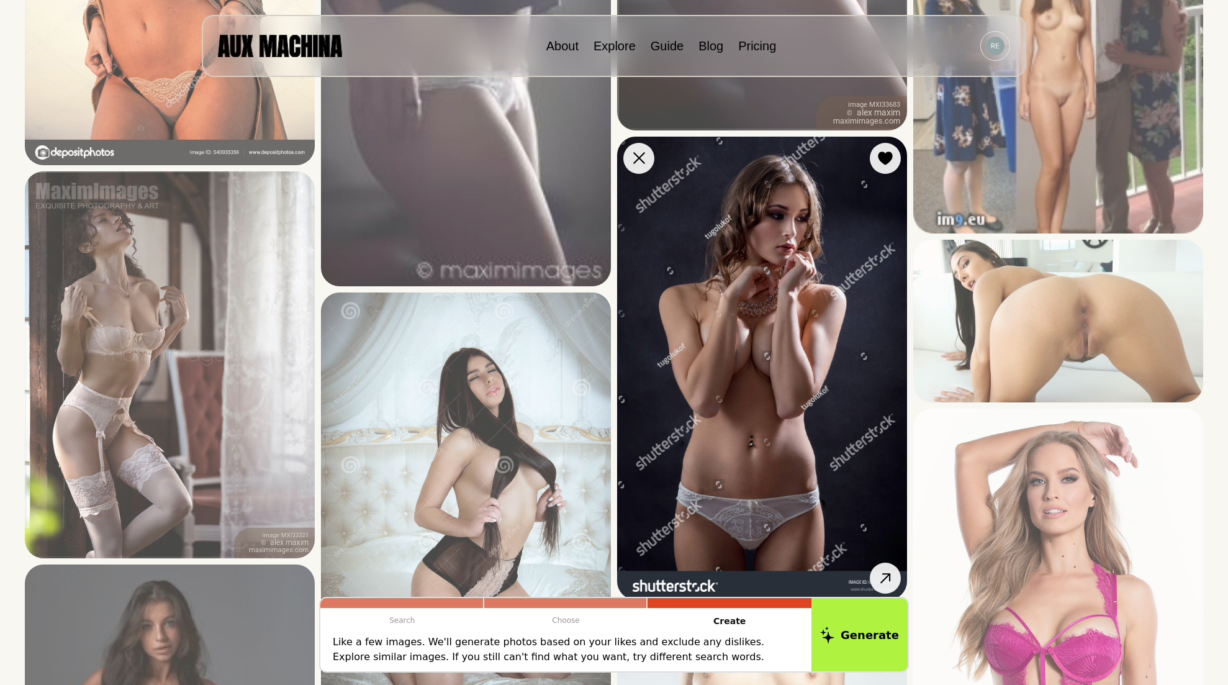
click at [882, 157] on icon at bounding box center [885, 158] width 14 height 14
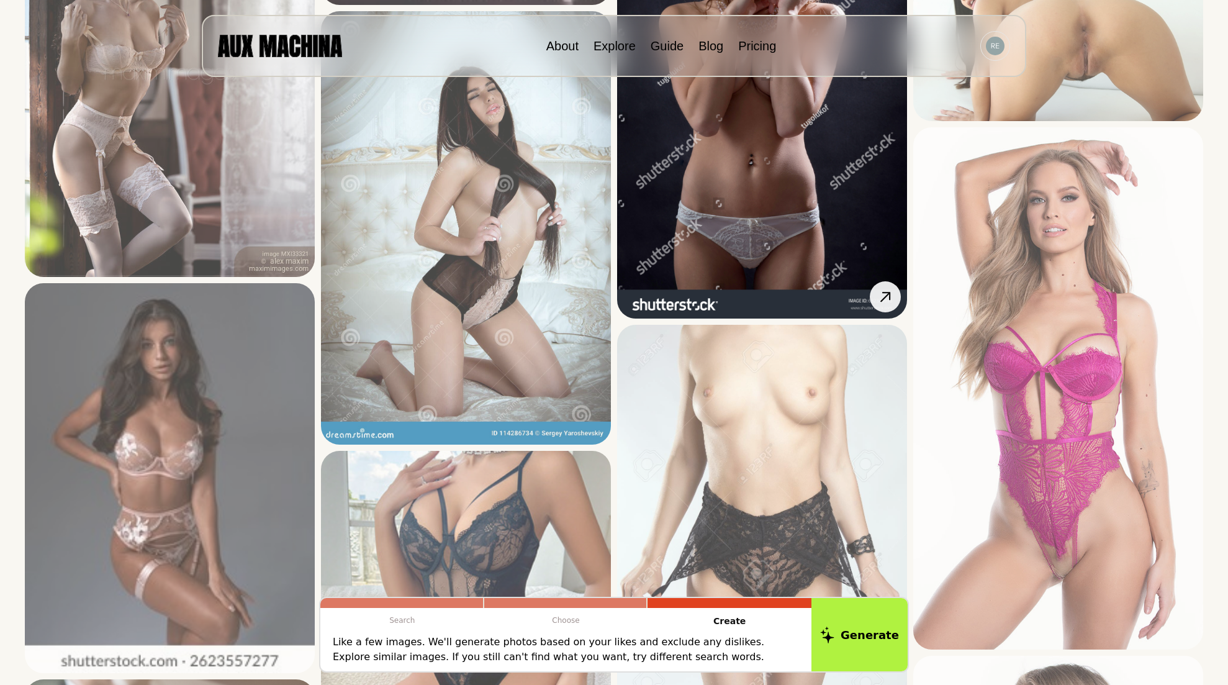
scroll to position [1304, 0]
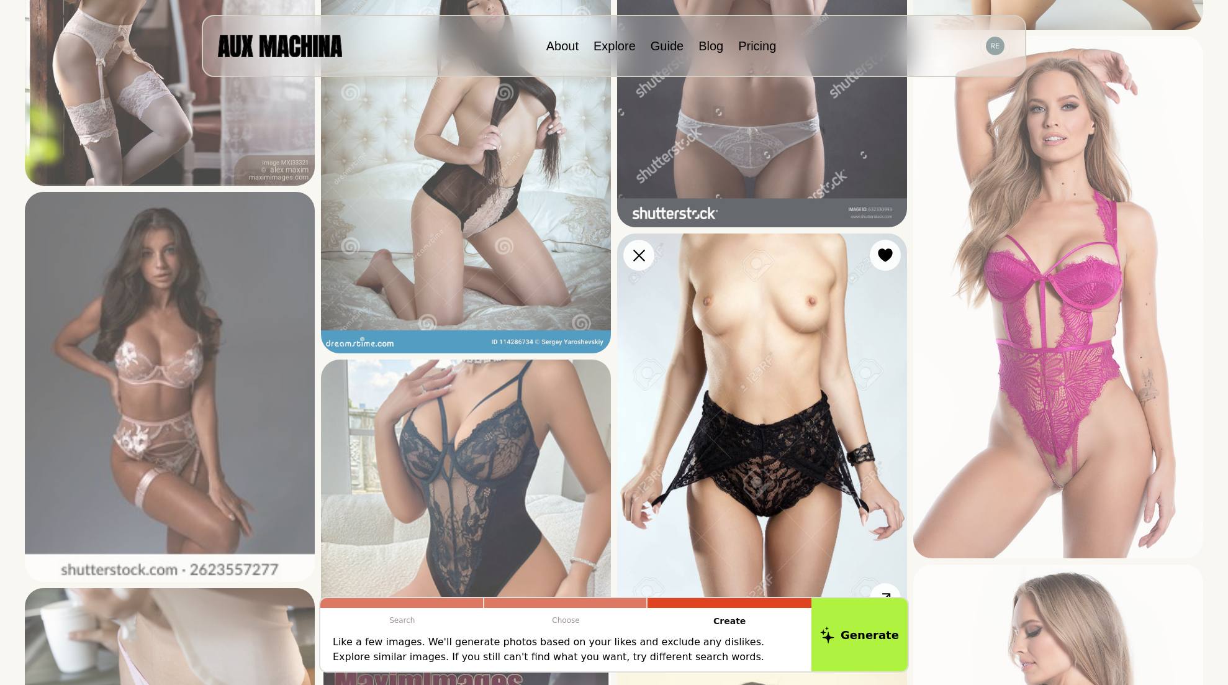
click at [860, 266] on img at bounding box center [762, 426] width 290 height 387
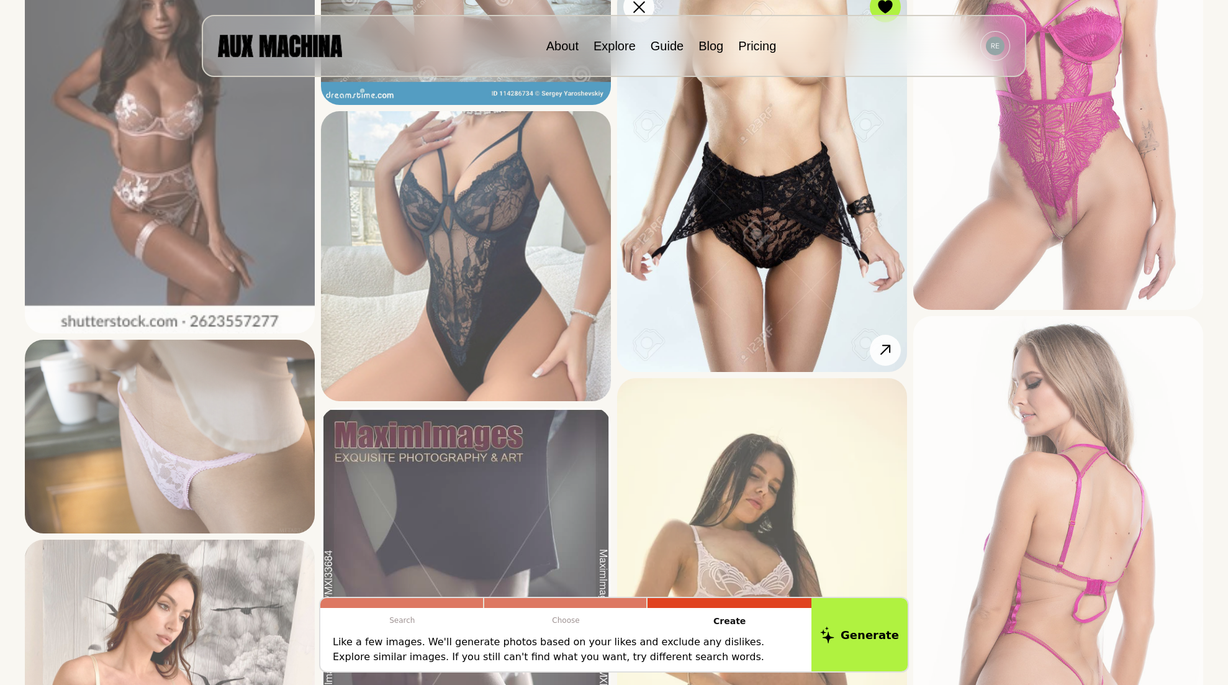
scroll to position [1738, 0]
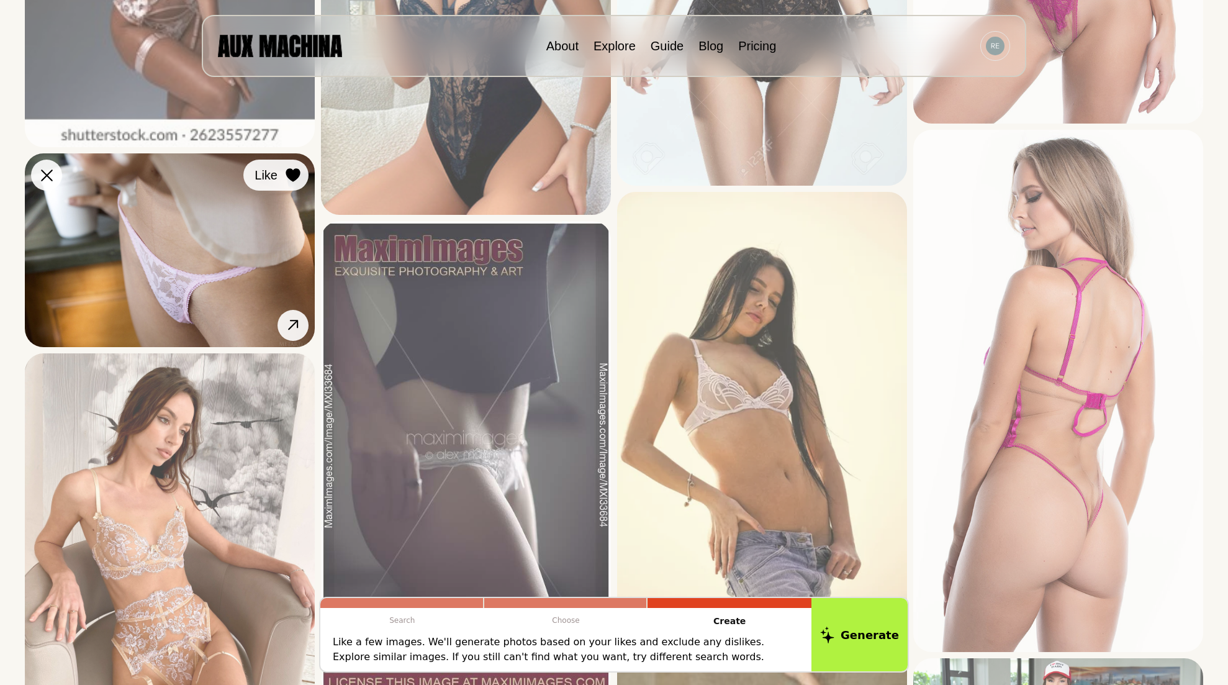
click at [296, 163] on button "Like" at bounding box center [275, 175] width 65 height 31
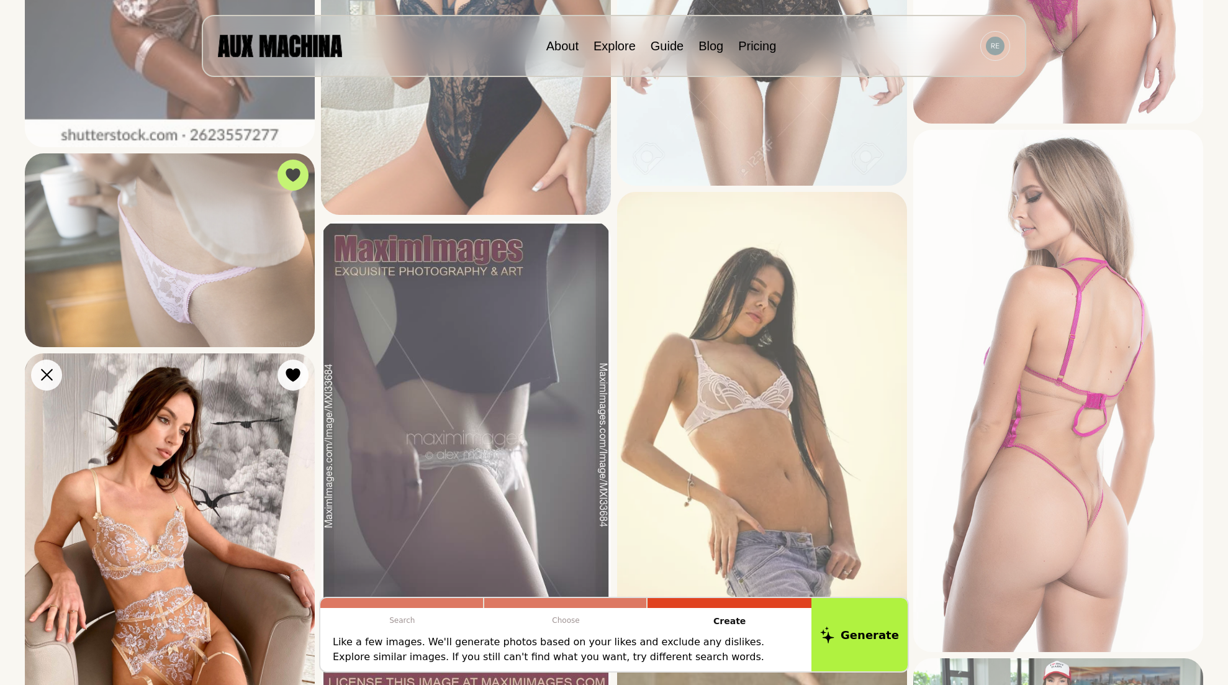
click at [278, 368] on img at bounding box center [170, 546] width 290 height 387
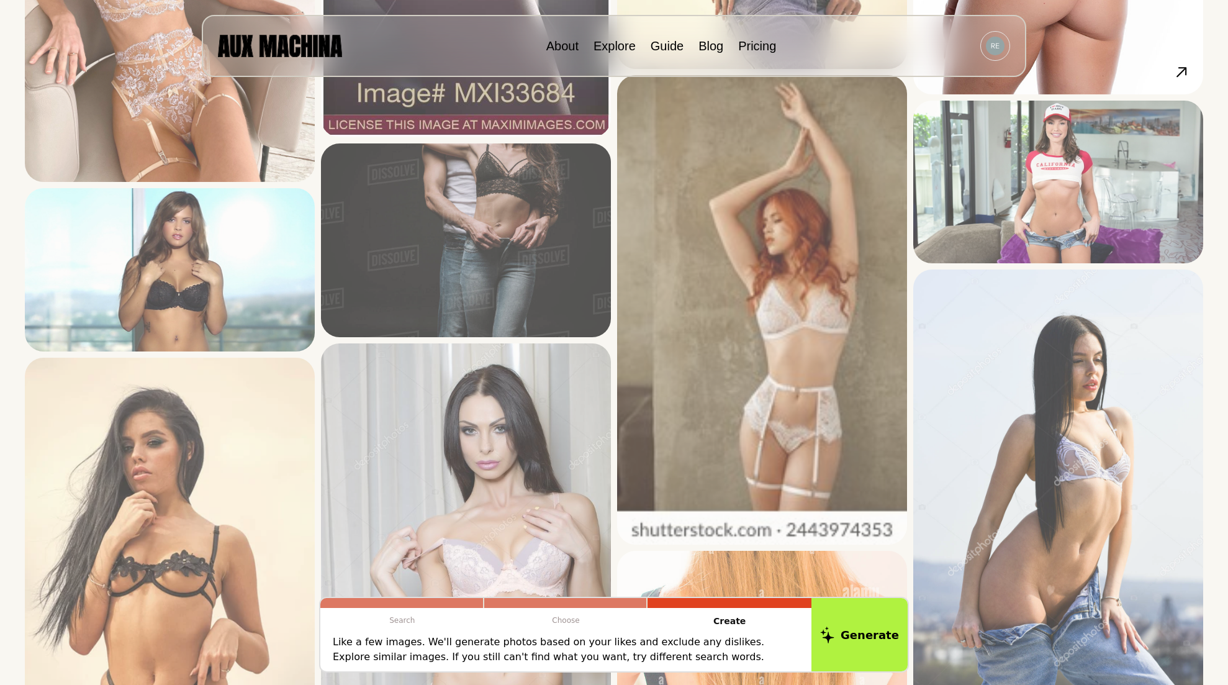
scroll to position [2297, 0]
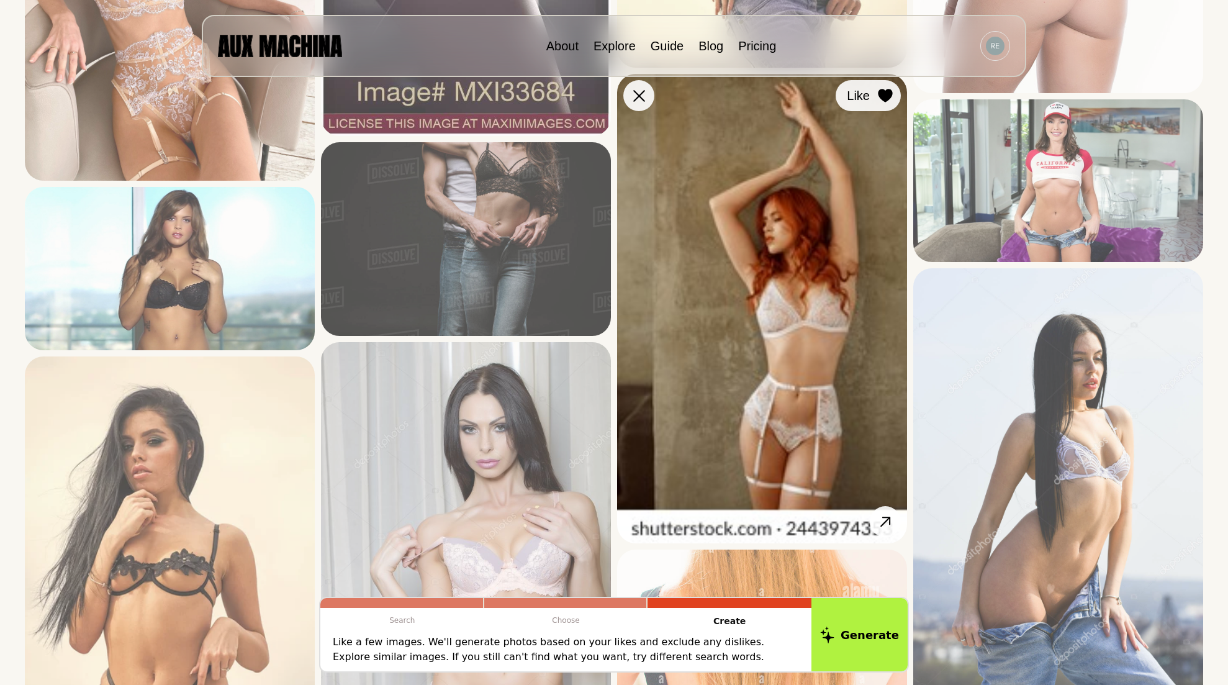
click at [881, 95] on icon at bounding box center [885, 96] width 14 height 14
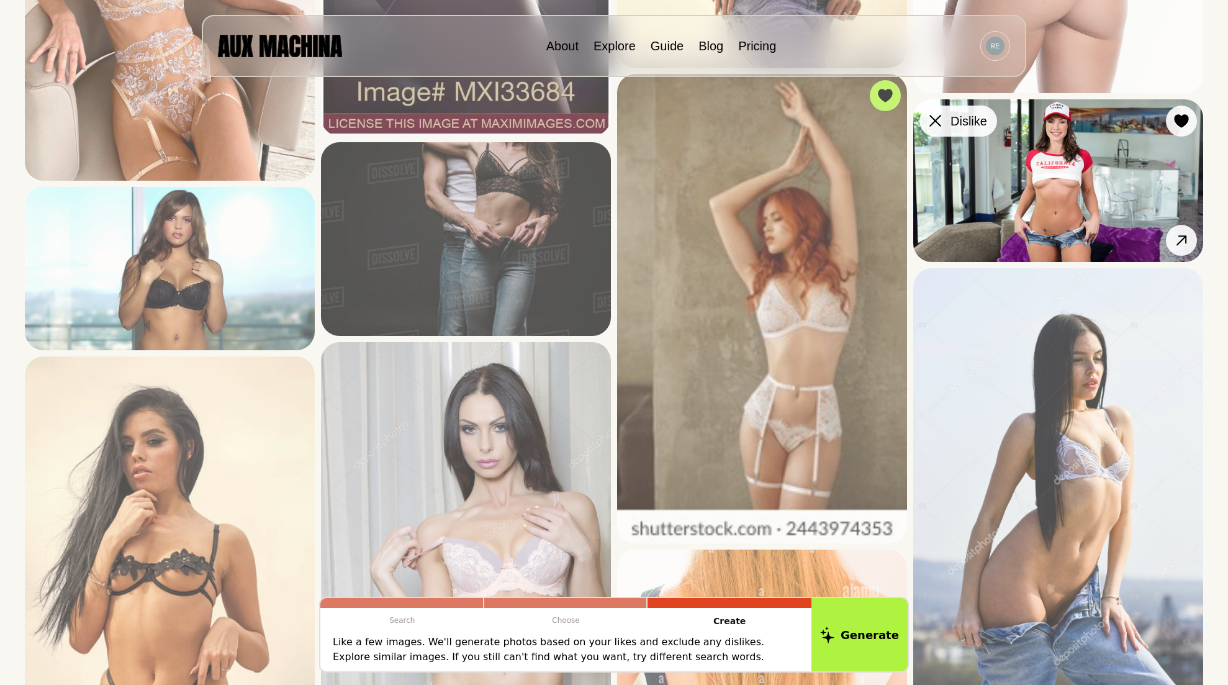
click at [923, 117] on button "Dislike" at bounding box center [958, 121] width 78 height 31
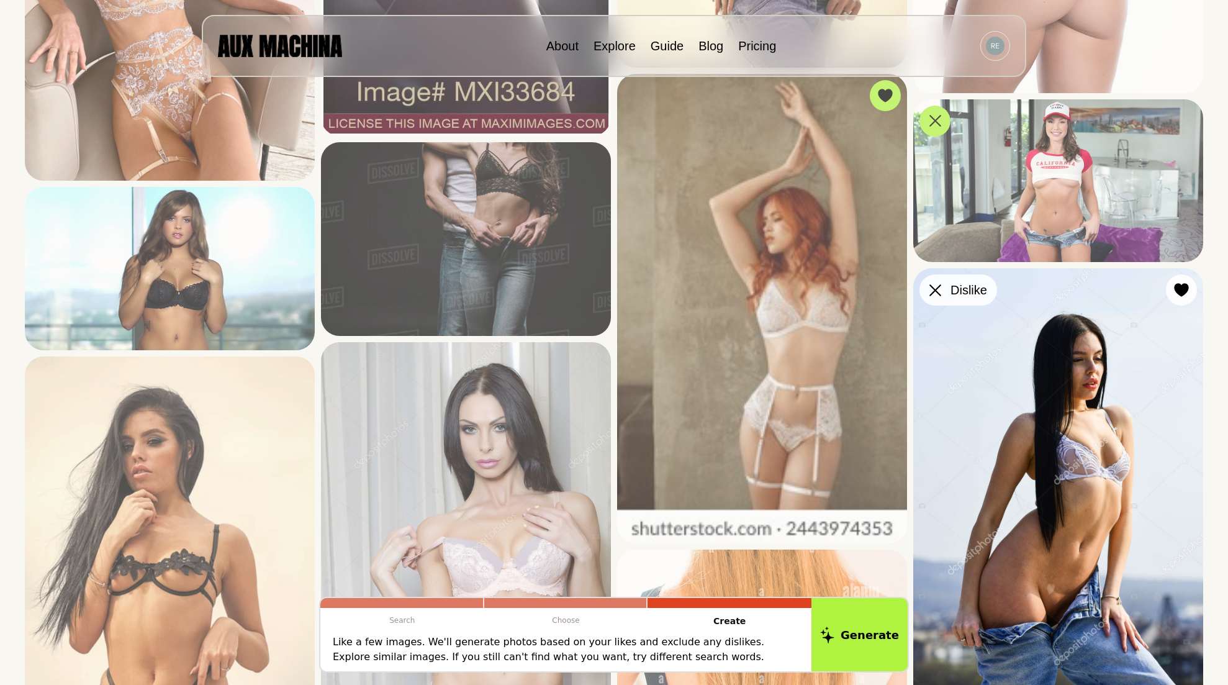
click at [936, 289] on icon at bounding box center [935, 290] width 12 height 12
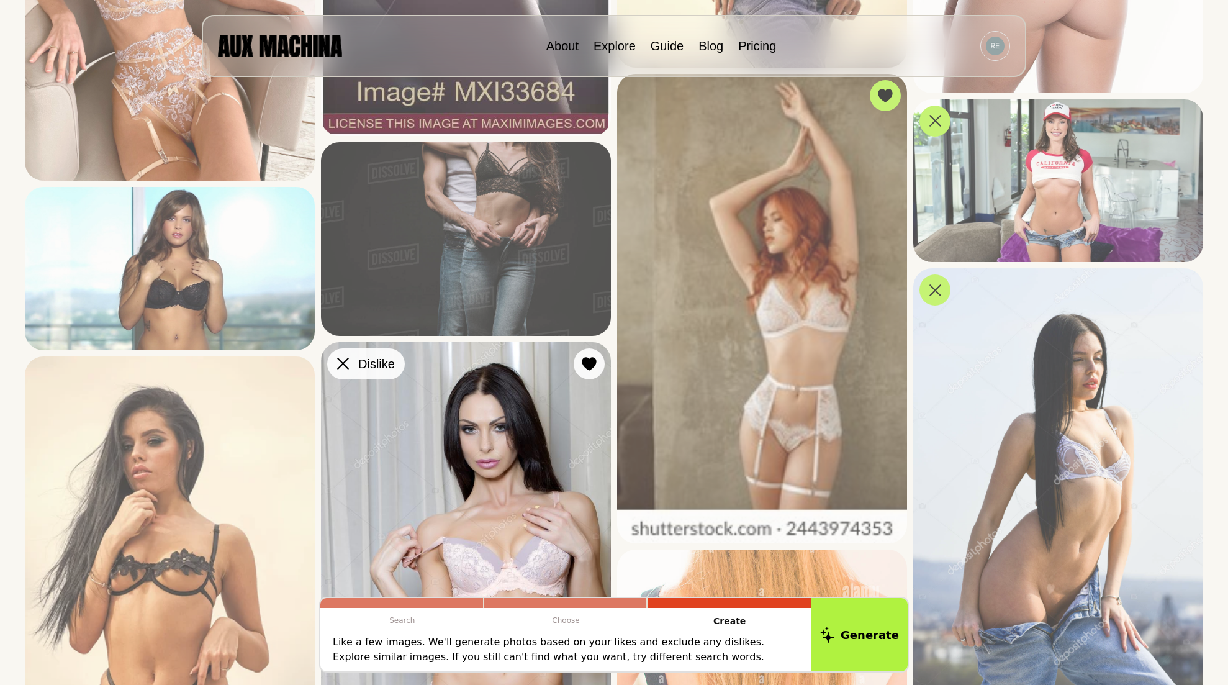
click at [354, 357] on button "Dislike" at bounding box center [366, 363] width 78 height 31
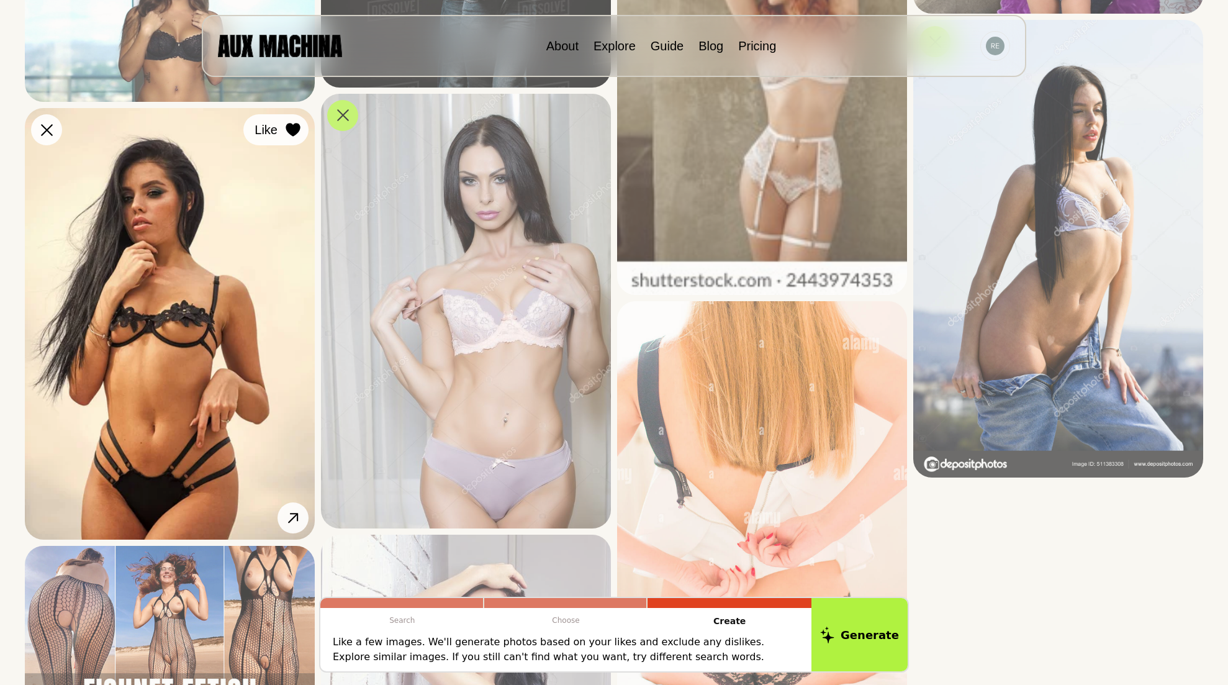
click at [297, 138] on div at bounding box center [293, 129] width 19 height 19
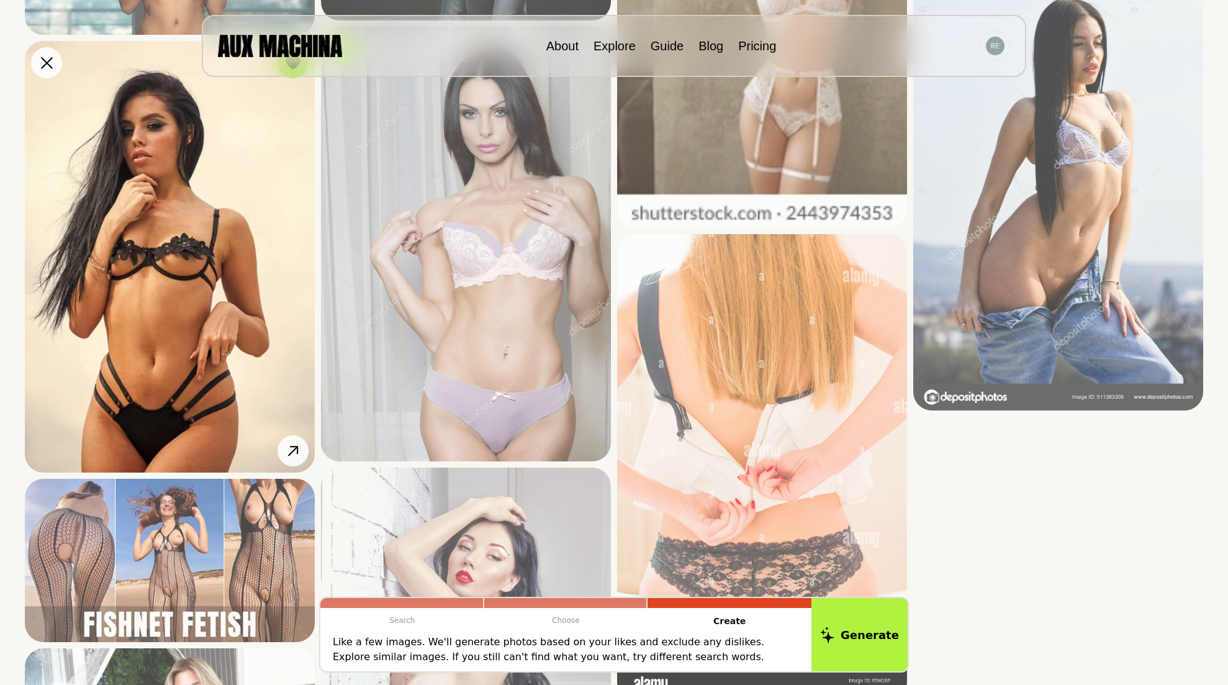
scroll to position [2794, 0]
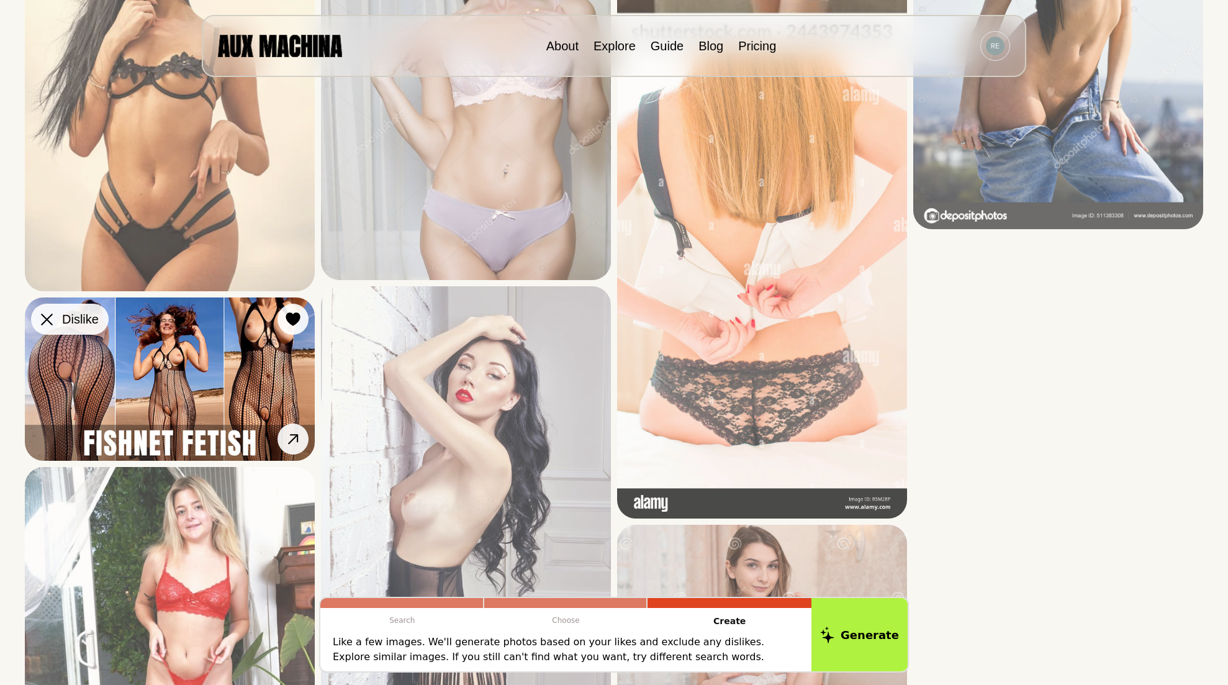
click at [43, 320] on icon at bounding box center [47, 320] width 12 height 12
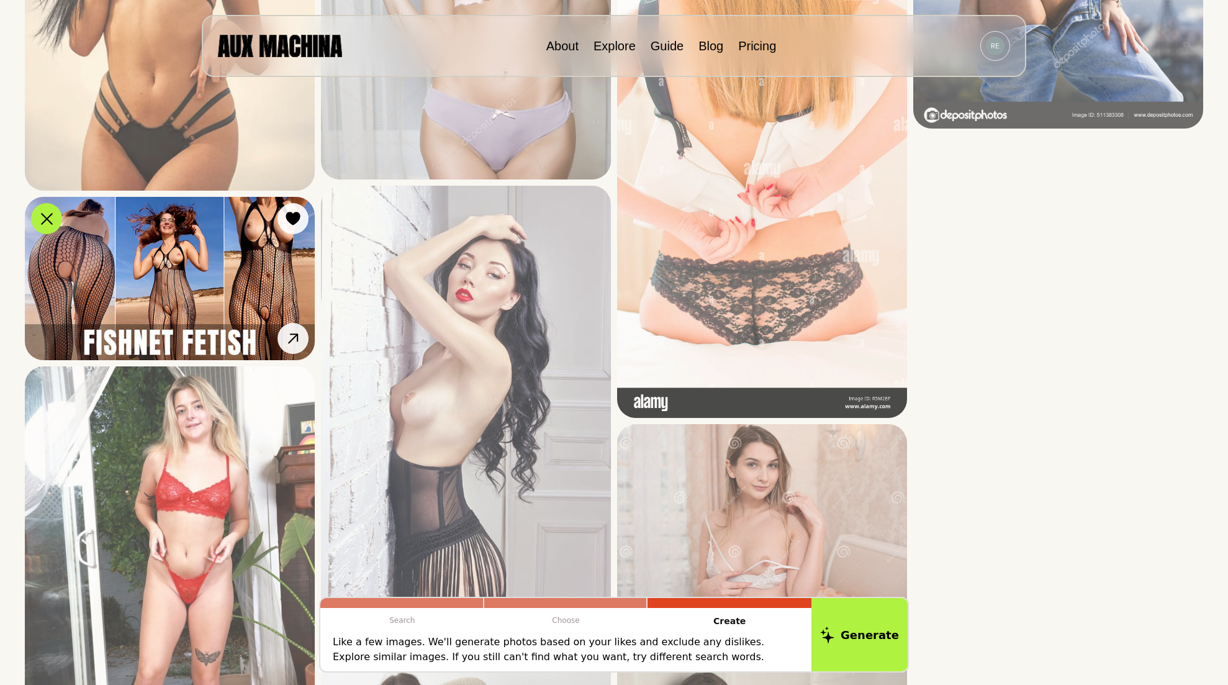
scroll to position [2980, 0]
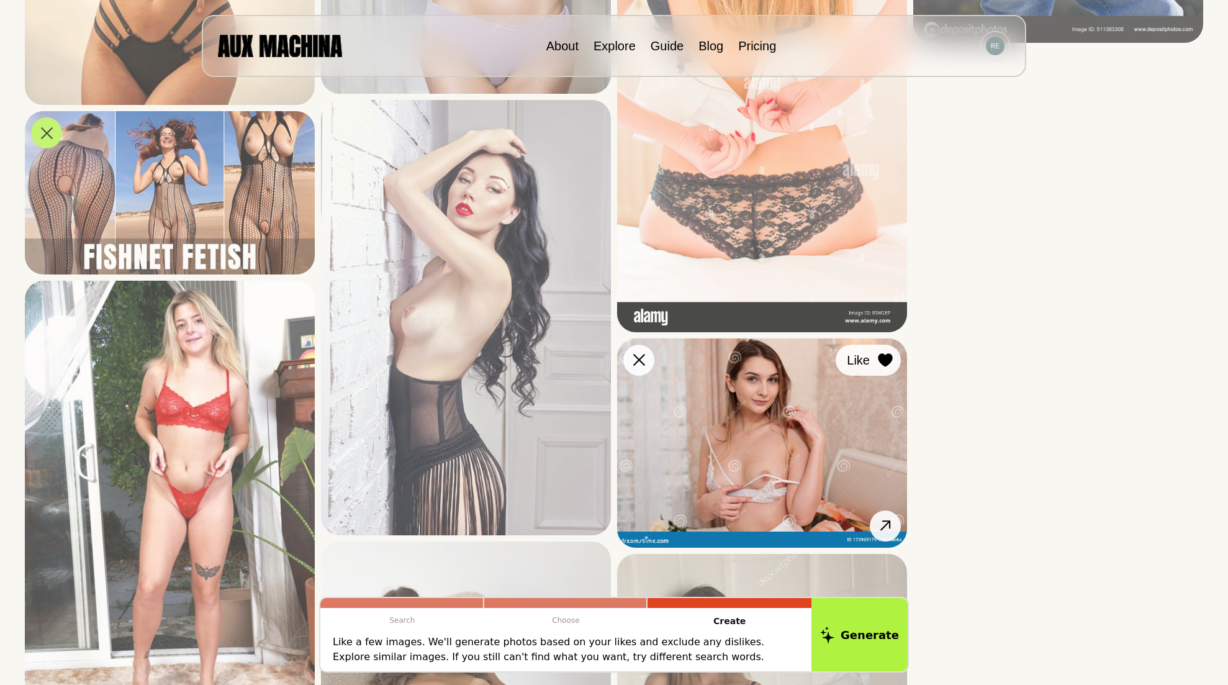
click at [885, 369] on div at bounding box center [885, 360] width 19 height 19
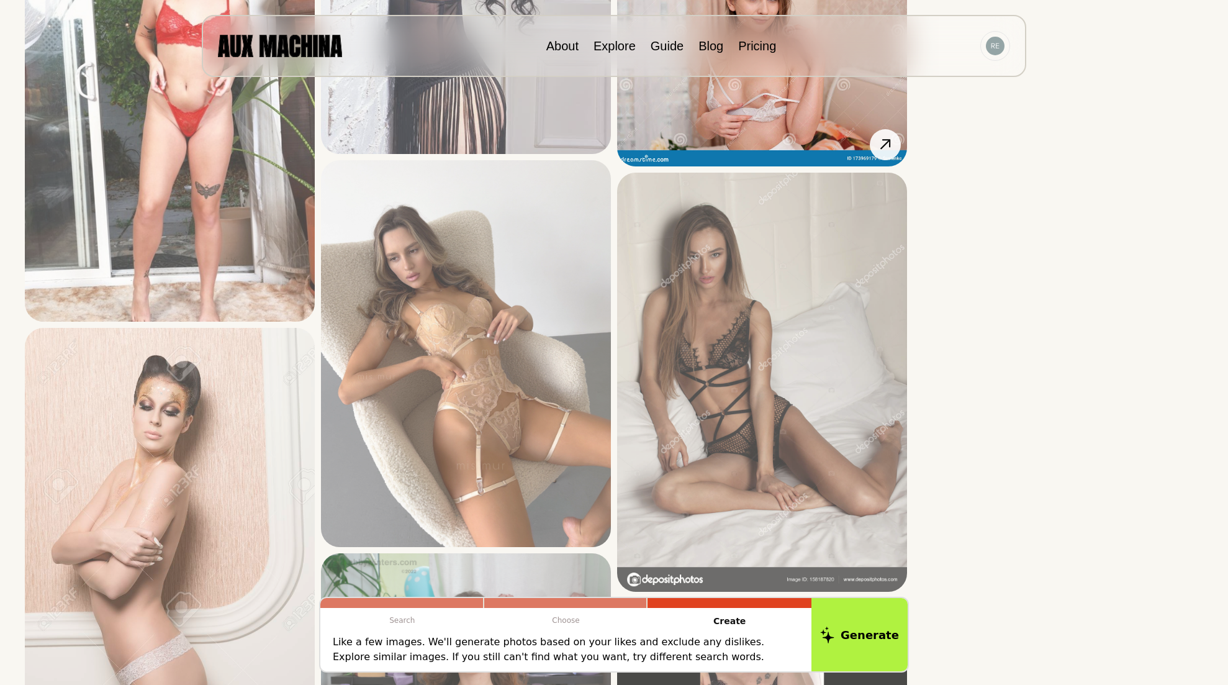
scroll to position [3415, 0]
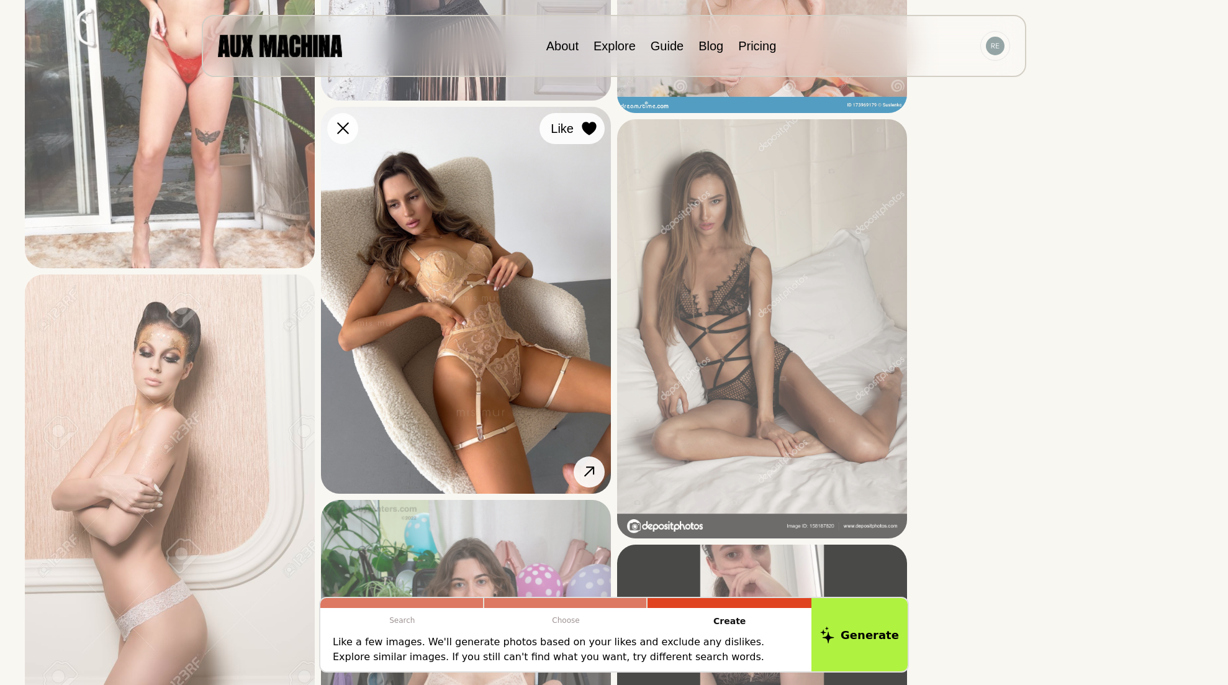
click at [595, 132] on icon at bounding box center [589, 129] width 15 height 14
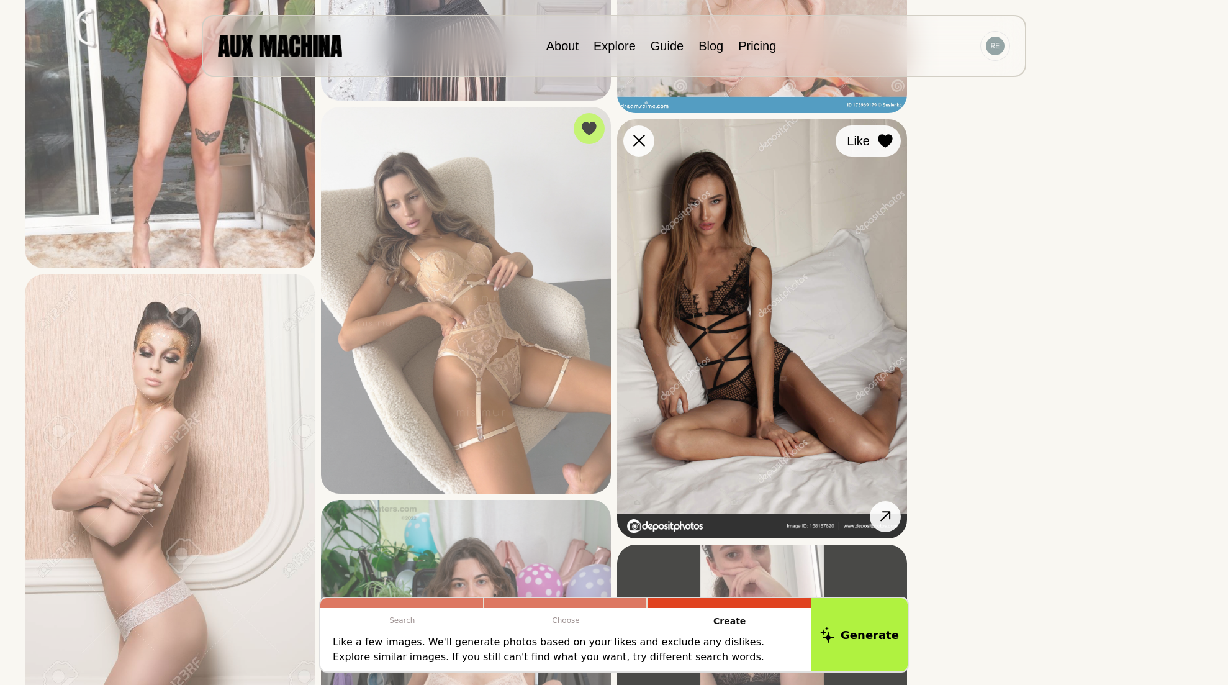
click at [886, 141] on icon at bounding box center [885, 141] width 14 height 14
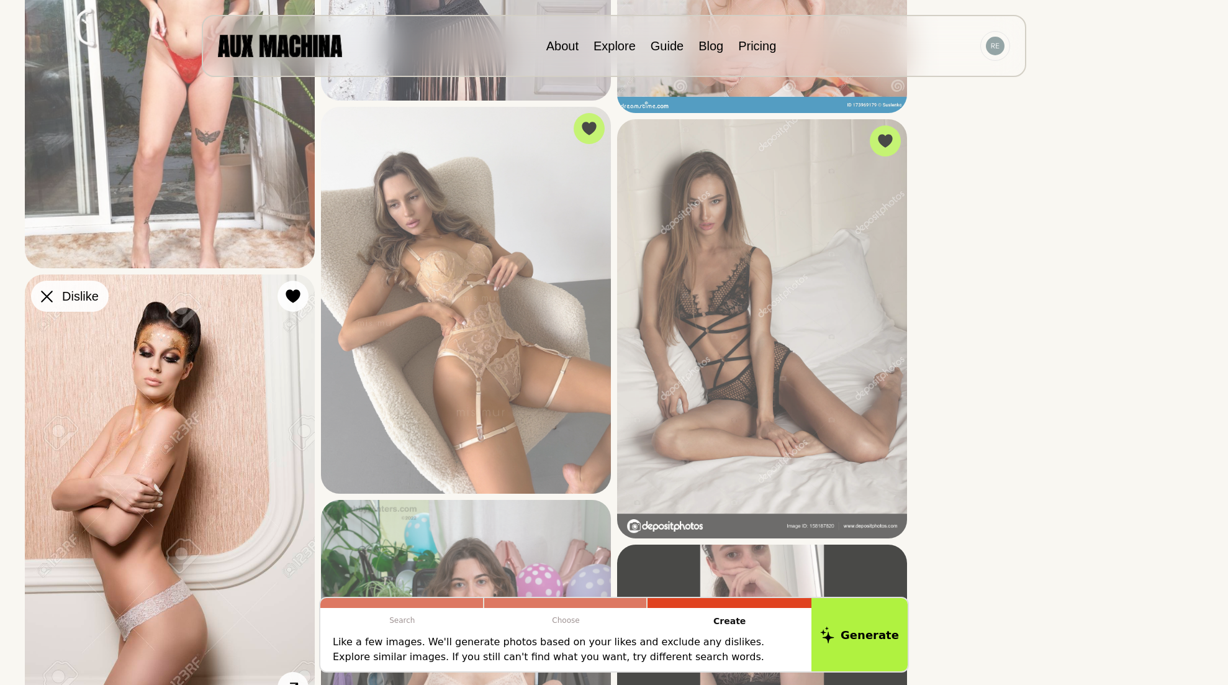
click at [52, 296] on icon at bounding box center [47, 297] width 12 height 12
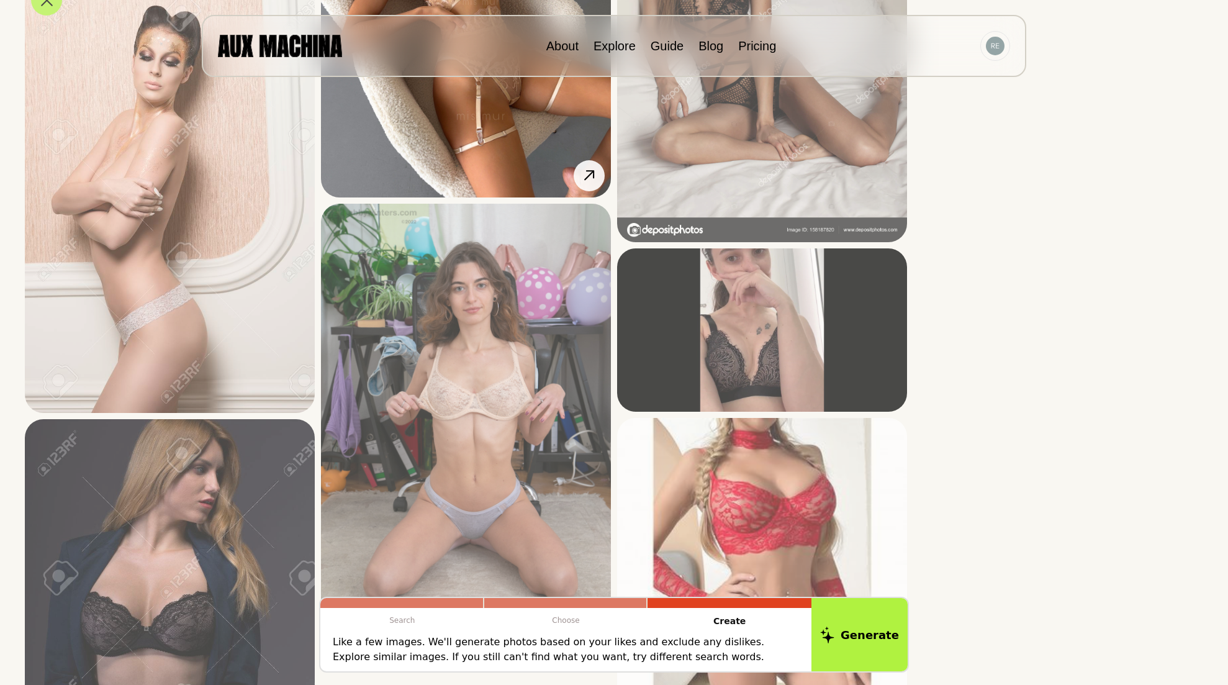
scroll to position [3787, 0]
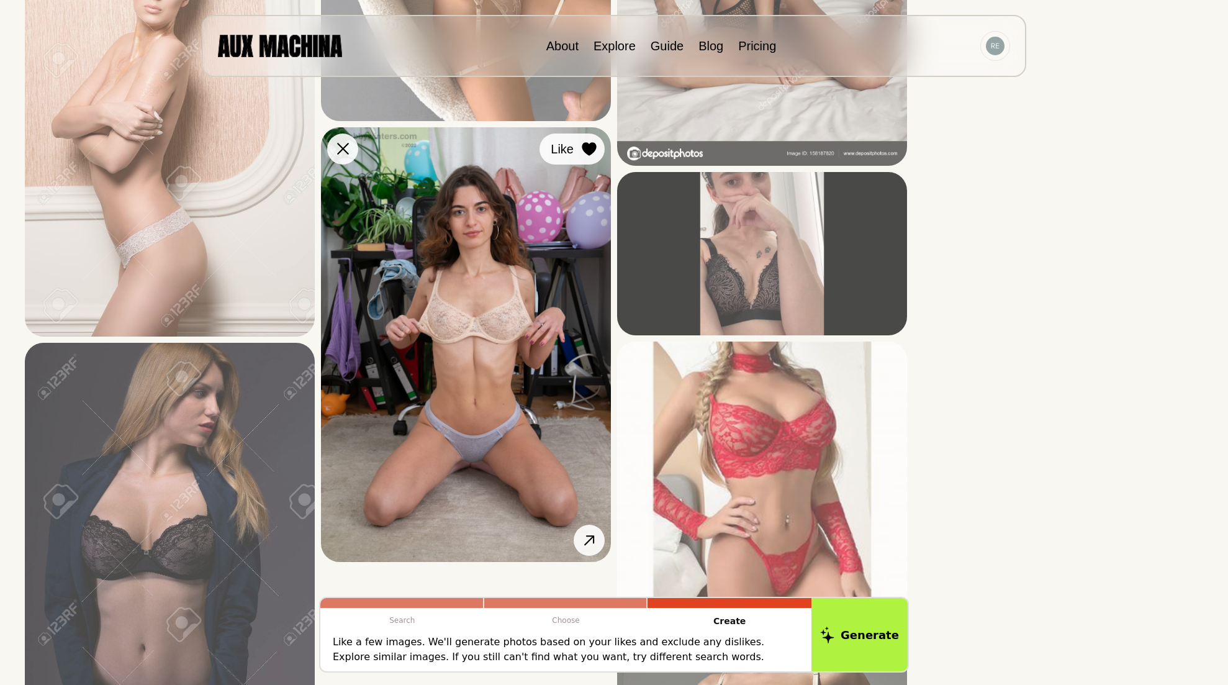
click at [590, 153] on icon at bounding box center [589, 149] width 14 height 14
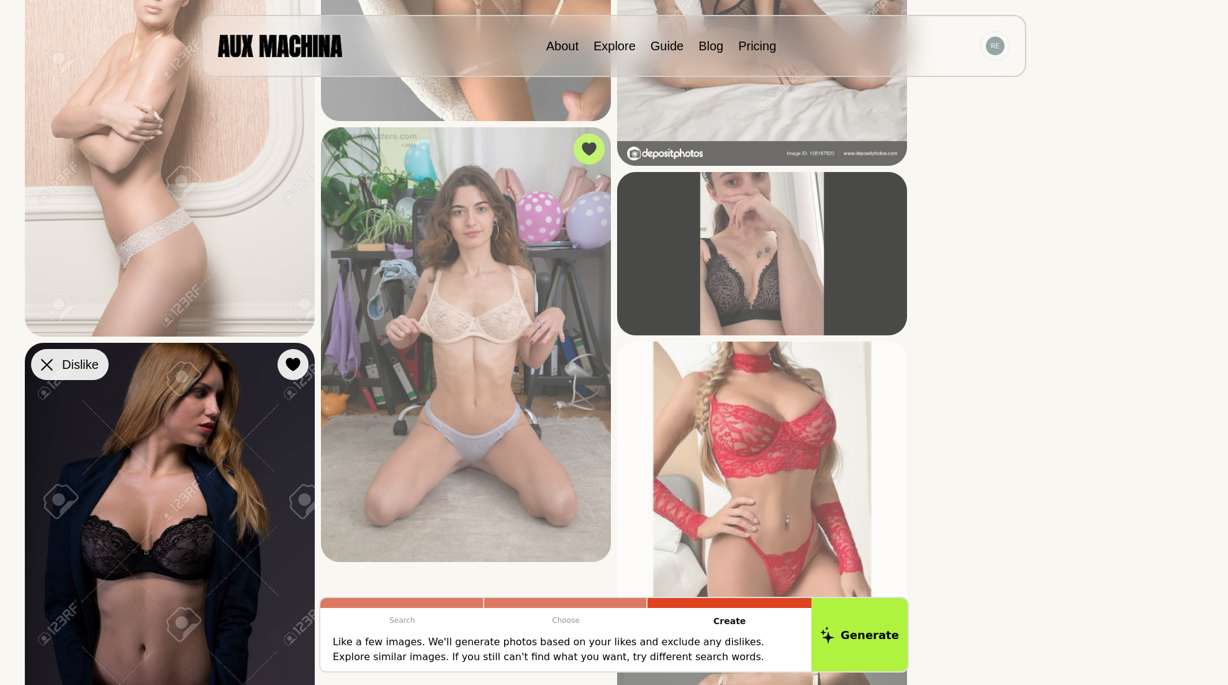
click at [49, 368] on icon at bounding box center [47, 365] width 12 height 12
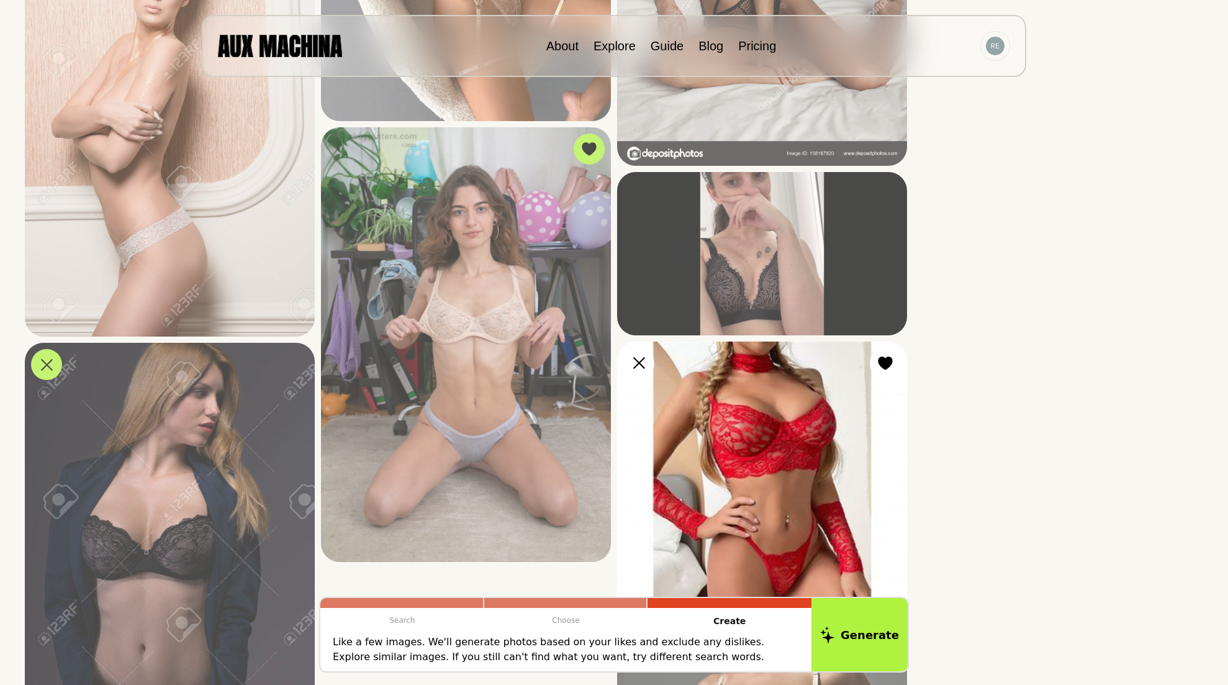
click at [655, 358] on img at bounding box center [762, 486] width 290 height 290
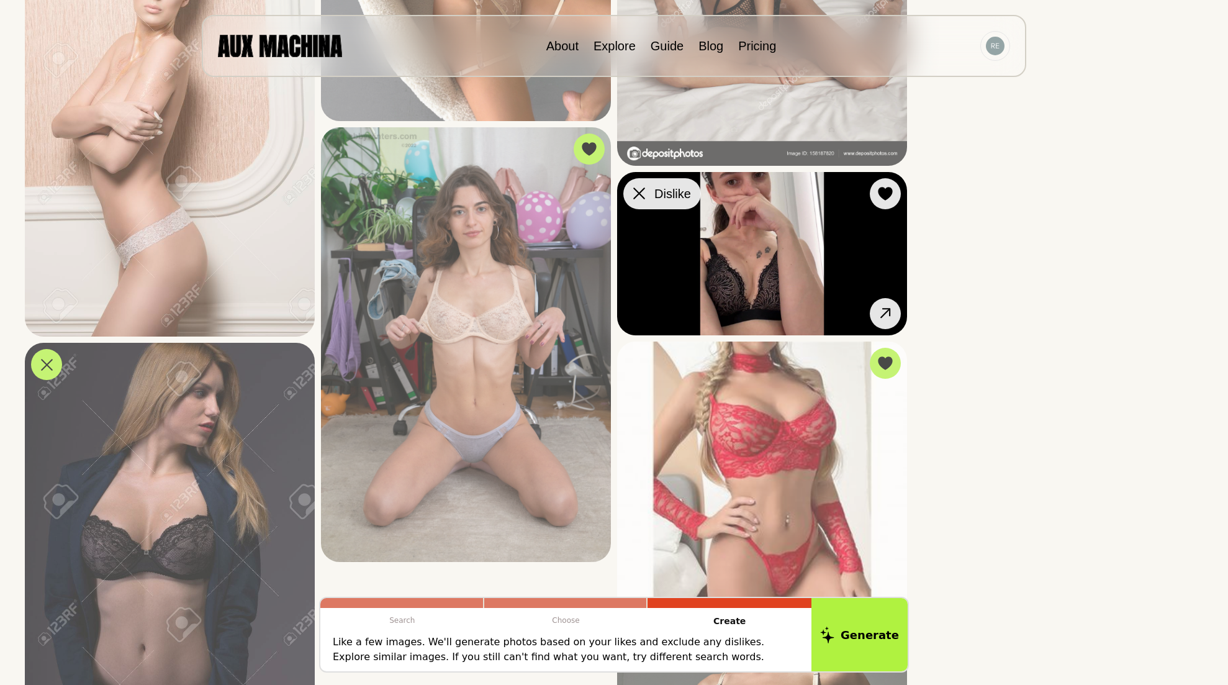
click at [649, 200] on button "Dislike" at bounding box center [662, 193] width 78 height 31
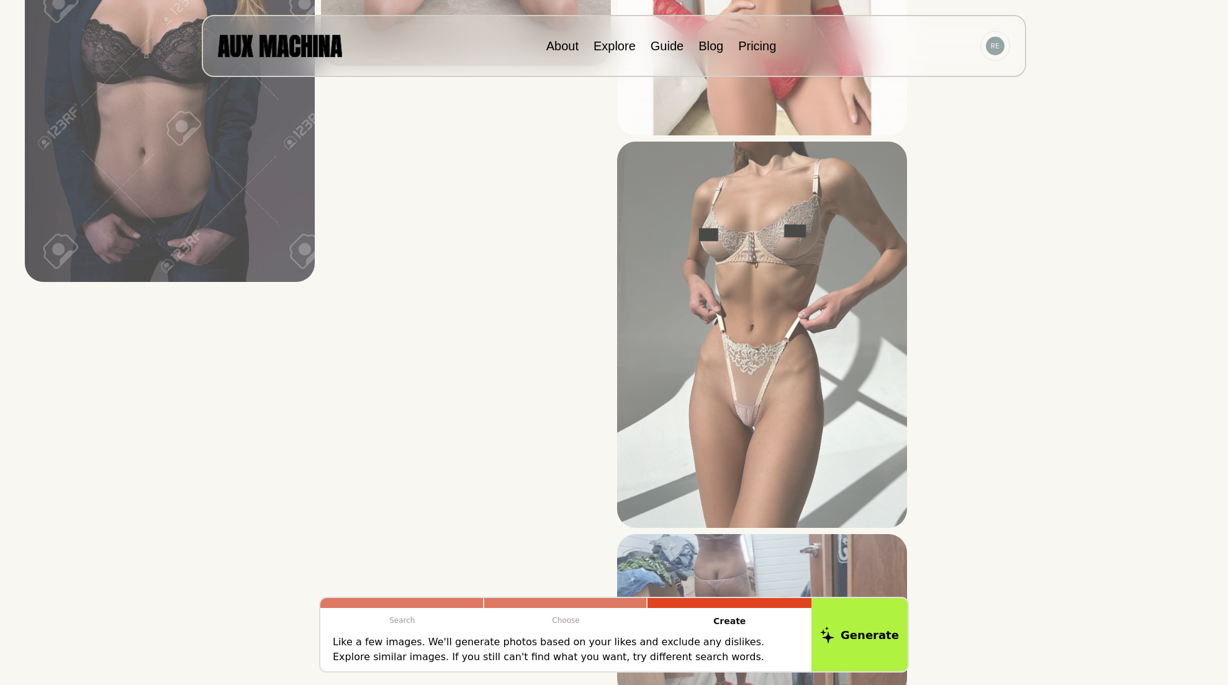
scroll to position [4284, 0]
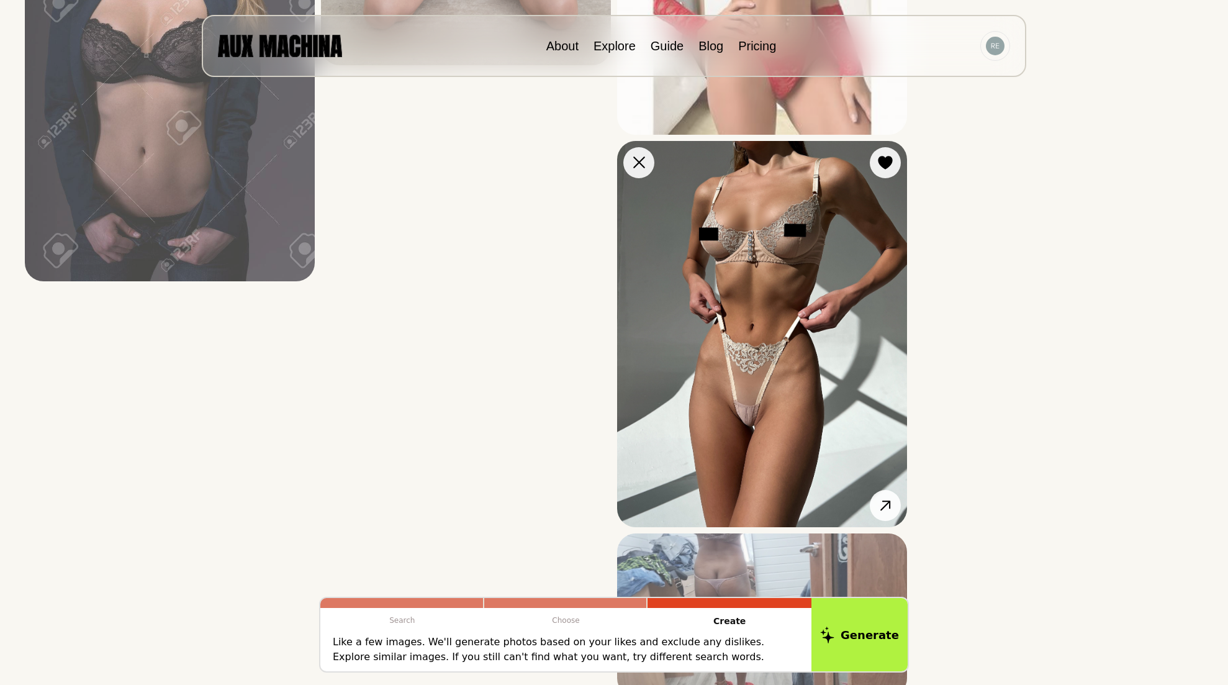
click at [653, 174] on img at bounding box center [762, 334] width 290 height 387
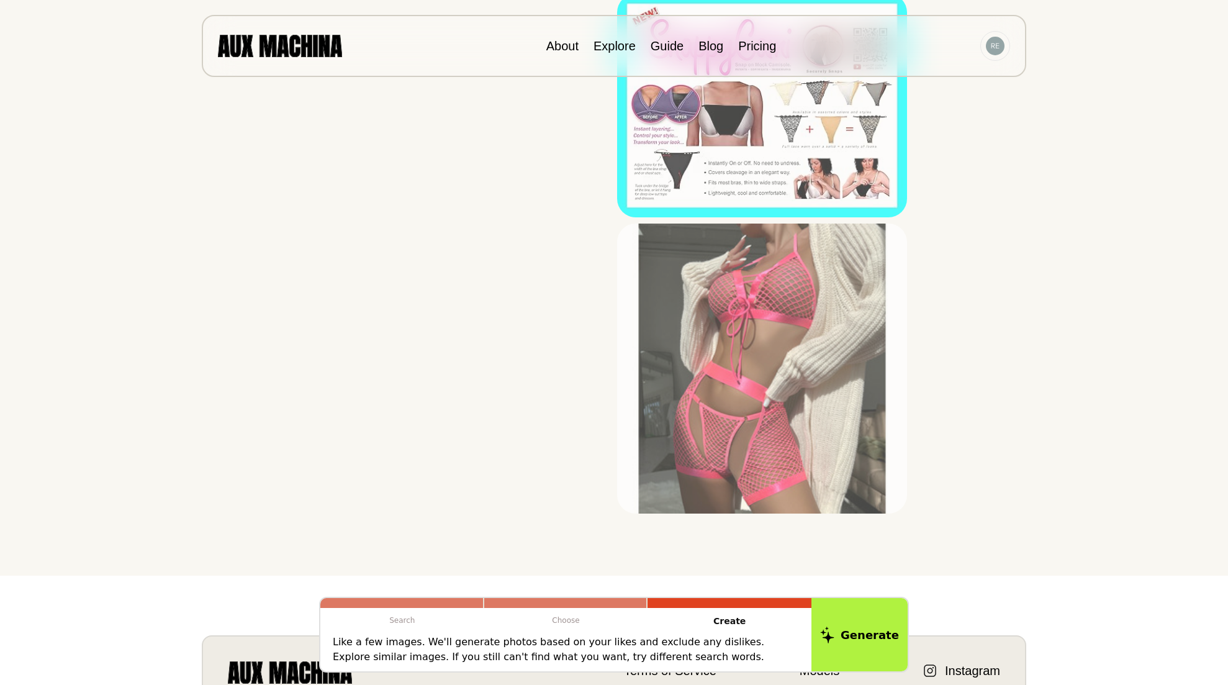
scroll to position [5836, 0]
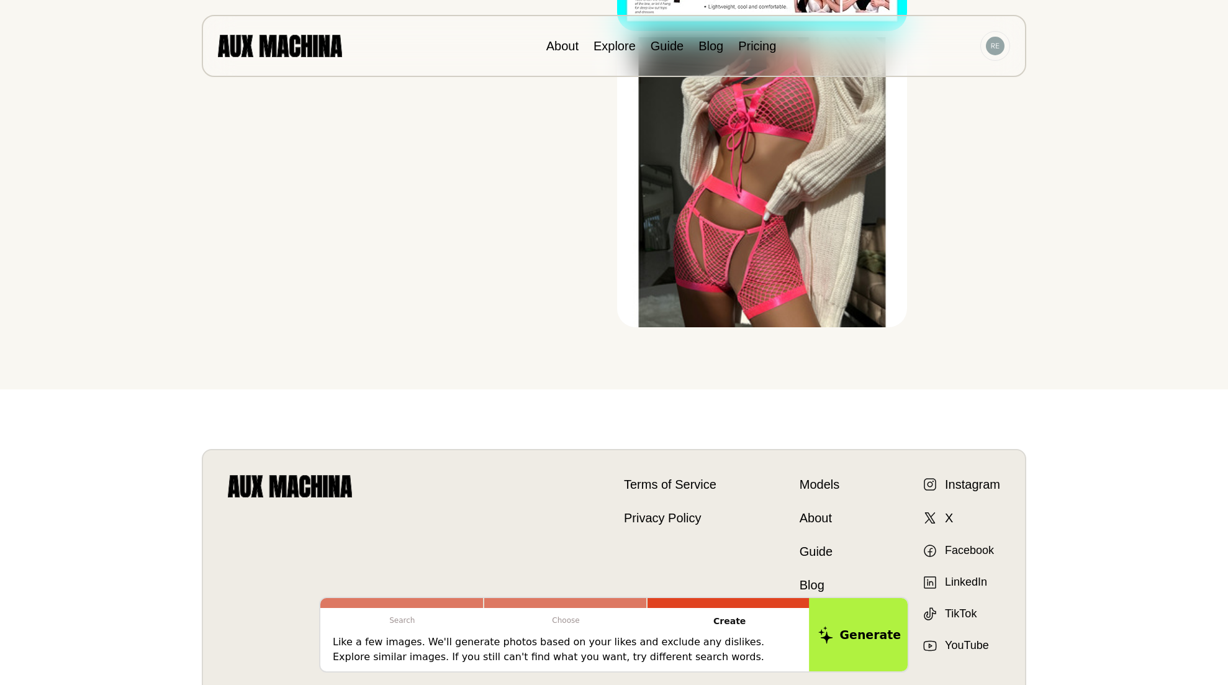
click at [840, 551] on button "Generate" at bounding box center [859, 634] width 101 height 77
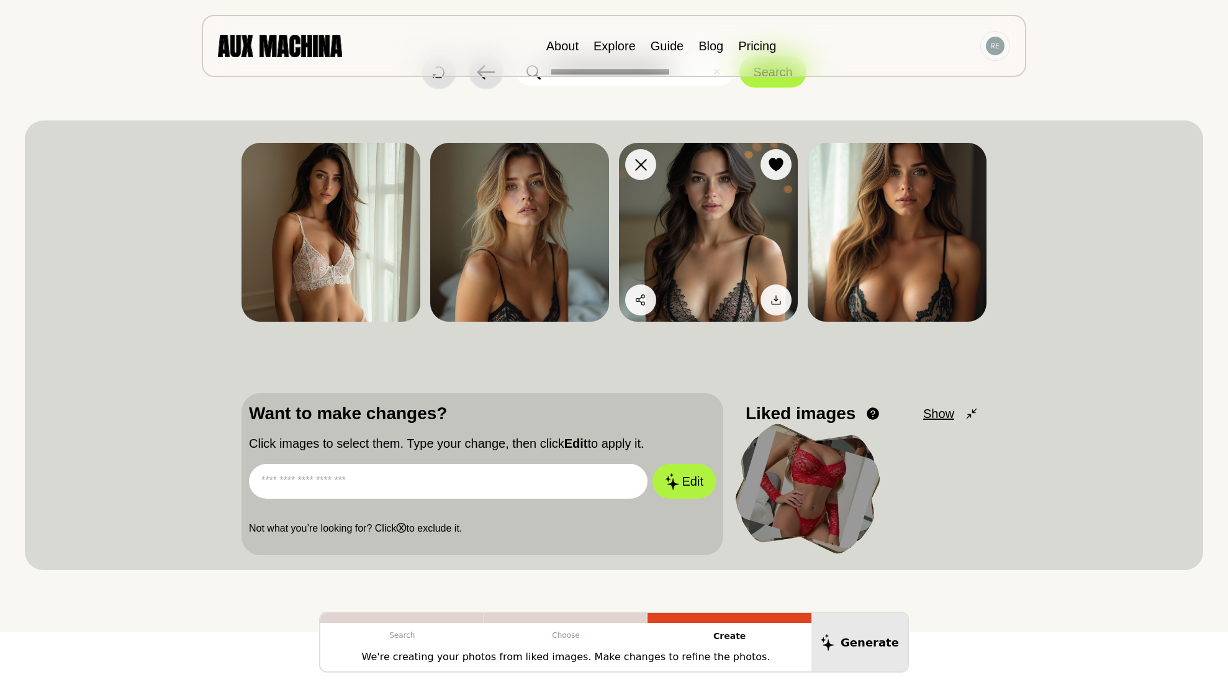
scroll to position [0, 0]
